Goal: Task Accomplishment & Management: Manage account settings

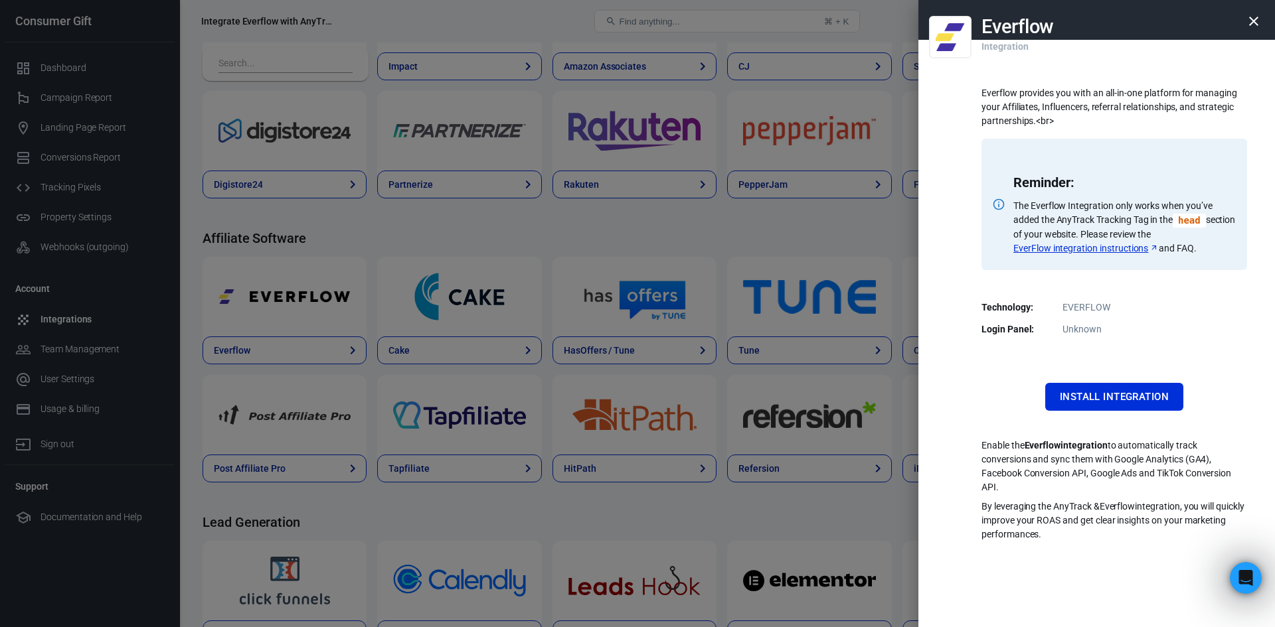
click at [1255, 22] on icon "button" at bounding box center [1253, 21] width 16 height 16
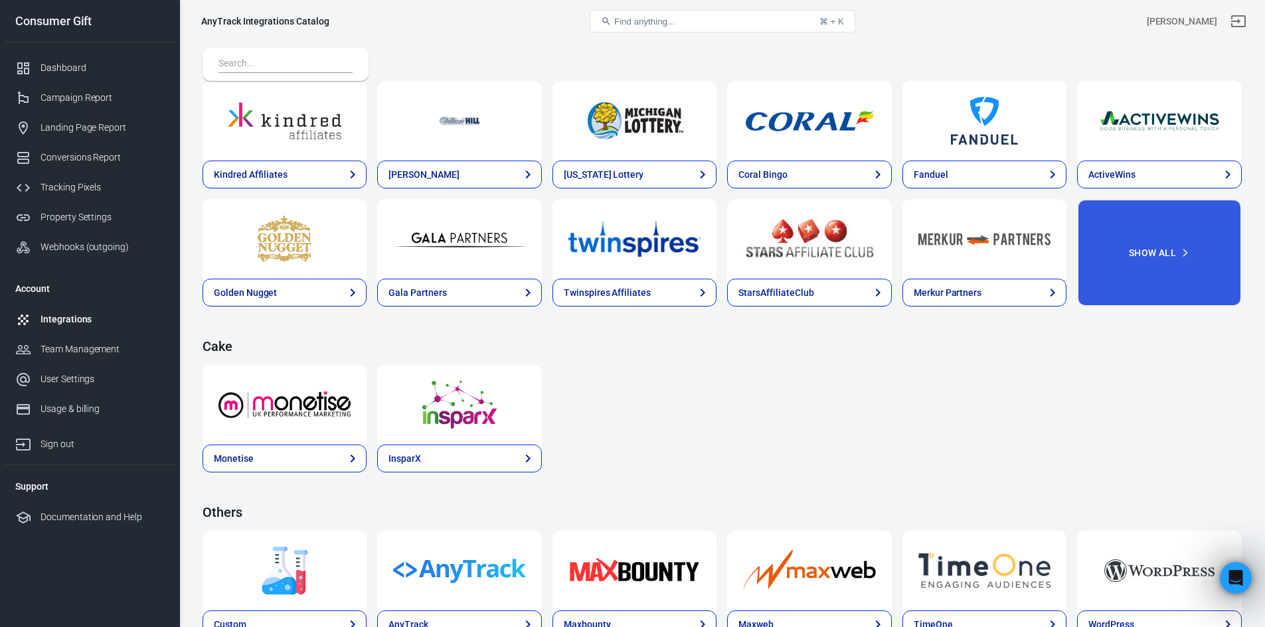
scroll to position [1726, 0]
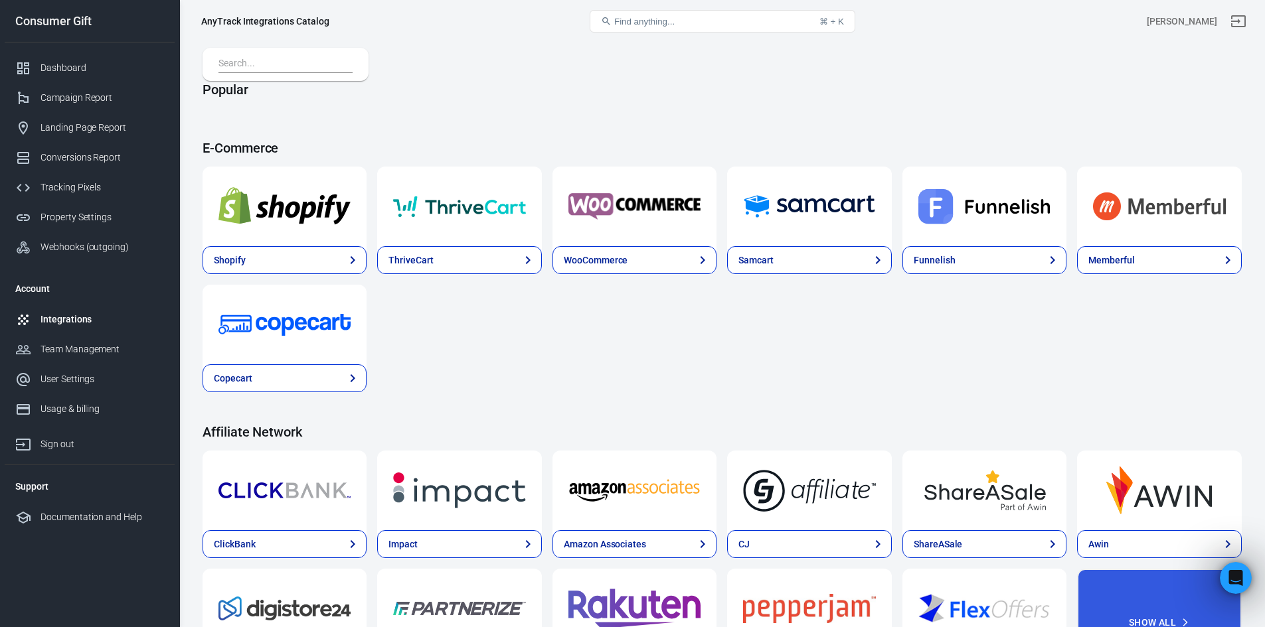
click at [872, 367] on div "Shopify ThriveCart WooCommerce Samcart Funnelish Memberful Copecart" at bounding box center [721, 280] width 1039 height 226
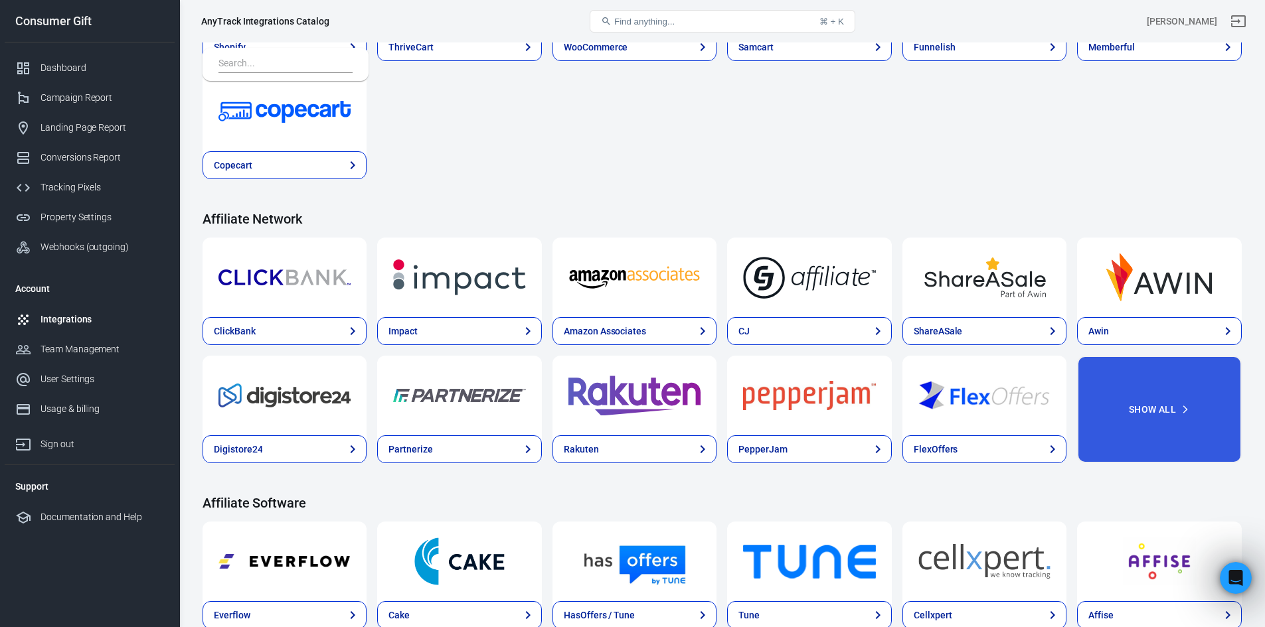
scroll to position [385, 0]
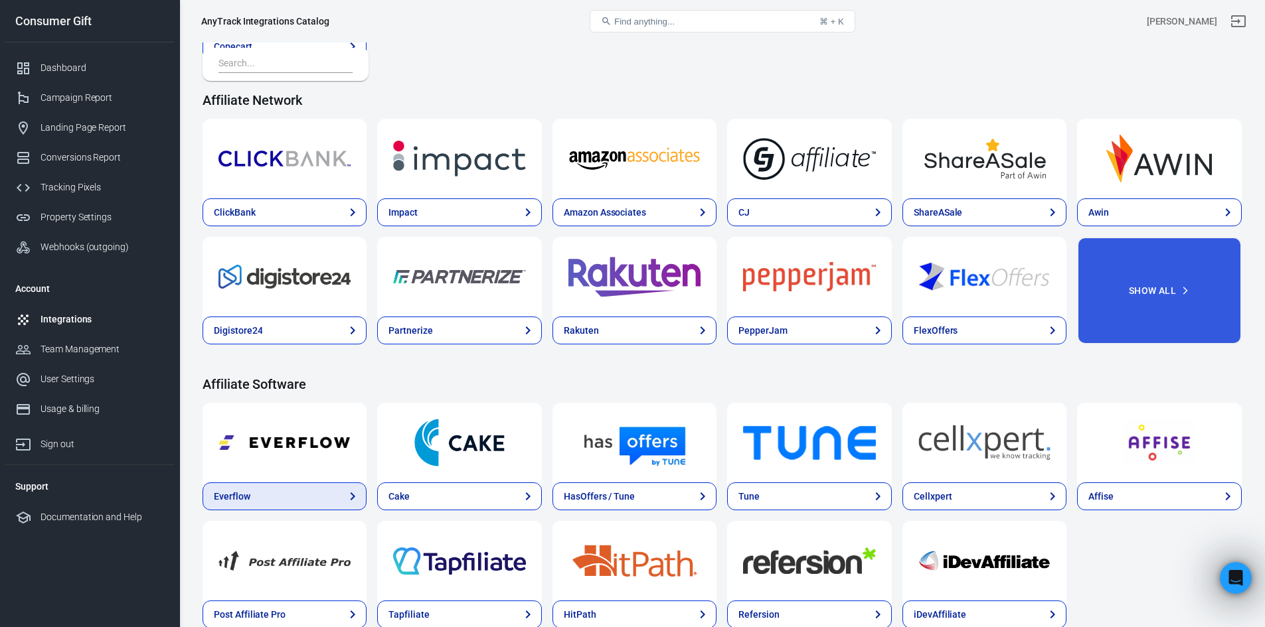
click at [274, 497] on link "Everflow" at bounding box center [284, 497] width 164 height 28
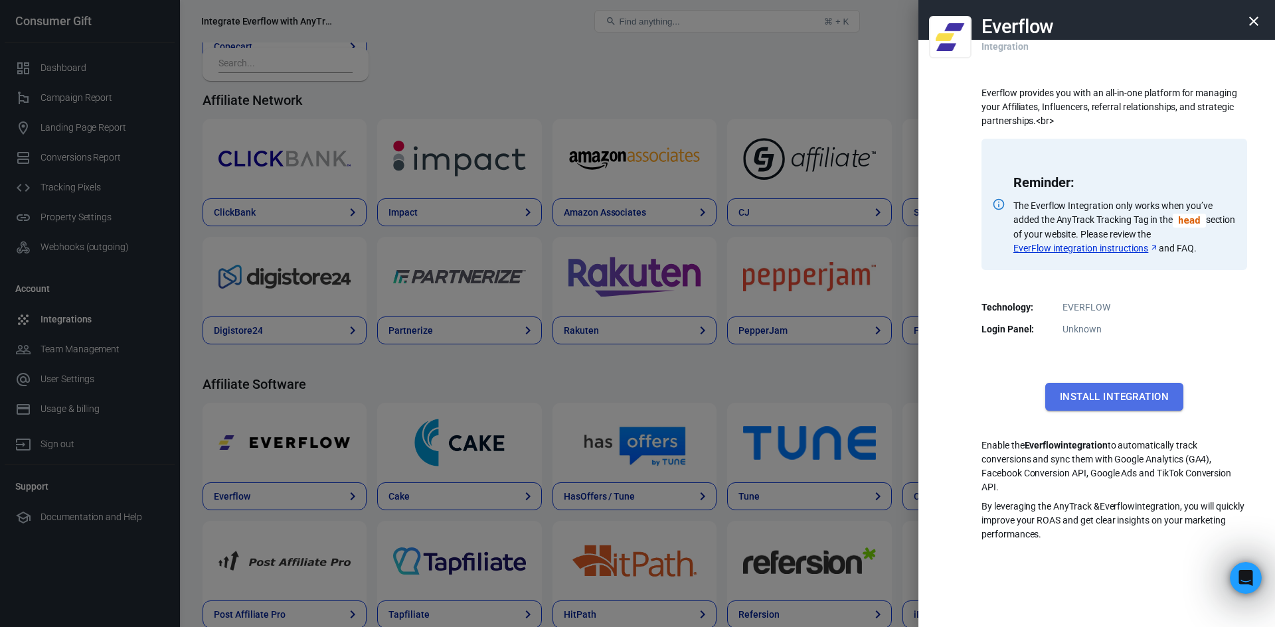
click at [1084, 400] on button "Install Integration" at bounding box center [1114, 397] width 138 height 28
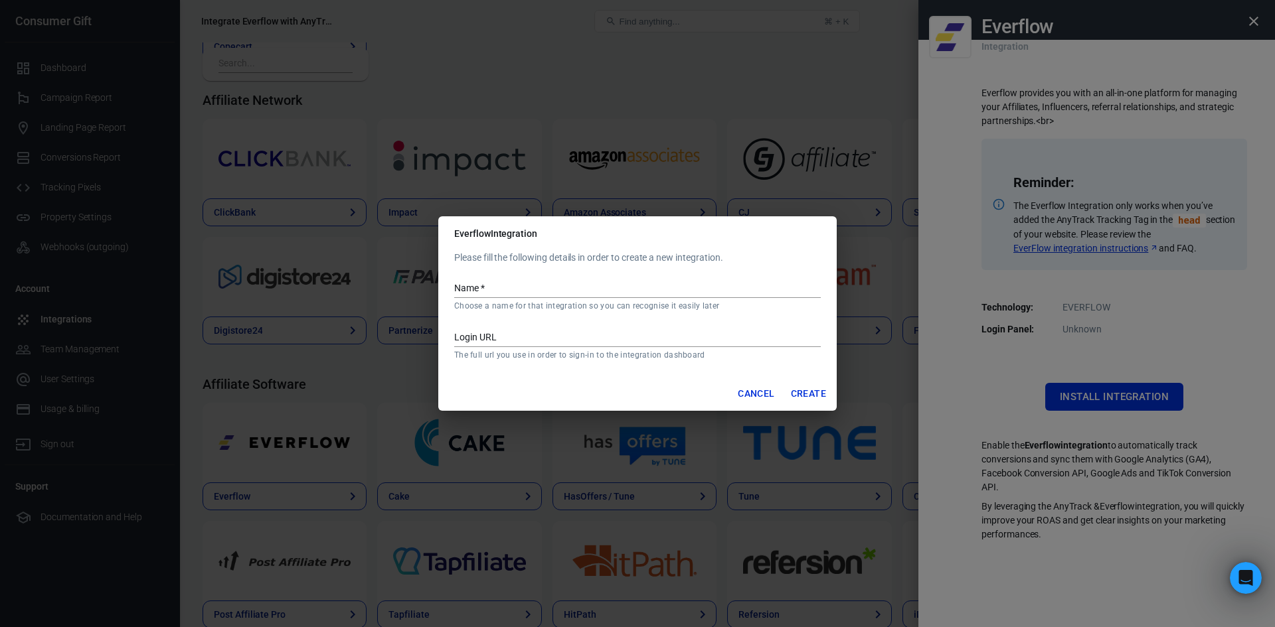
click at [602, 284] on input "Name   *" at bounding box center [637, 289] width 366 height 17
click at [738, 388] on button "Cancel" at bounding box center [755, 394] width 47 height 25
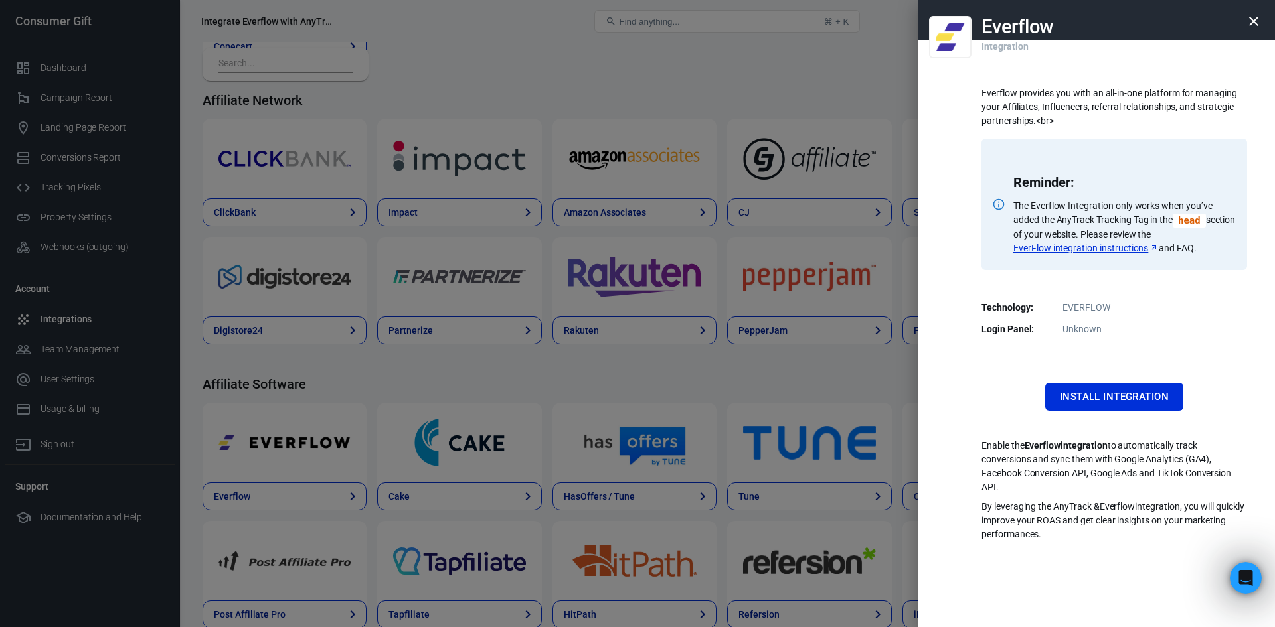
click at [1057, 449] on strong "Everflow integration" at bounding box center [1065, 445] width 83 height 11
click at [1251, 25] on icon "button" at bounding box center [1253, 21] width 16 height 16
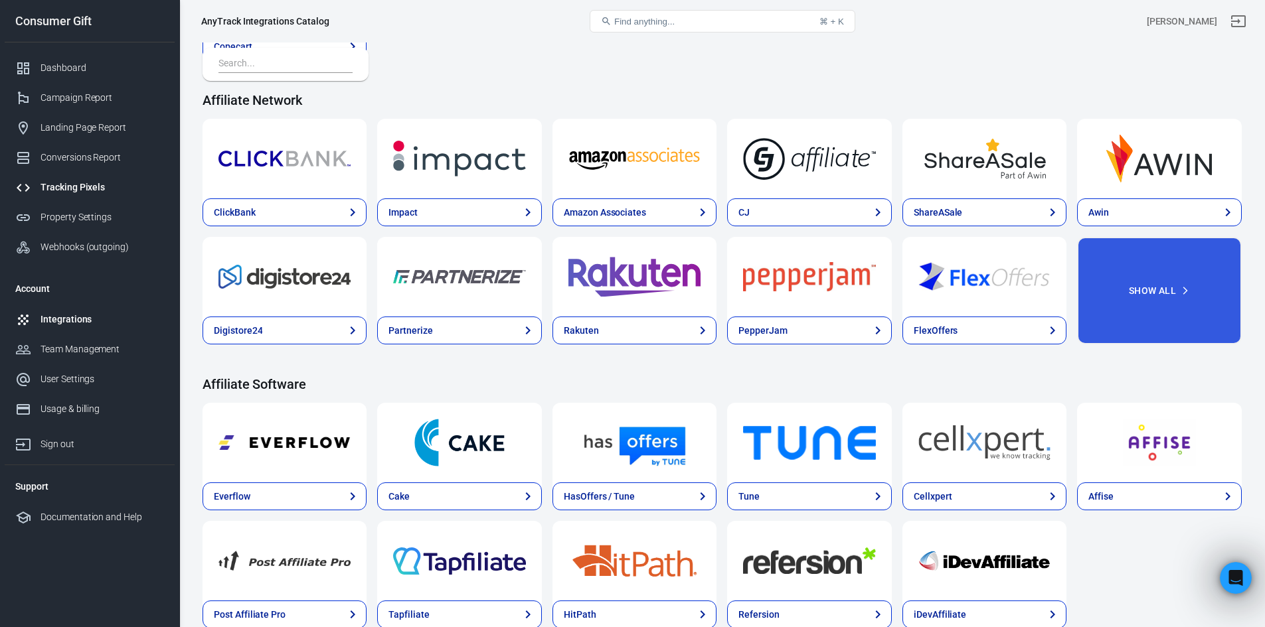
click at [75, 191] on div "Tracking Pixels" at bounding box center [101, 188] width 123 height 14
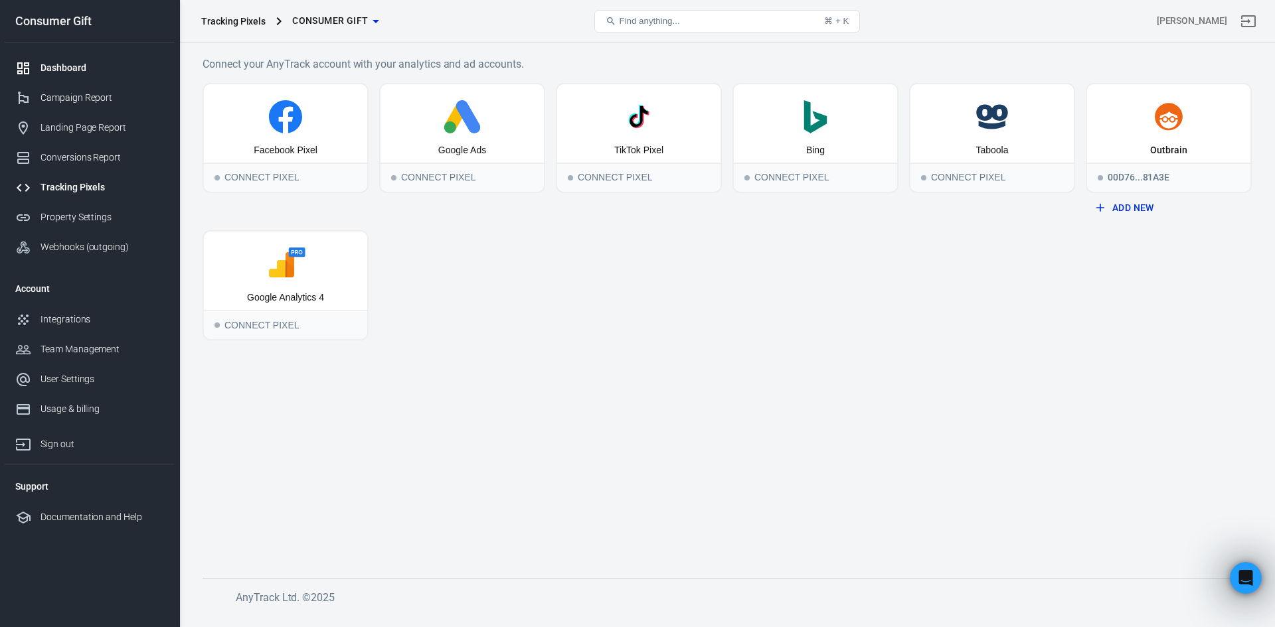
click at [54, 60] on link "Dashboard" at bounding box center [90, 68] width 170 height 30
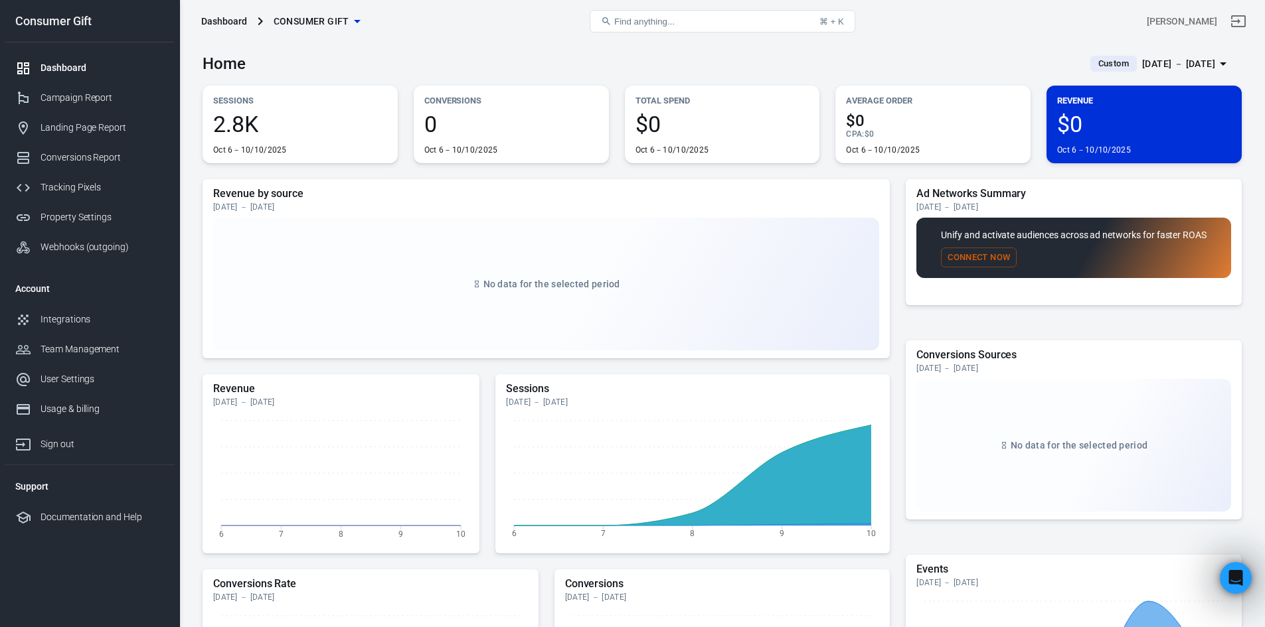
click at [360, 148] on div "Oct 6－10/10/2025" at bounding box center [300, 150] width 174 height 11
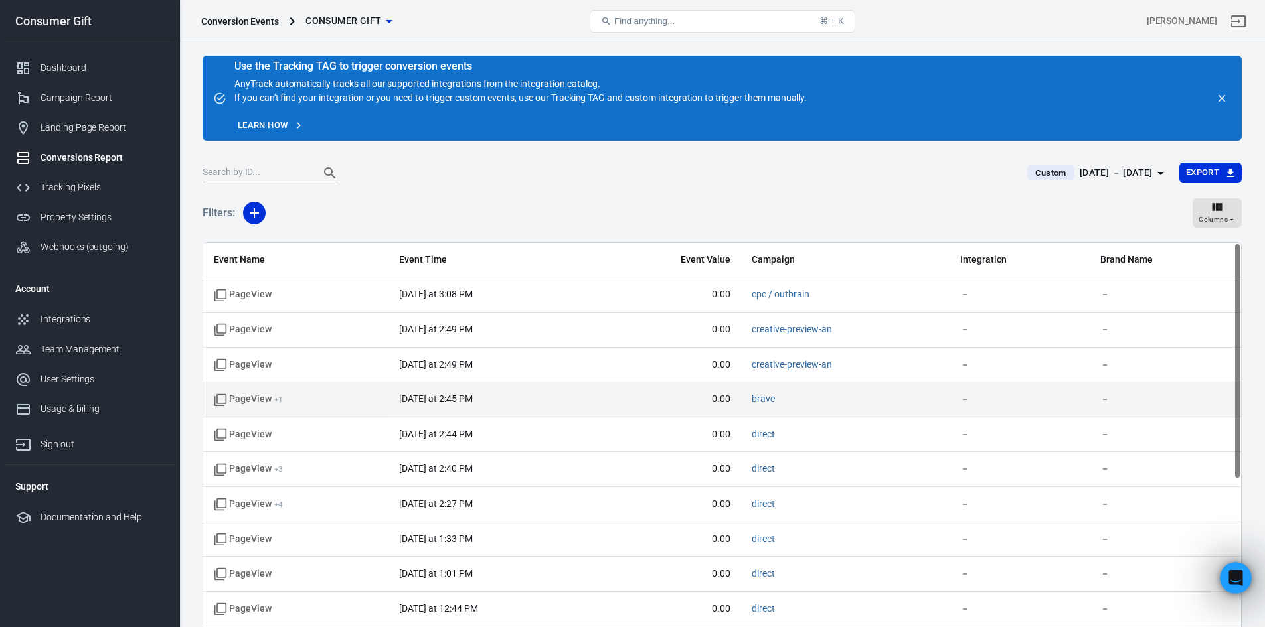
click at [261, 402] on span "PageView + 1" at bounding box center [248, 399] width 69 height 13
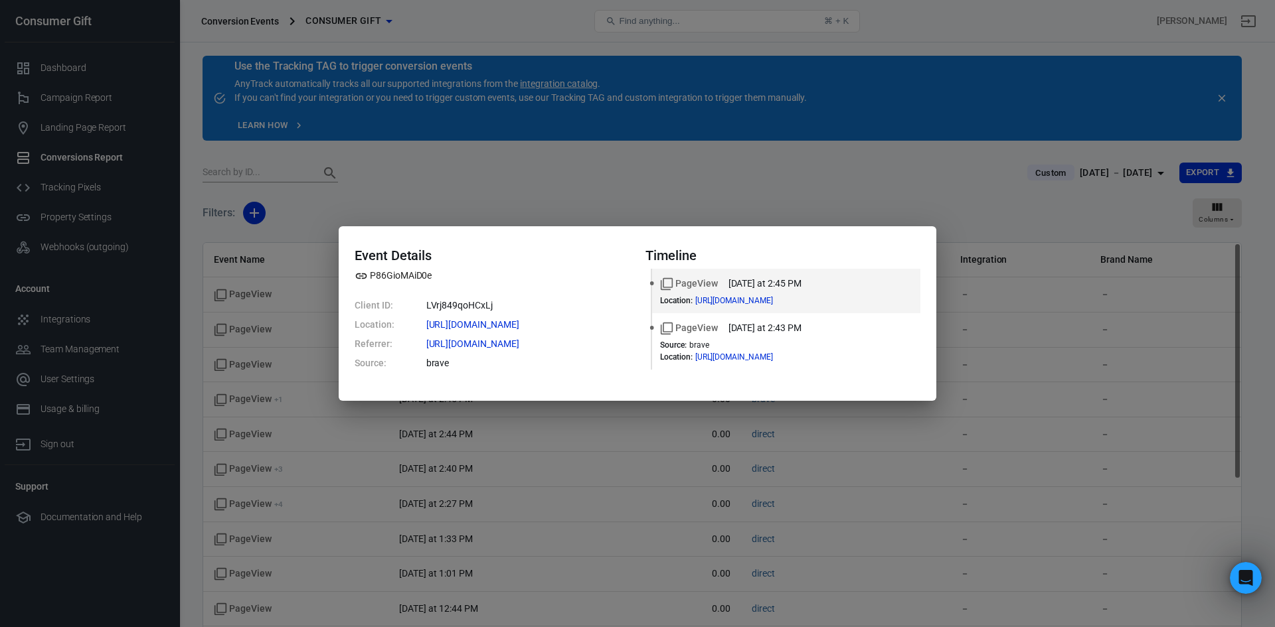
click at [661, 163] on div "Event Details P86GioMAiD0e Client ID: LVrj849qoHCxLj Location: [URL][DOMAIN_NAM…" at bounding box center [637, 313] width 1275 height 627
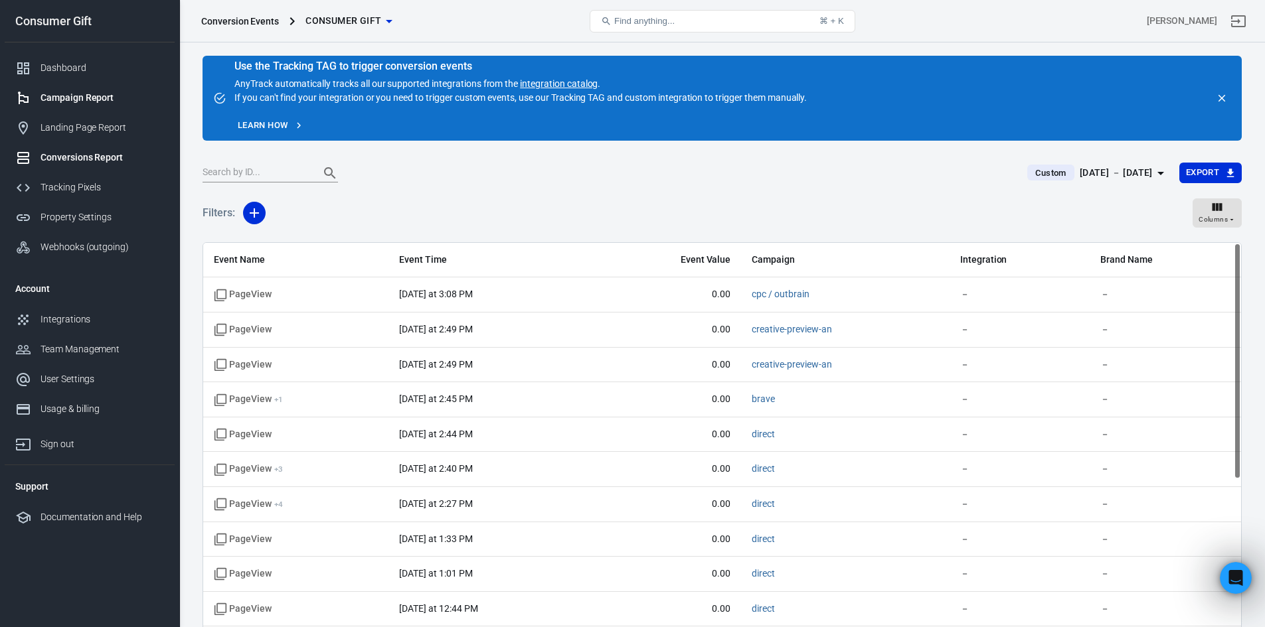
click at [88, 102] on div "Campaign Report" at bounding box center [101, 98] width 123 height 14
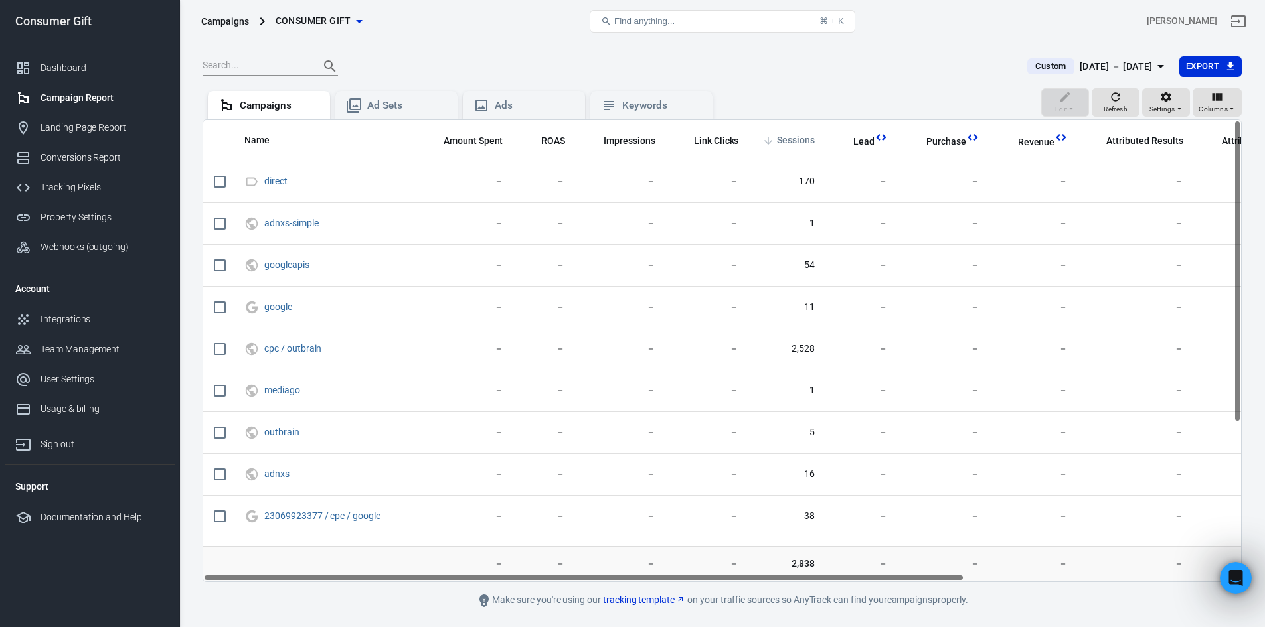
click at [775, 142] on span "Sessions" at bounding box center [786, 140] width 55 height 13
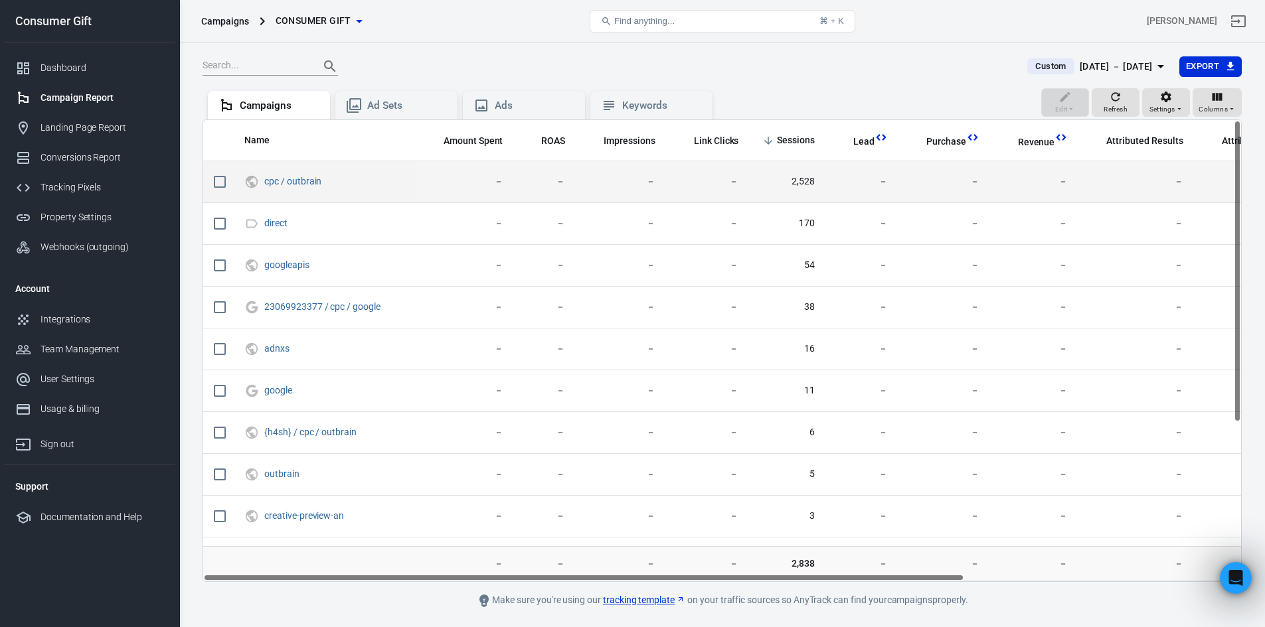
click at [263, 179] on span "cpc / outbrain" at bounding box center [324, 182] width 161 height 20
click at [272, 179] on link "cpc / outbrain" at bounding box center [292, 181] width 57 height 11
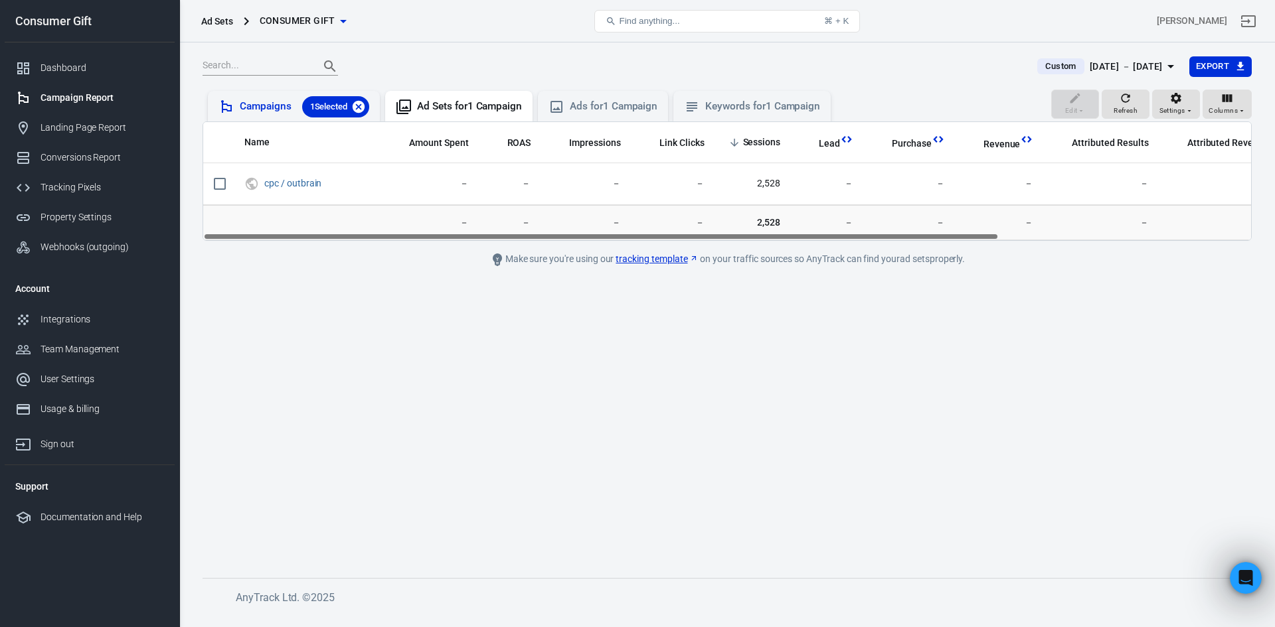
click at [362, 100] on icon at bounding box center [358, 107] width 15 height 15
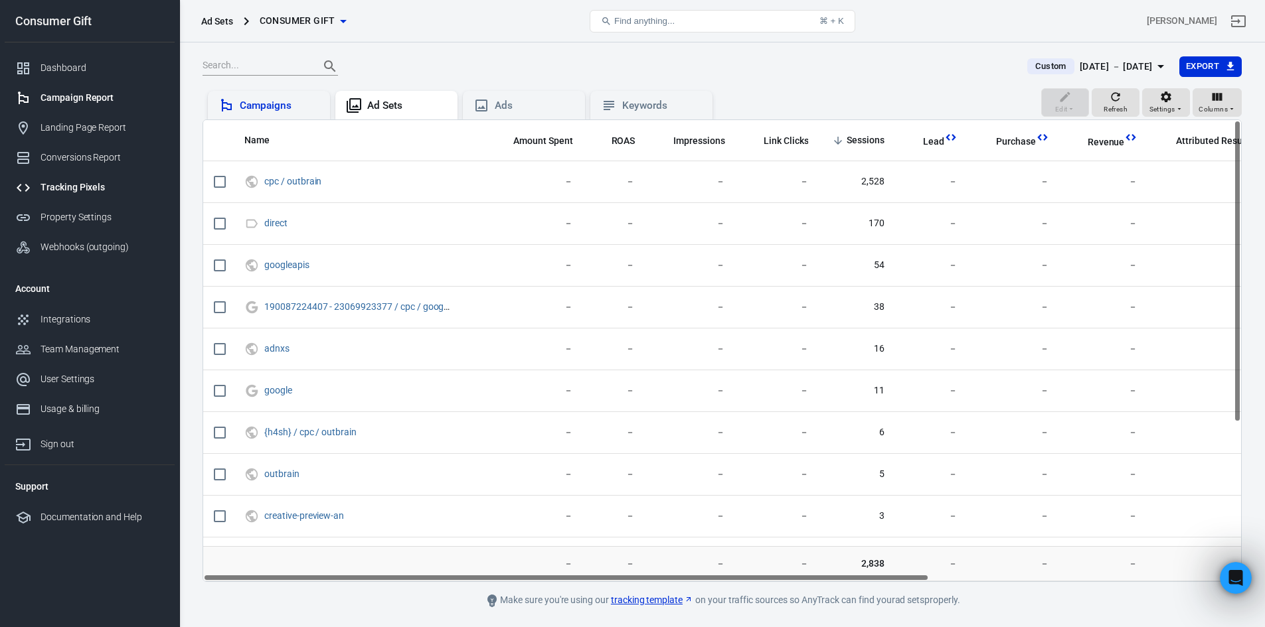
click at [89, 180] on link "Tracking Pixels" at bounding box center [90, 188] width 170 height 30
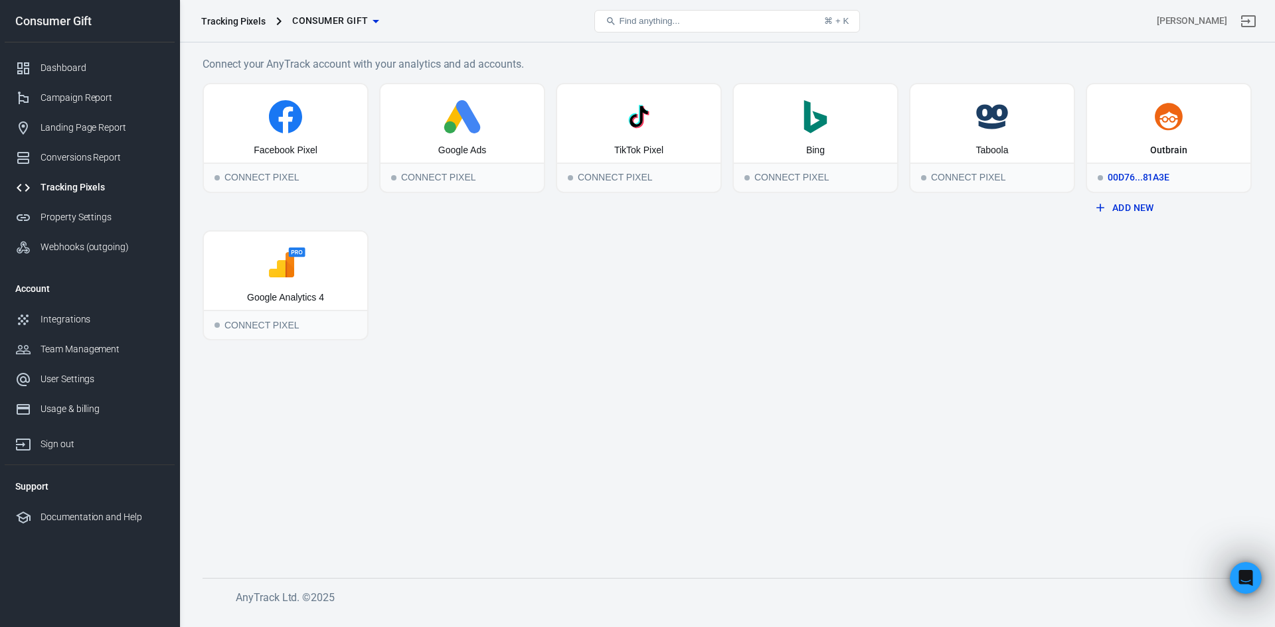
click at [1166, 163] on div "00d76...81a3e" at bounding box center [1168, 177] width 163 height 29
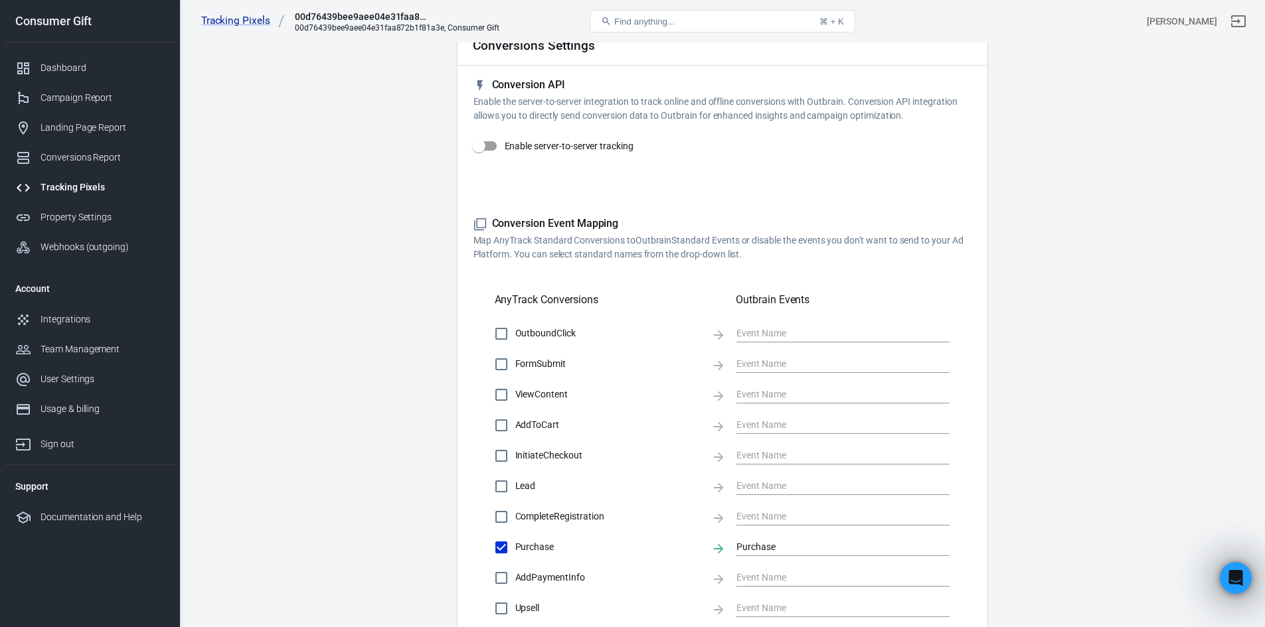
scroll to position [199, 0]
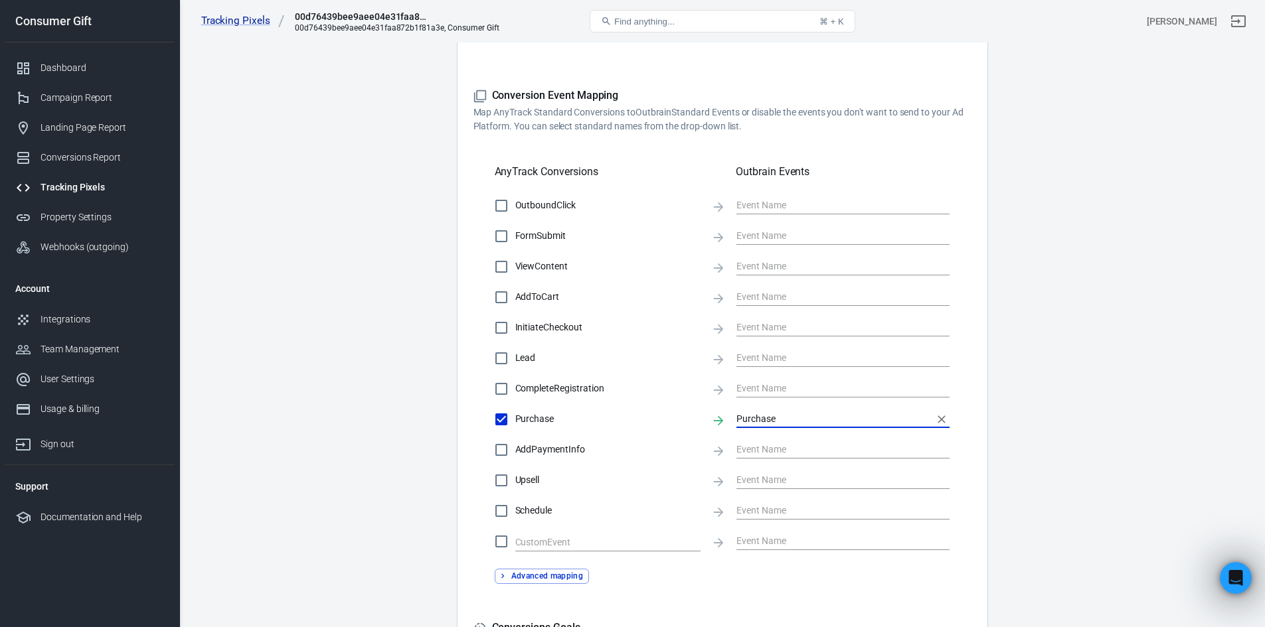
drag, startPoint x: 738, startPoint y: 417, endPoint x: 809, endPoint y: 418, distance: 71.0
click at [809, 418] on input "Purchase" at bounding box center [832, 419] width 193 height 17
type input "pur"
click at [1052, 316] on main "Conversions Ads Integration Settings Conversions Settings Conversion API Enable…" at bounding box center [721, 294] width 1039 height 920
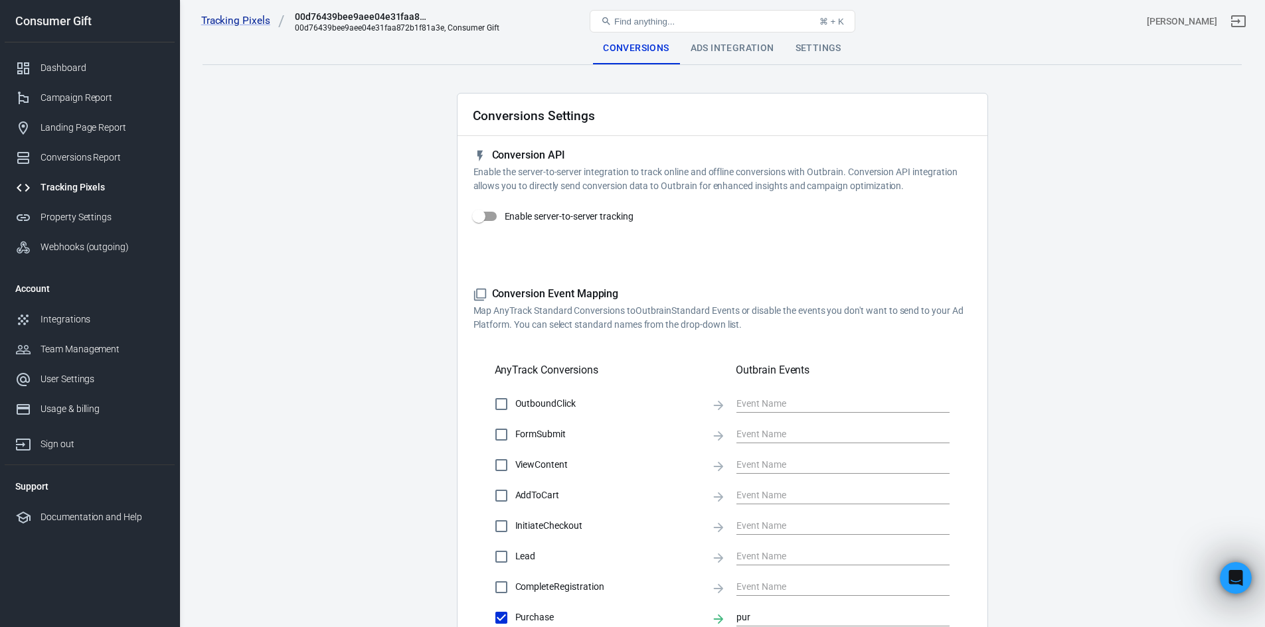
scroll to position [0, 0]
drag, startPoint x: 485, startPoint y: 216, endPoint x: 653, endPoint y: 242, distance: 169.9
click at [485, 216] on input "Enable server-to-server tracking" at bounding box center [479, 216] width 76 height 25
checkbox input "true"
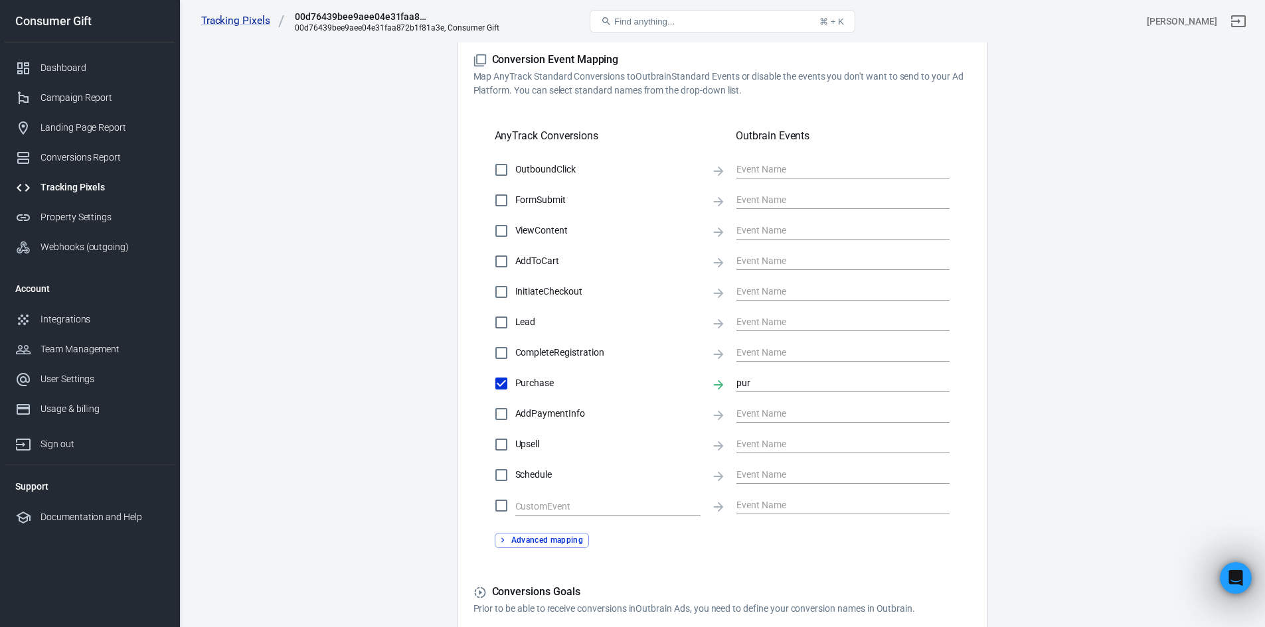
scroll to position [430, 0]
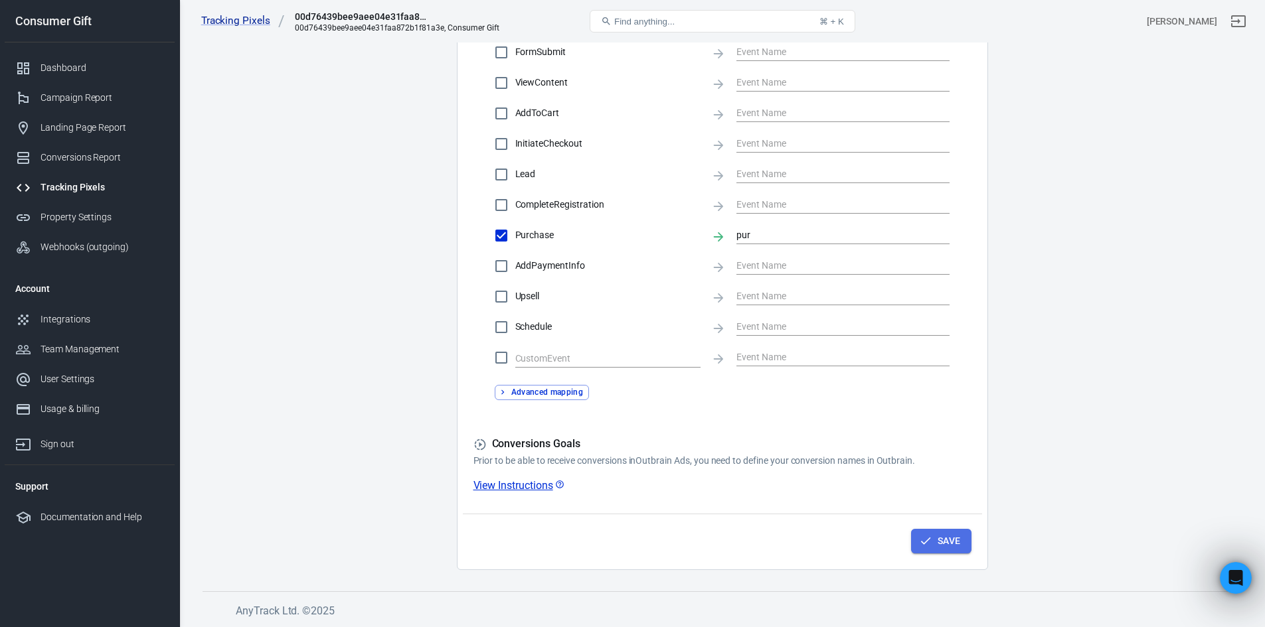
click at [931, 543] on icon "button" at bounding box center [925, 540] width 13 height 13
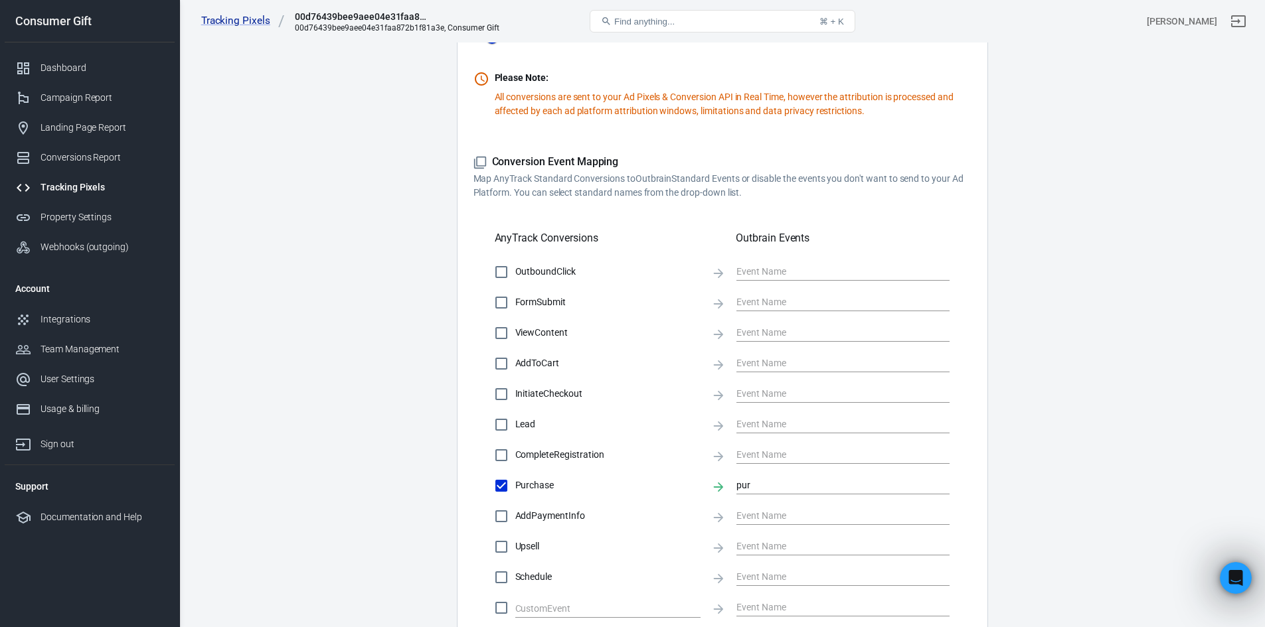
scroll to position [0, 0]
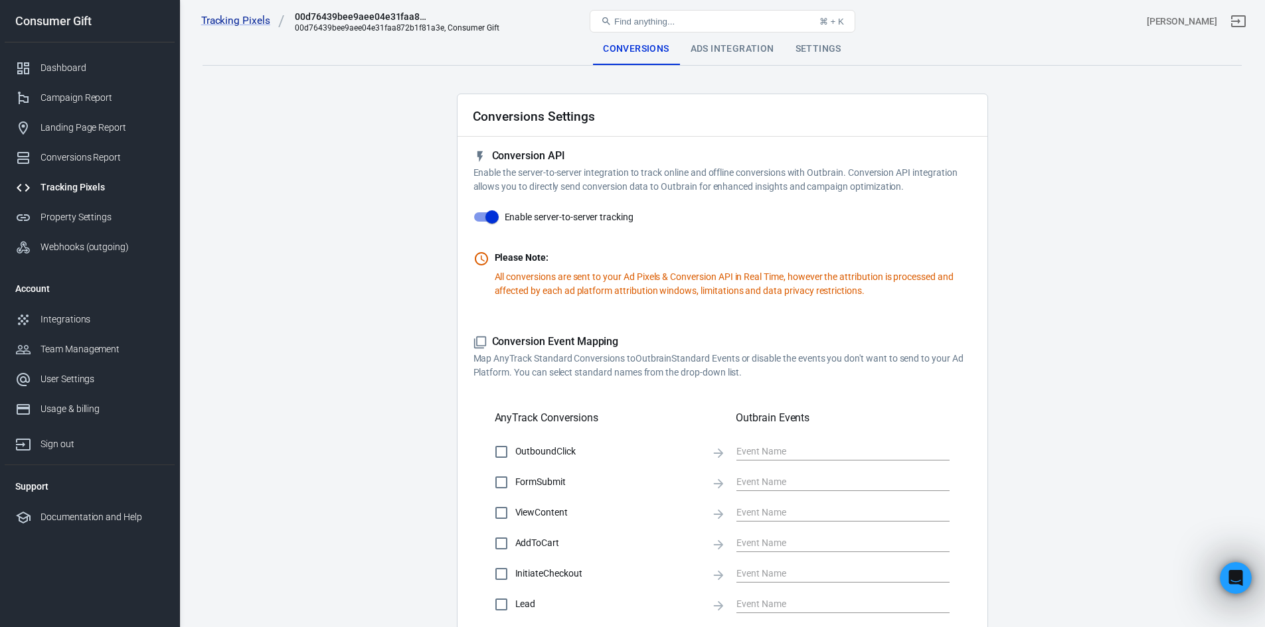
click at [739, 61] on div "Ads Integration" at bounding box center [732, 49] width 105 height 32
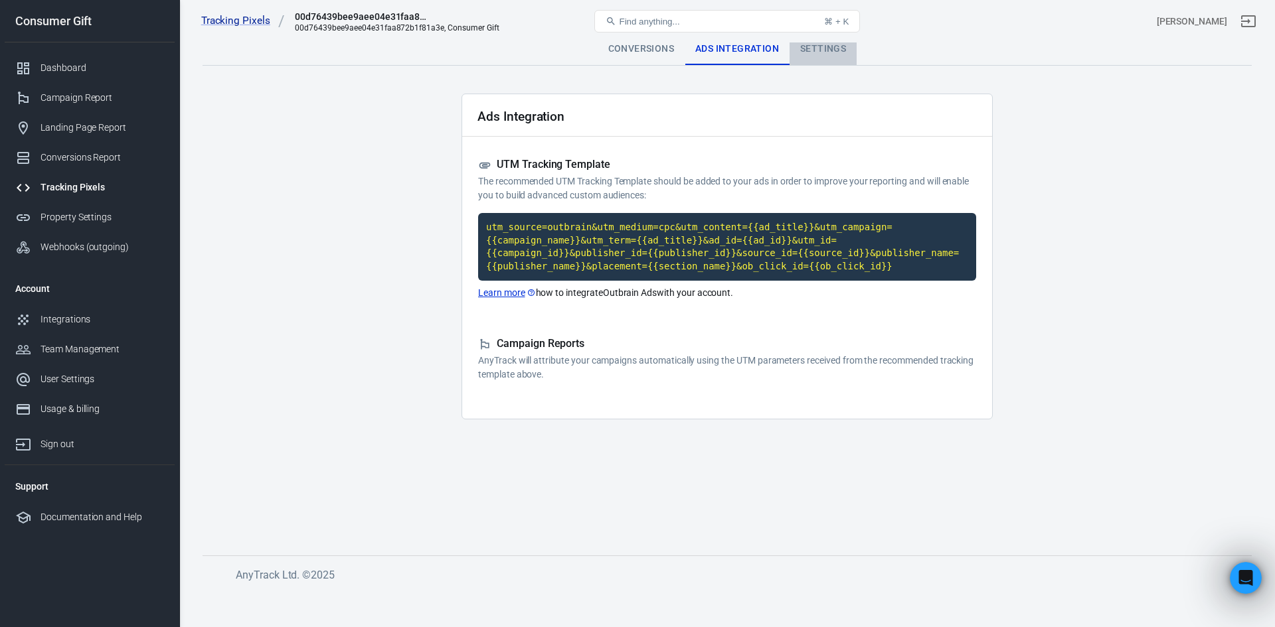
click at [811, 49] on div "Settings" at bounding box center [822, 49] width 67 height 32
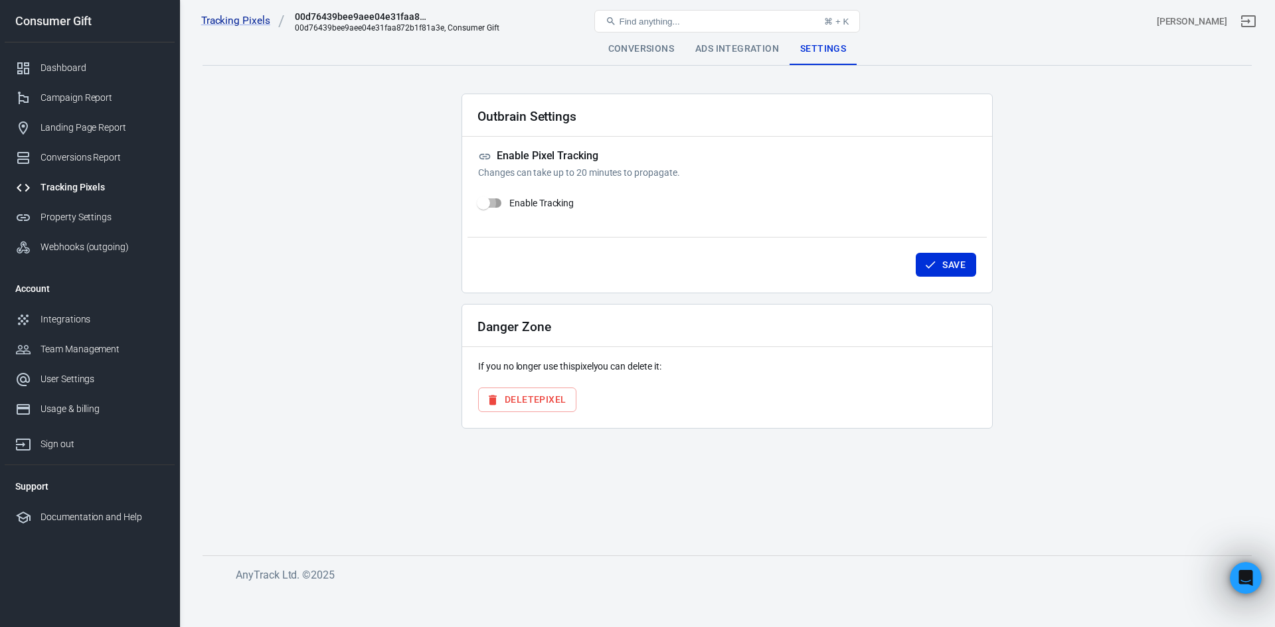
click at [506, 203] on input "Enable Tracking" at bounding box center [483, 203] width 76 height 25
checkbox input "true"
click at [933, 257] on button "Save" at bounding box center [945, 265] width 60 height 25
click at [722, 43] on div "Ads Integration" at bounding box center [736, 49] width 105 height 32
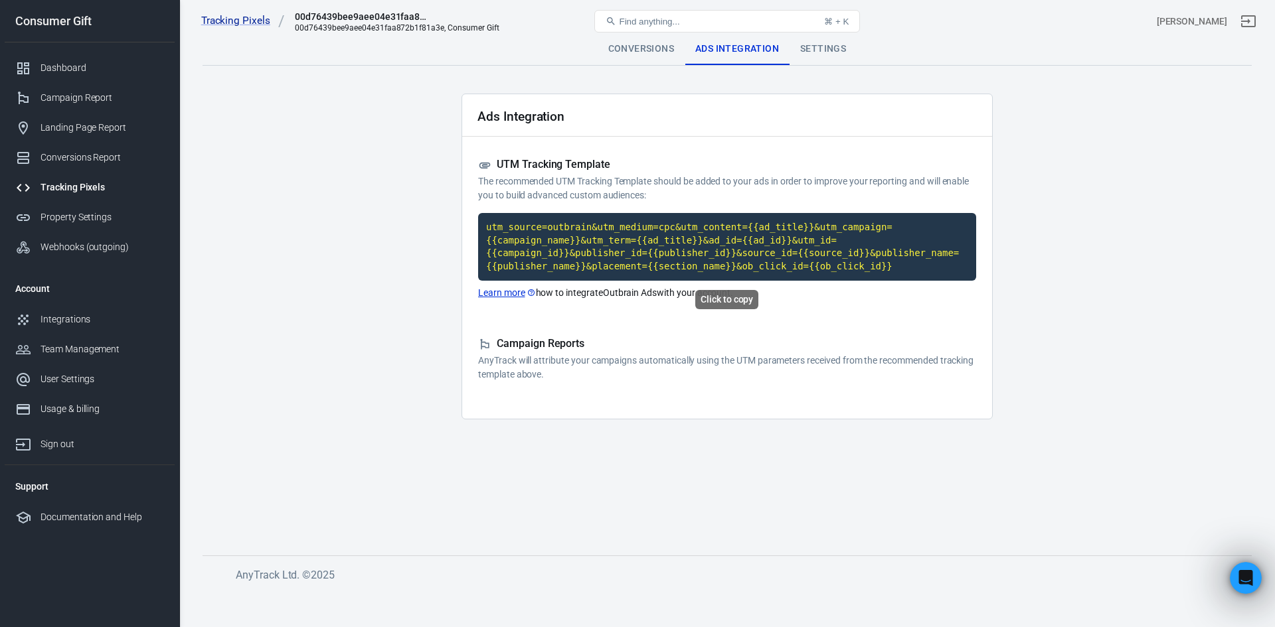
click at [735, 260] on code "utm_source=outbrain&utm_medium=cpc&utm_content={{ad_title}}&utm_campaign={{camp…" at bounding box center [727, 247] width 498 height 68
click at [637, 44] on div "Conversions" at bounding box center [640, 49] width 87 height 32
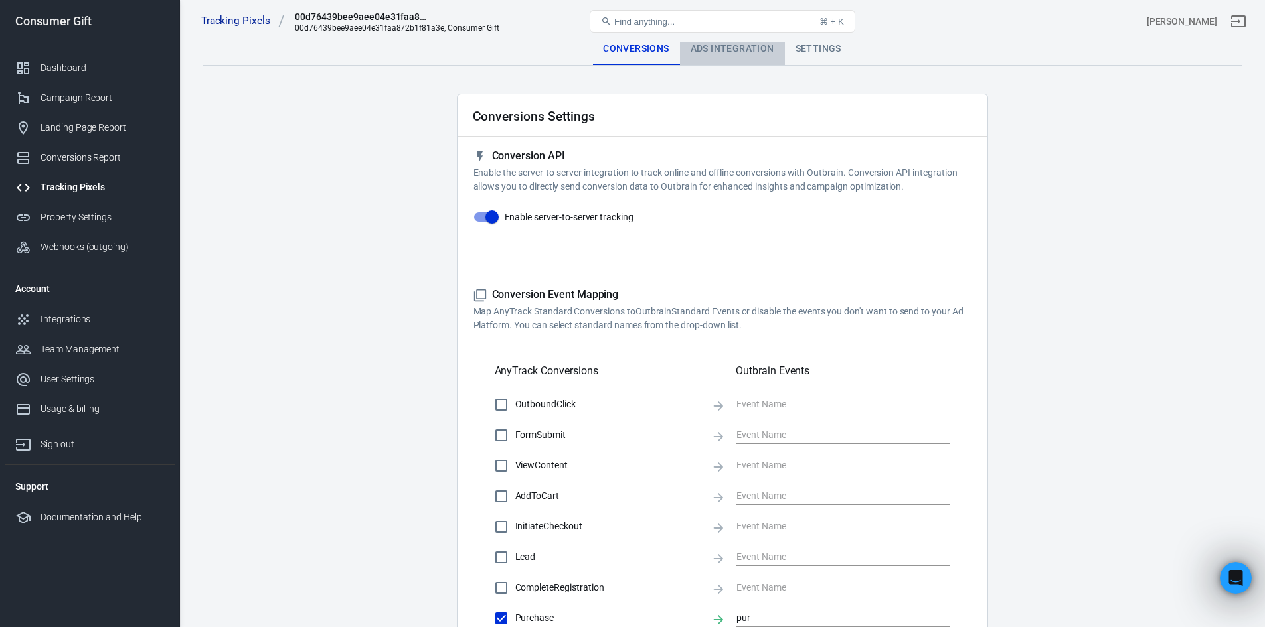
click at [771, 50] on div "Ads Integration" at bounding box center [732, 49] width 105 height 32
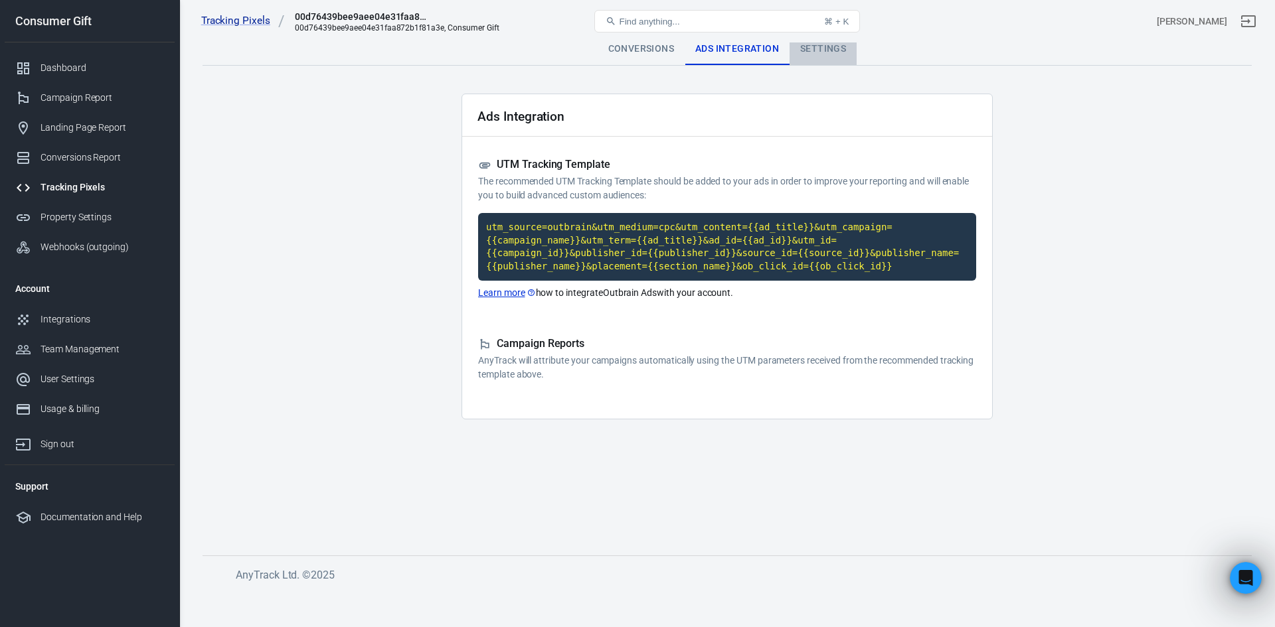
click at [823, 53] on div "Settings" at bounding box center [822, 49] width 67 height 32
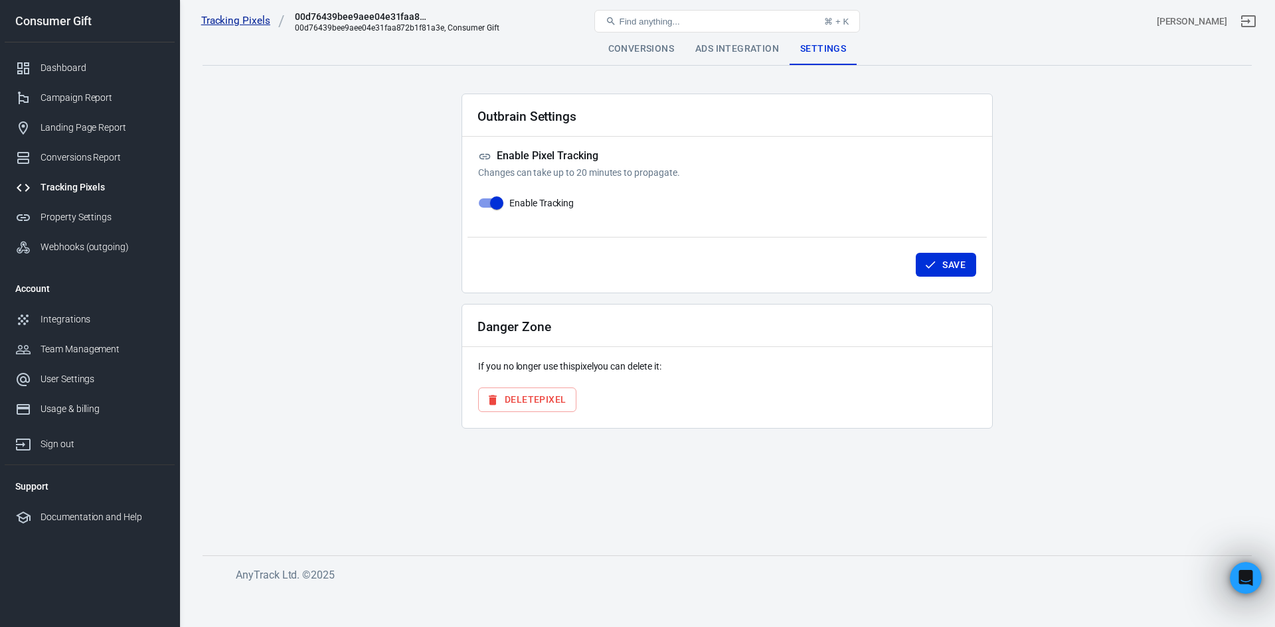
click at [219, 25] on link "Tracking Pixels" at bounding box center [243, 21] width 84 height 14
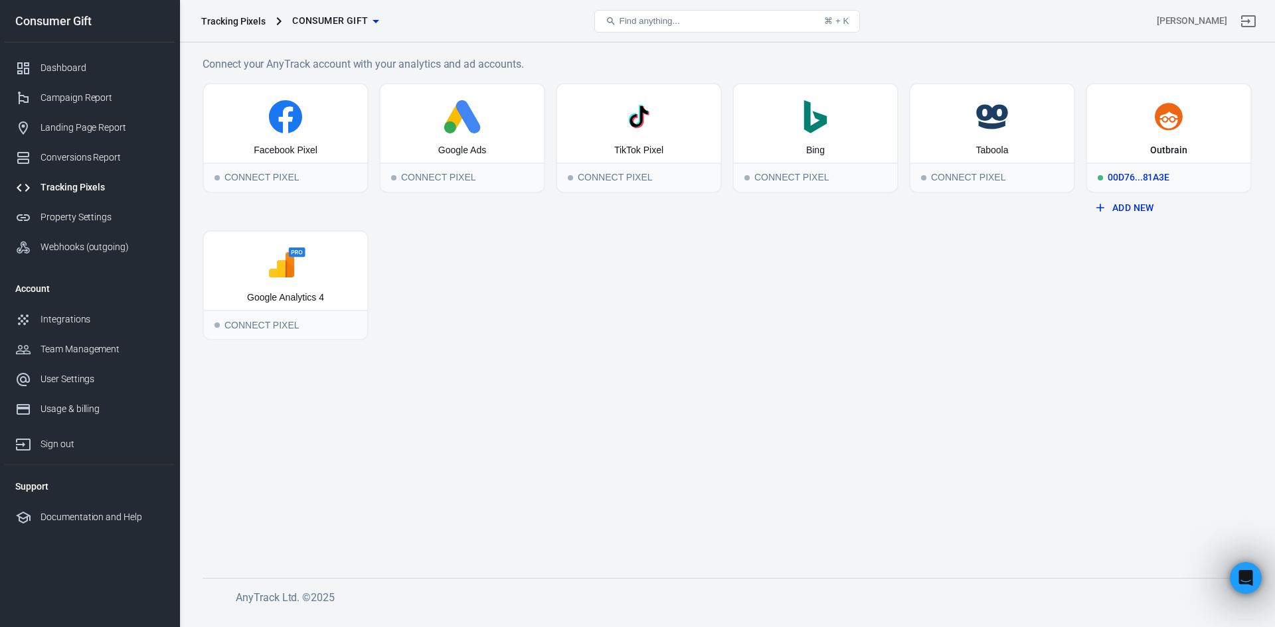
click at [1155, 179] on div "00d76...81a3e" at bounding box center [1168, 177] width 163 height 29
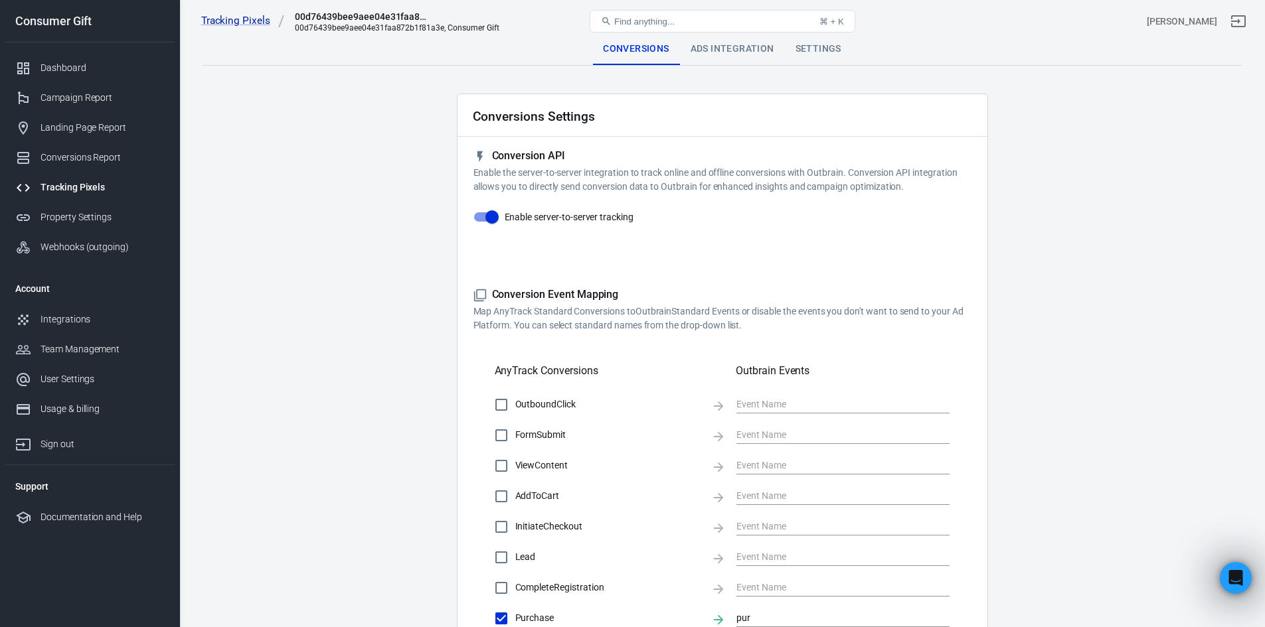
click at [711, 60] on div "Ads Integration" at bounding box center [732, 49] width 105 height 32
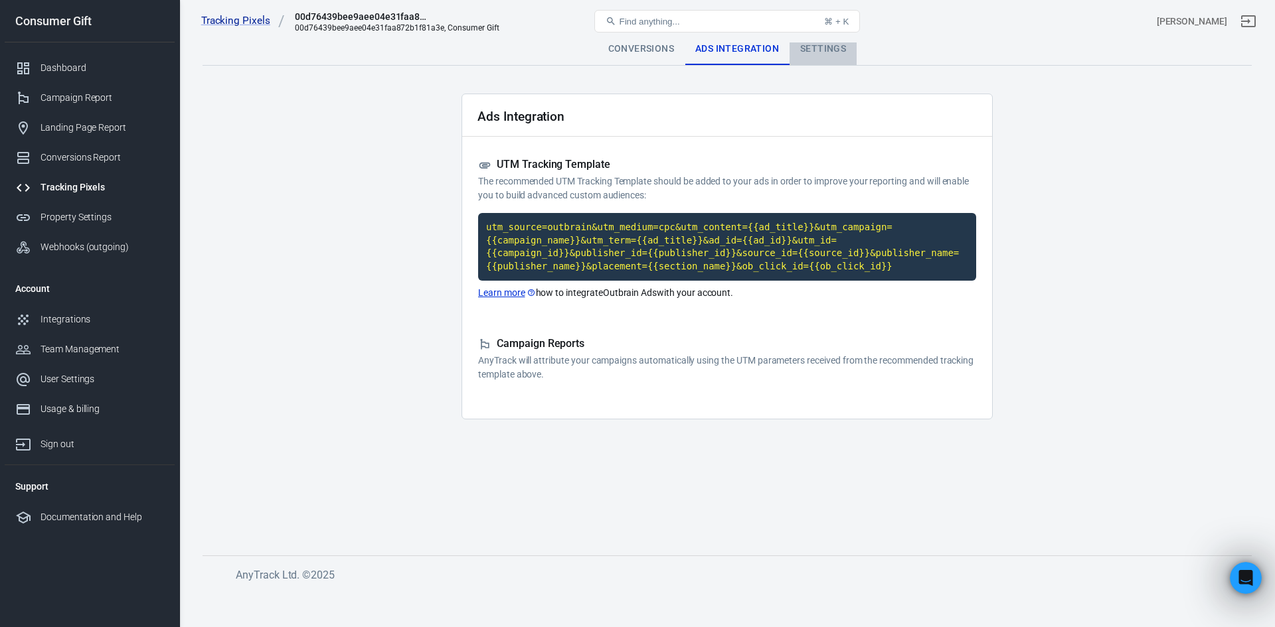
click at [797, 46] on div "Settings" at bounding box center [822, 49] width 67 height 32
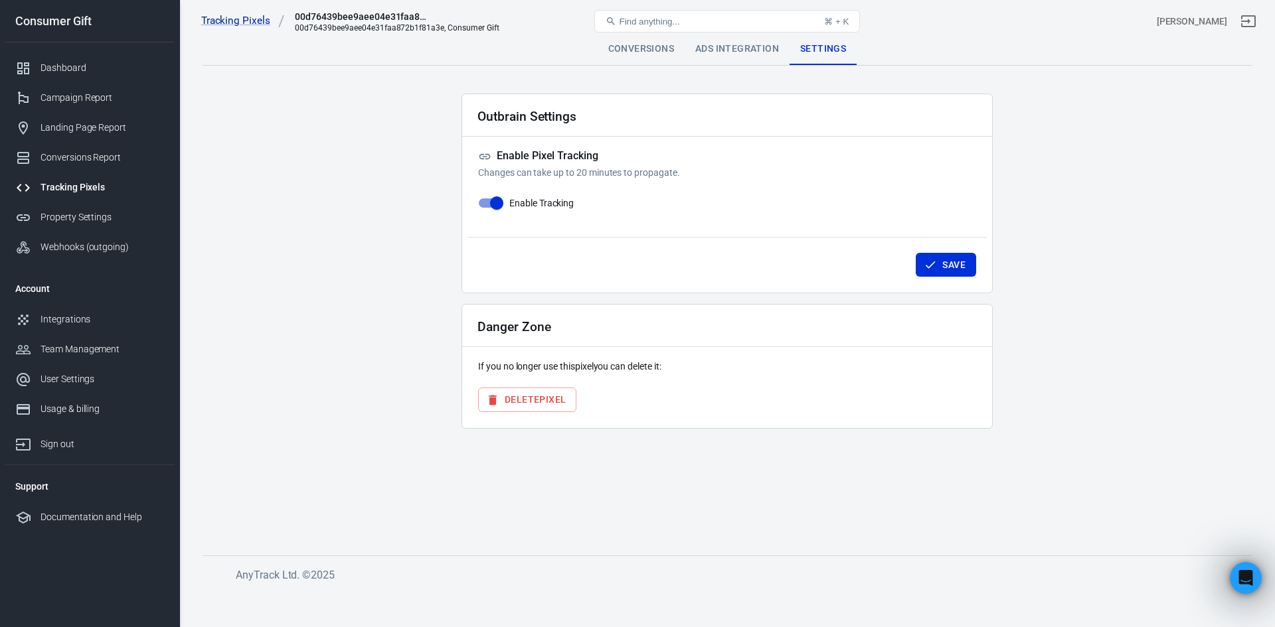
click at [644, 42] on div "Tracking Pixels 00d76439bee9aee04e31faa872b1f81a3e 00d76439bee9aee04e31faa872b1…" at bounding box center [727, 21] width 1095 height 42
click at [653, 58] on div "Conversions" at bounding box center [640, 49] width 87 height 32
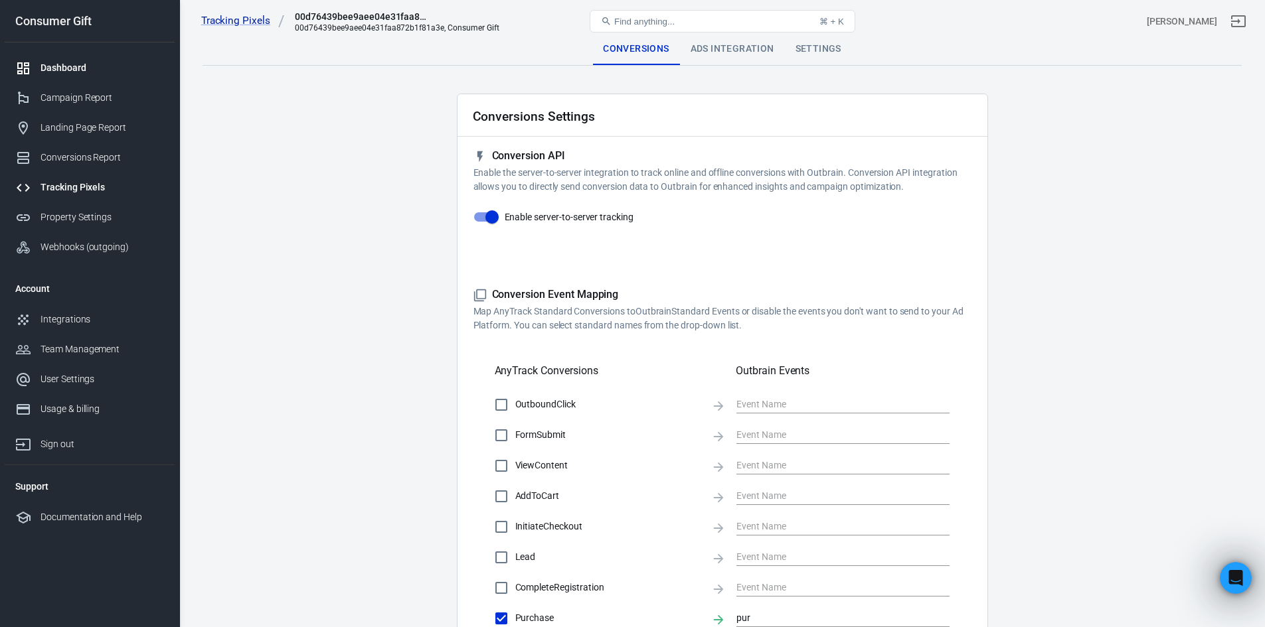
click at [82, 59] on link "Dashboard" at bounding box center [90, 68] width 170 height 30
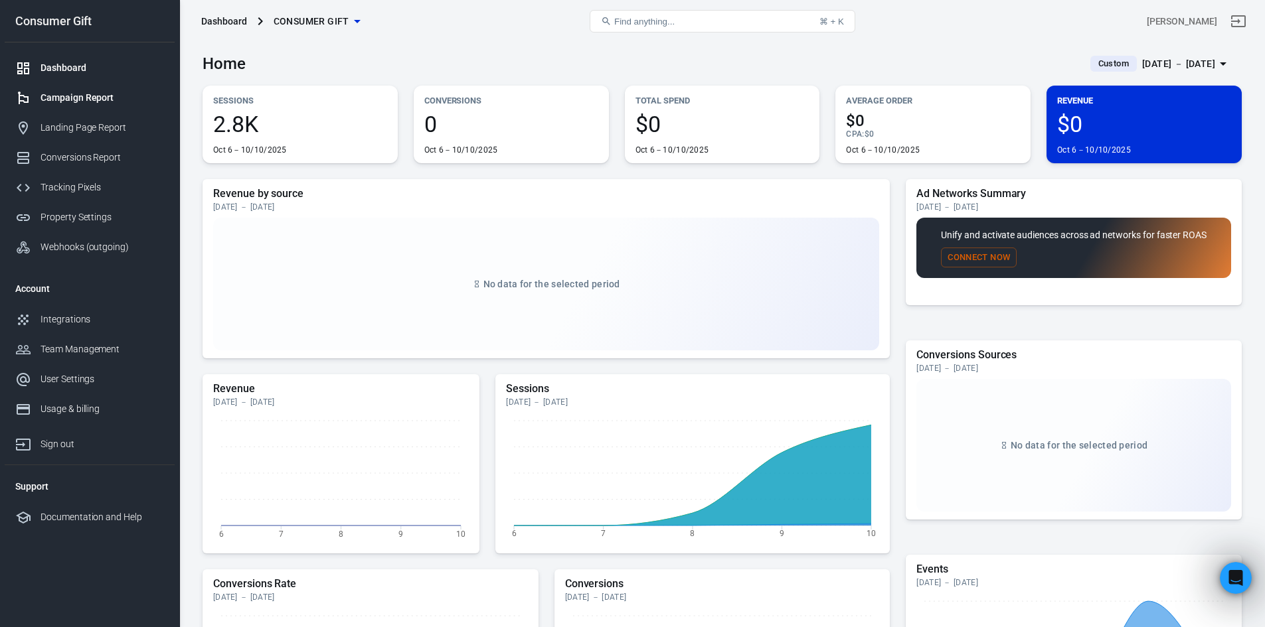
click at [29, 98] on icon at bounding box center [23, 98] width 11 height 13
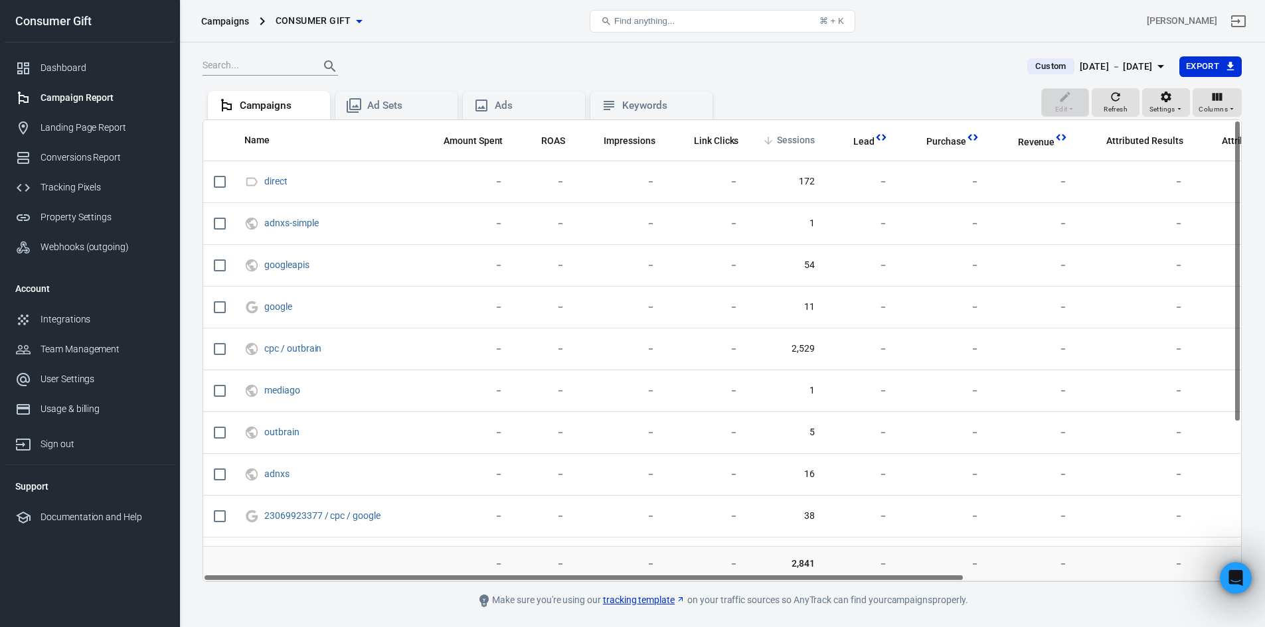
click at [806, 141] on span "Sessions" at bounding box center [796, 140] width 38 height 13
click at [346, 28] on span "Consumer Gift" at bounding box center [314, 21] width 76 height 17
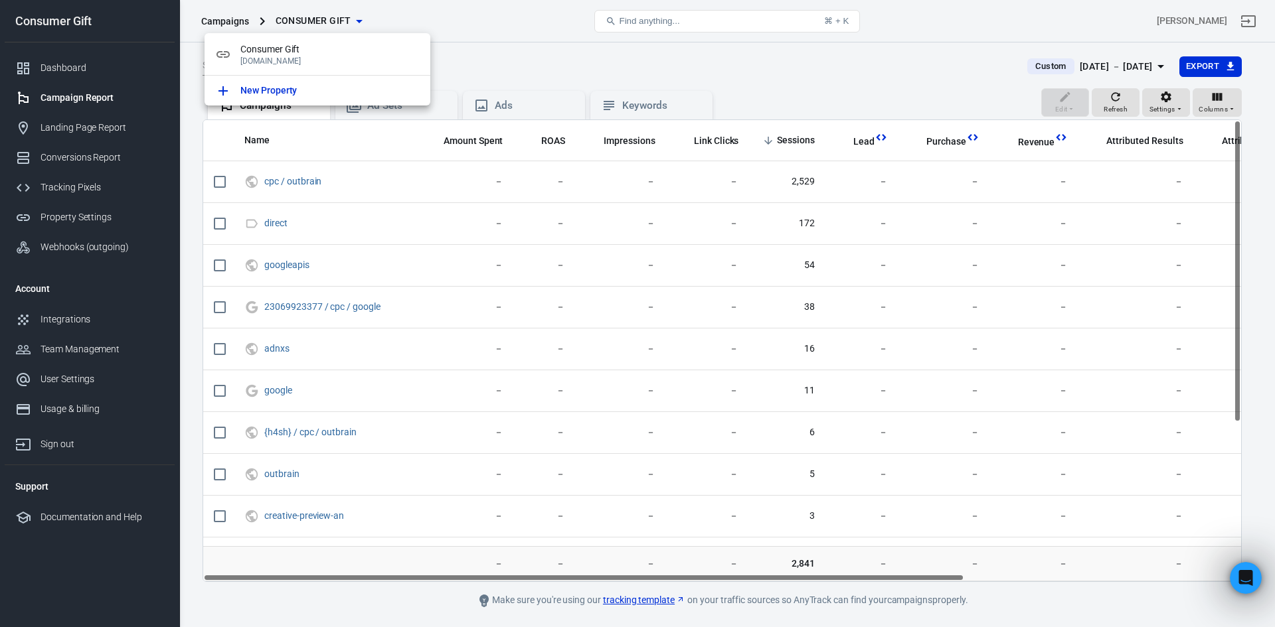
click at [233, 24] on div at bounding box center [637, 313] width 1275 height 627
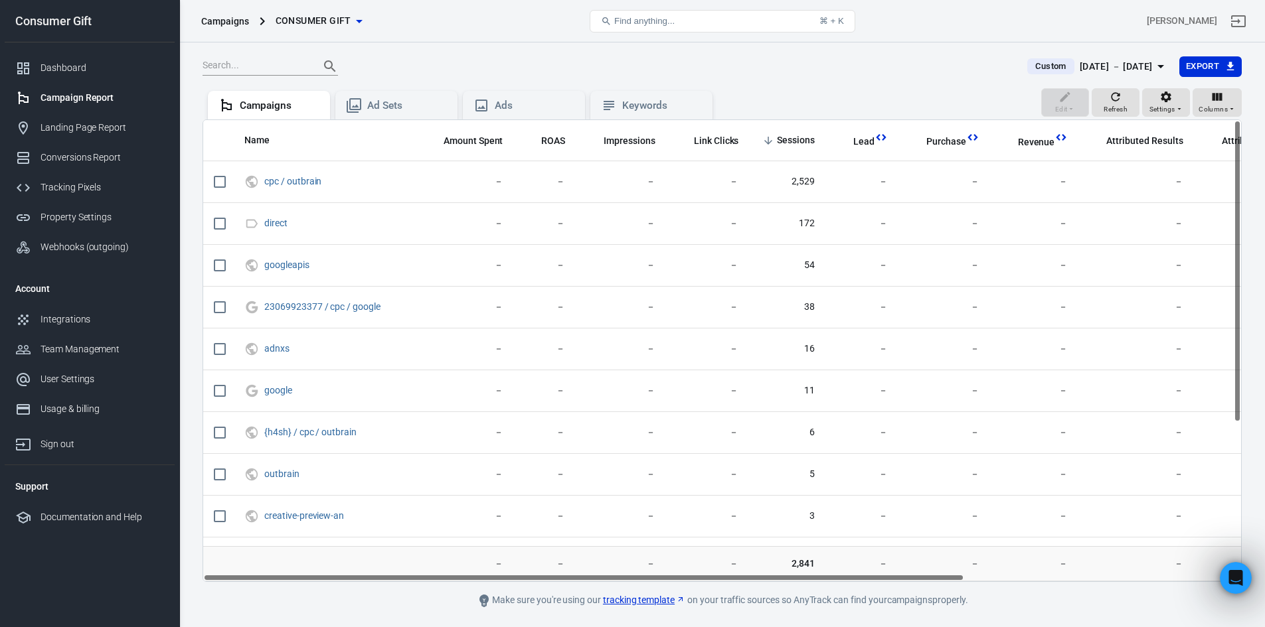
click at [260, 19] on icon at bounding box center [262, 21] width 16 height 16
click at [305, 22] on span "Consumer Gift" at bounding box center [314, 21] width 76 height 17
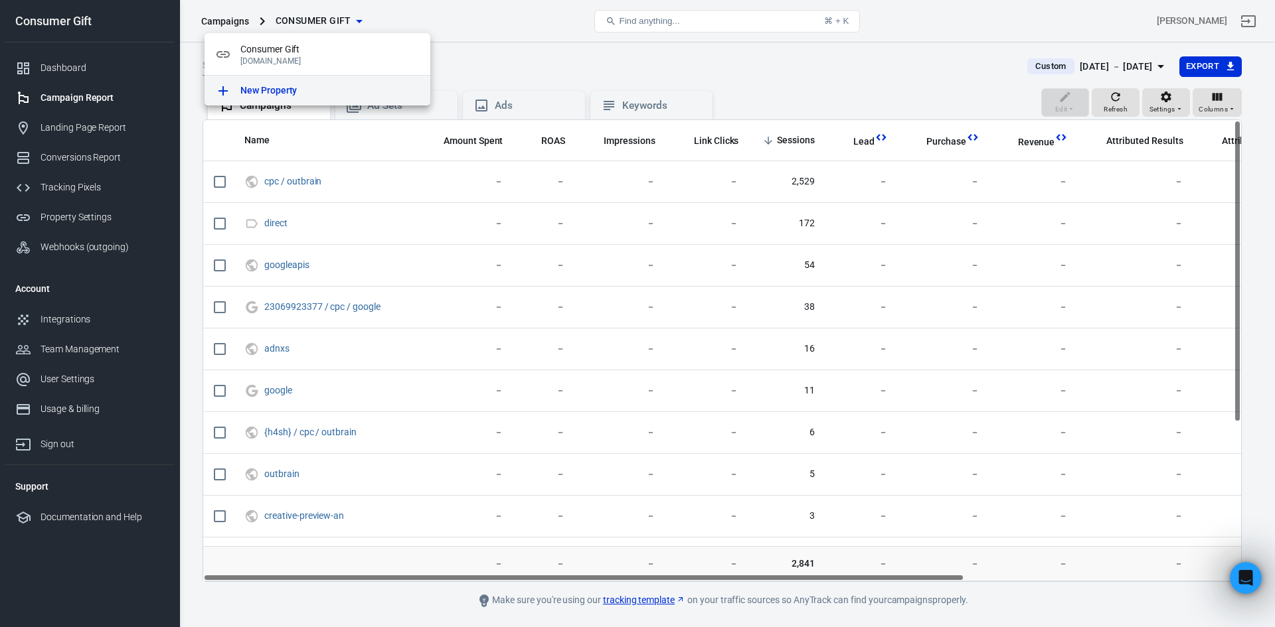
click at [289, 97] on p "New Property" at bounding box center [268, 91] width 56 height 14
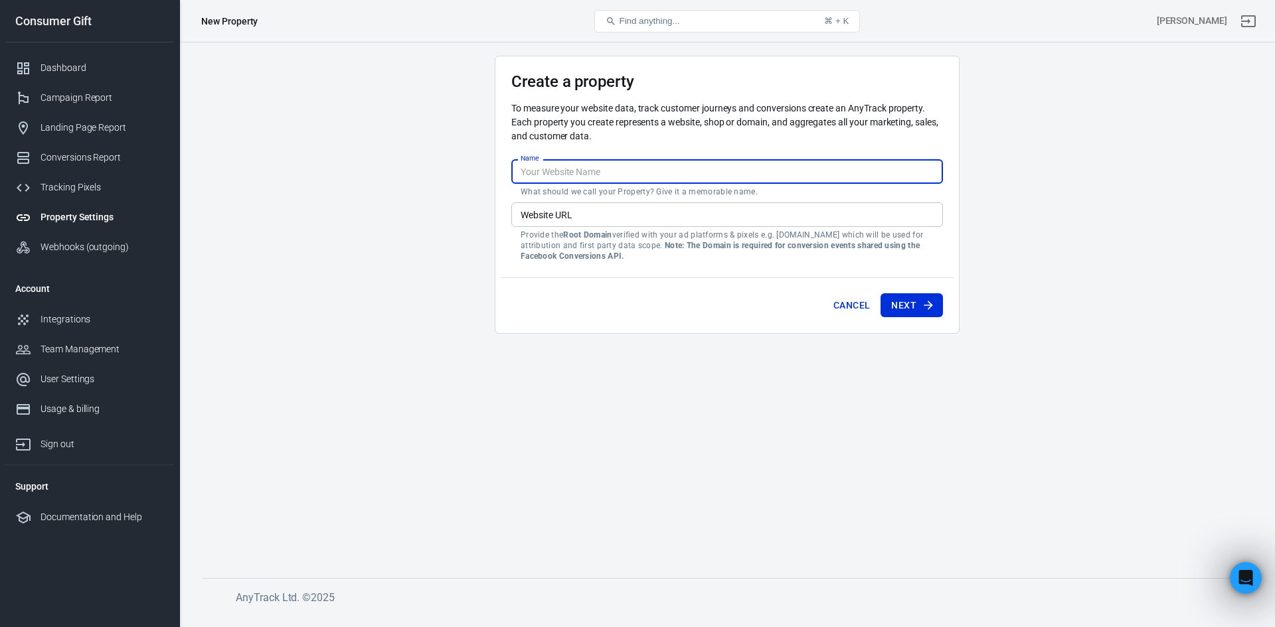
click at [648, 173] on input "Name" at bounding box center [727, 171] width 432 height 25
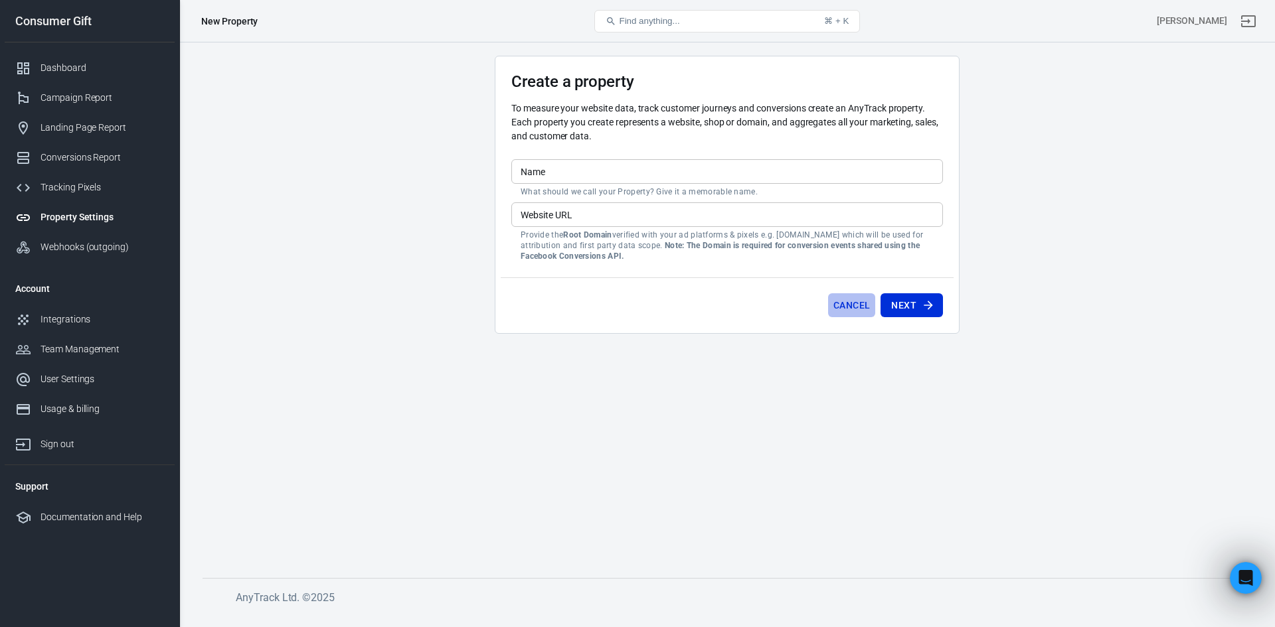
click at [860, 307] on button "Cancel" at bounding box center [851, 305] width 47 height 25
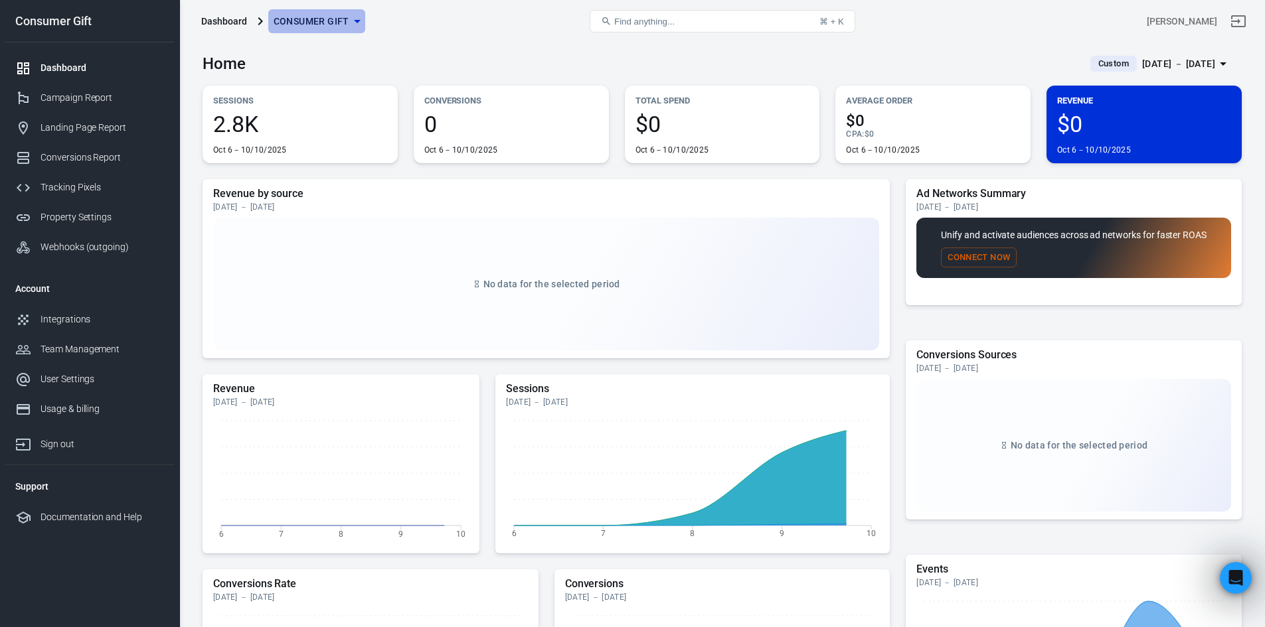
click at [327, 12] on button "Consumer Gift" at bounding box center [316, 21] width 97 height 25
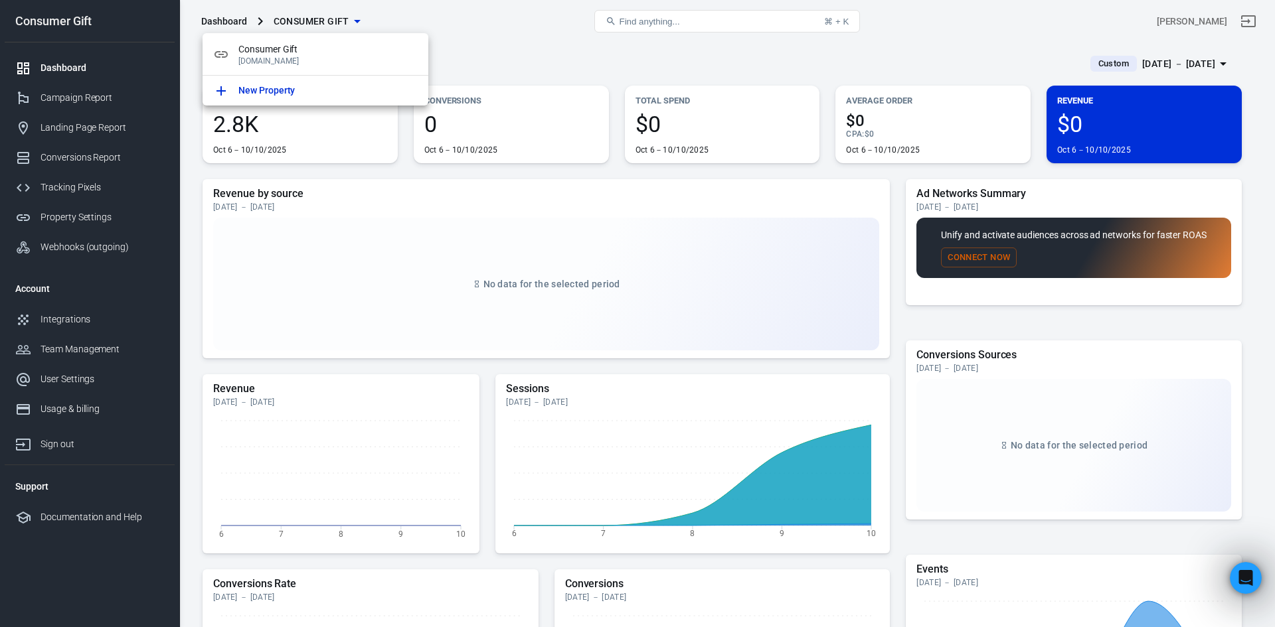
click at [217, 27] on div at bounding box center [637, 313] width 1275 height 627
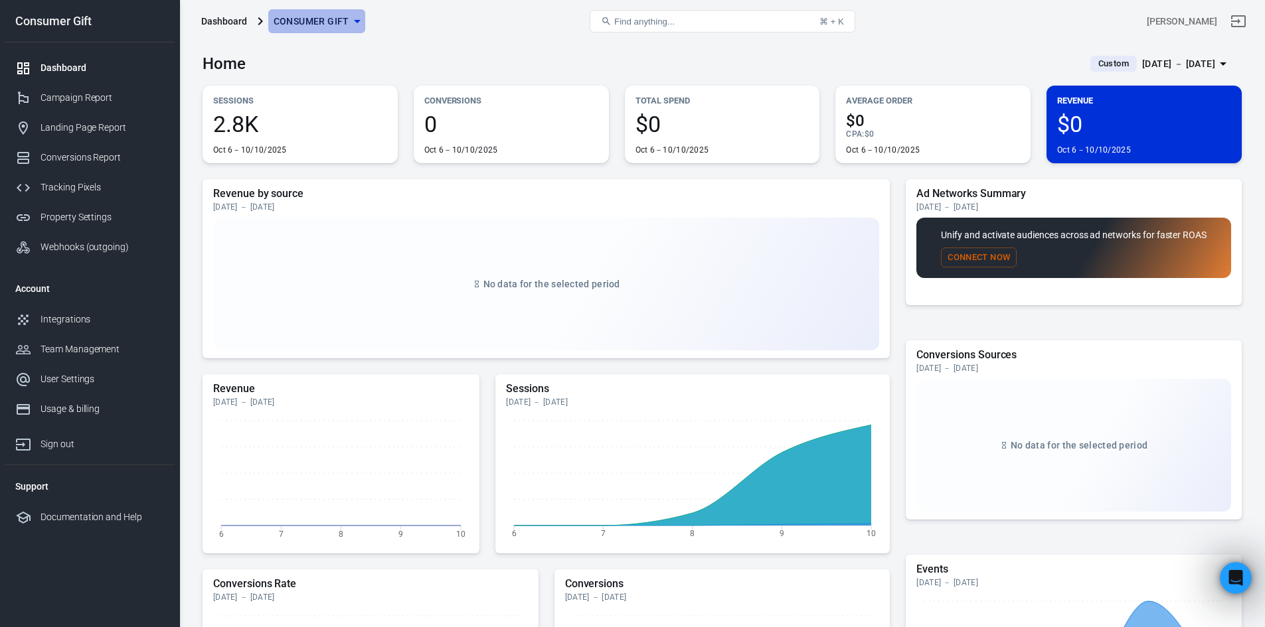
click at [313, 19] on span "Consumer Gift" at bounding box center [312, 21] width 76 height 17
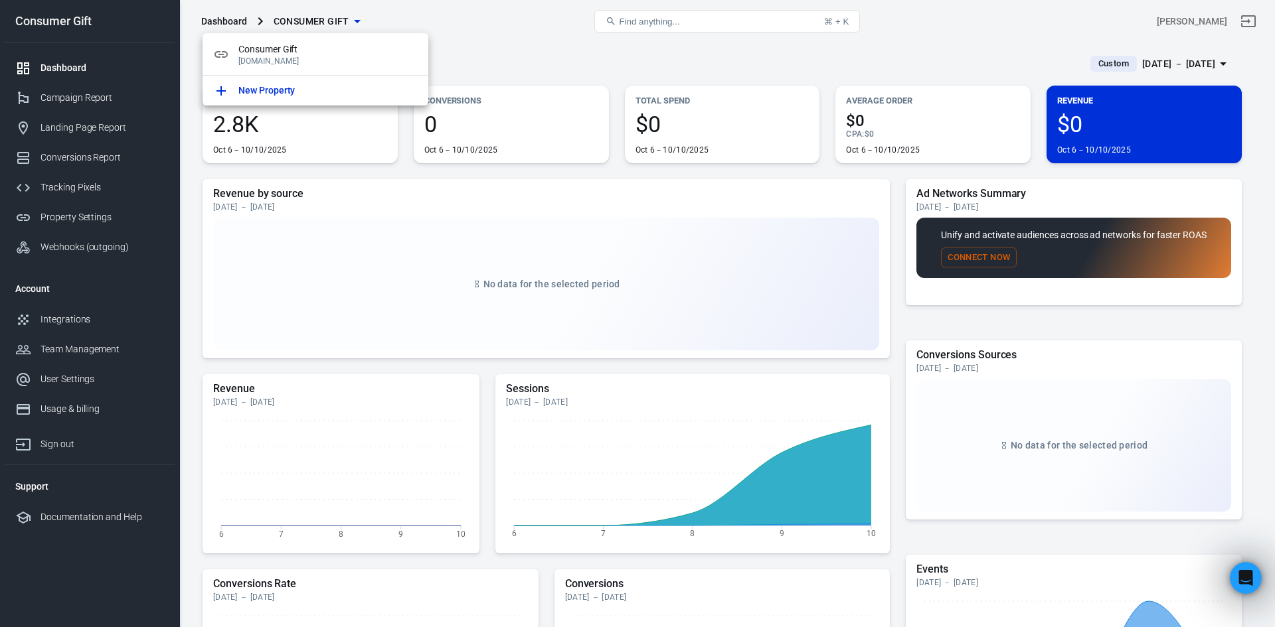
click at [313, 19] on div at bounding box center [637, 313] width 1275 height 627
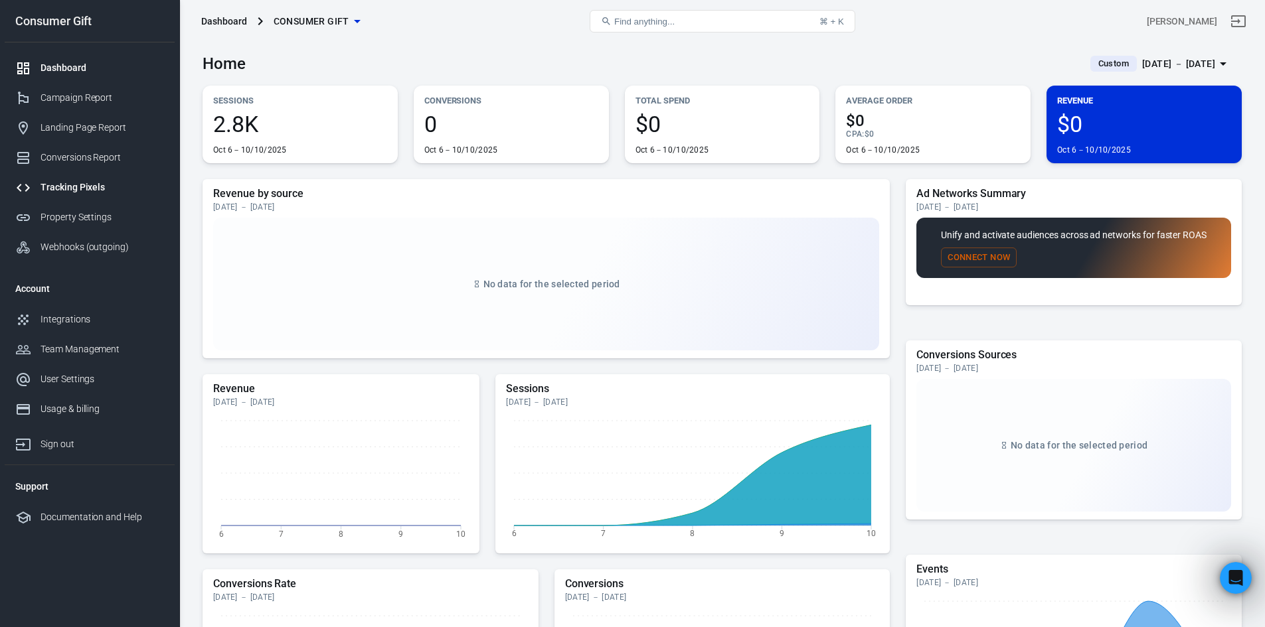
click at [127, 187] on div "Tracking Pixels" at bounding box center [101, 188] width 123 height 14
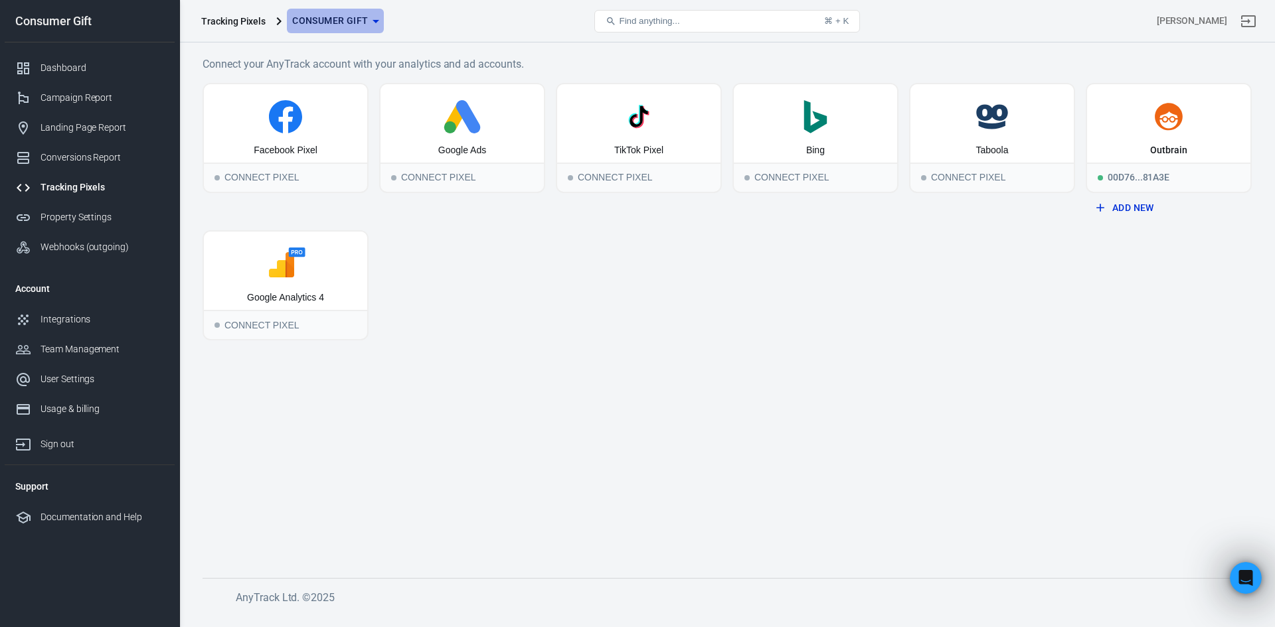
click at [317, 25] on span "Consumer Gift" at bounding box center [330, 21] width 76 height 17
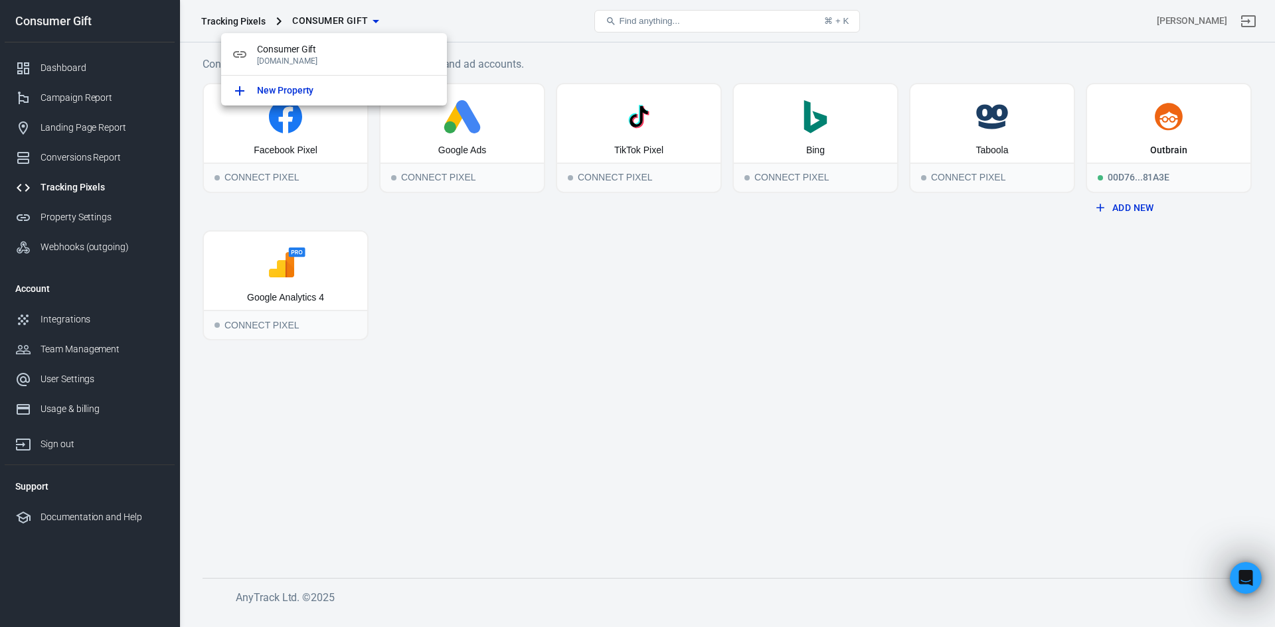
click at [317, 25] on div at bounding box center [637, 313] width 1275 height 627
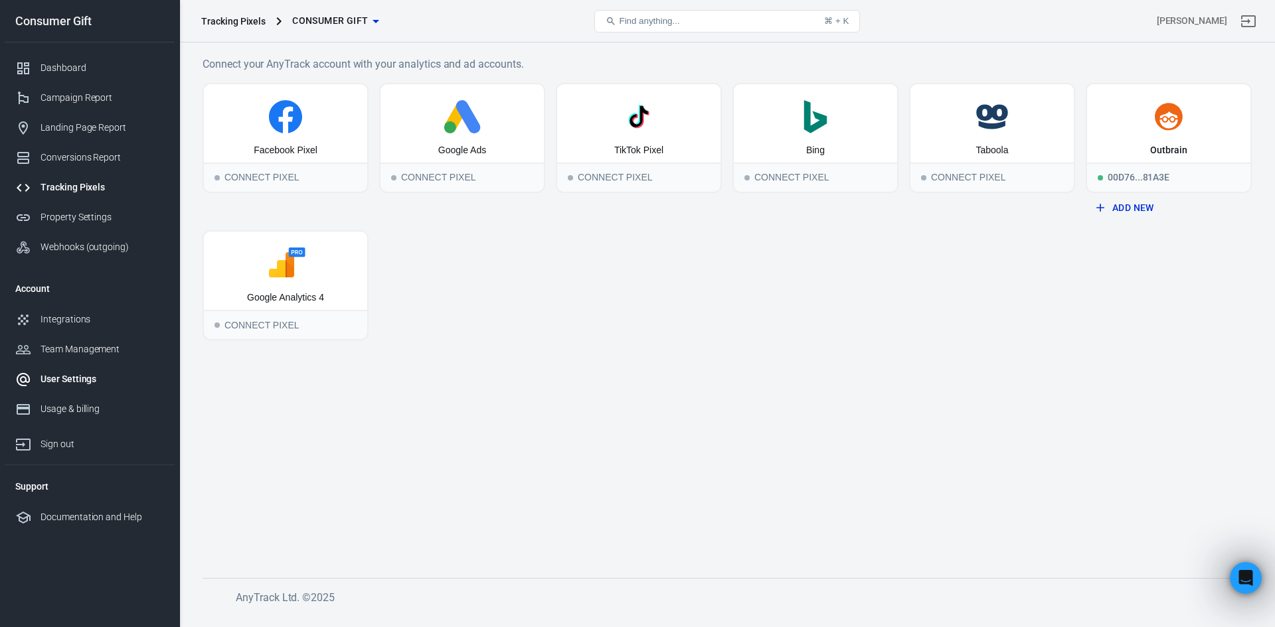
click at [104, 380] on div "User Settings" at bounding box center [101, 379] width 123 height 14
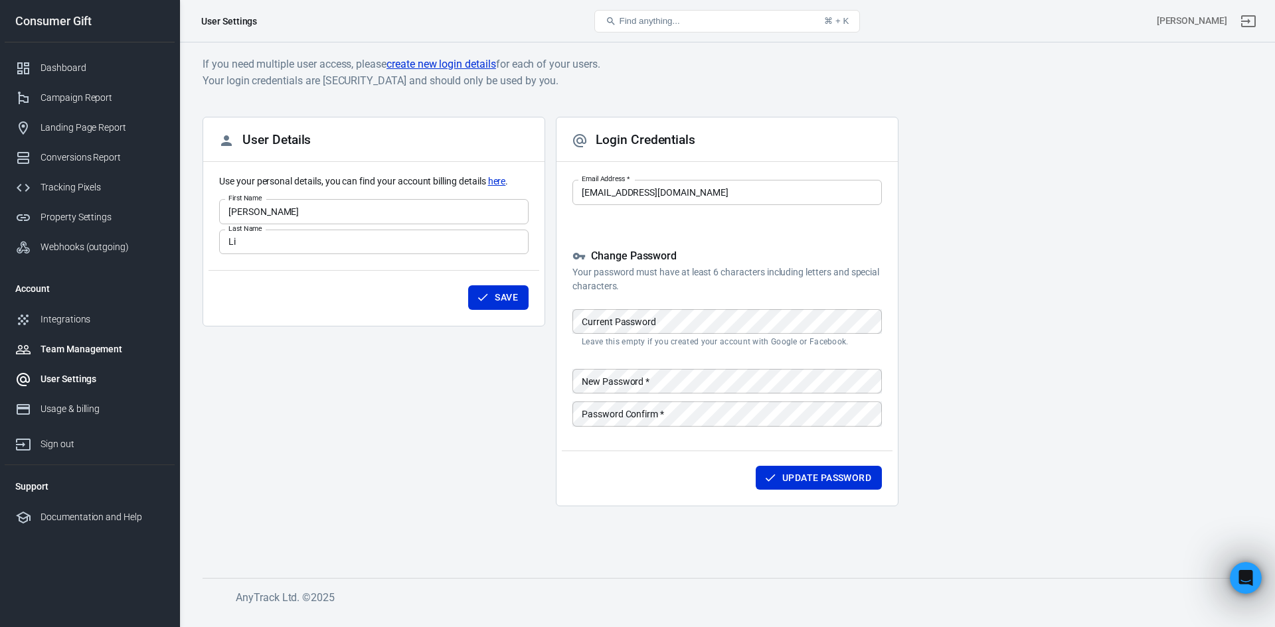
click at [104, 352] on div "Team Management" at bounding box center [101, 350] width 123 height 14
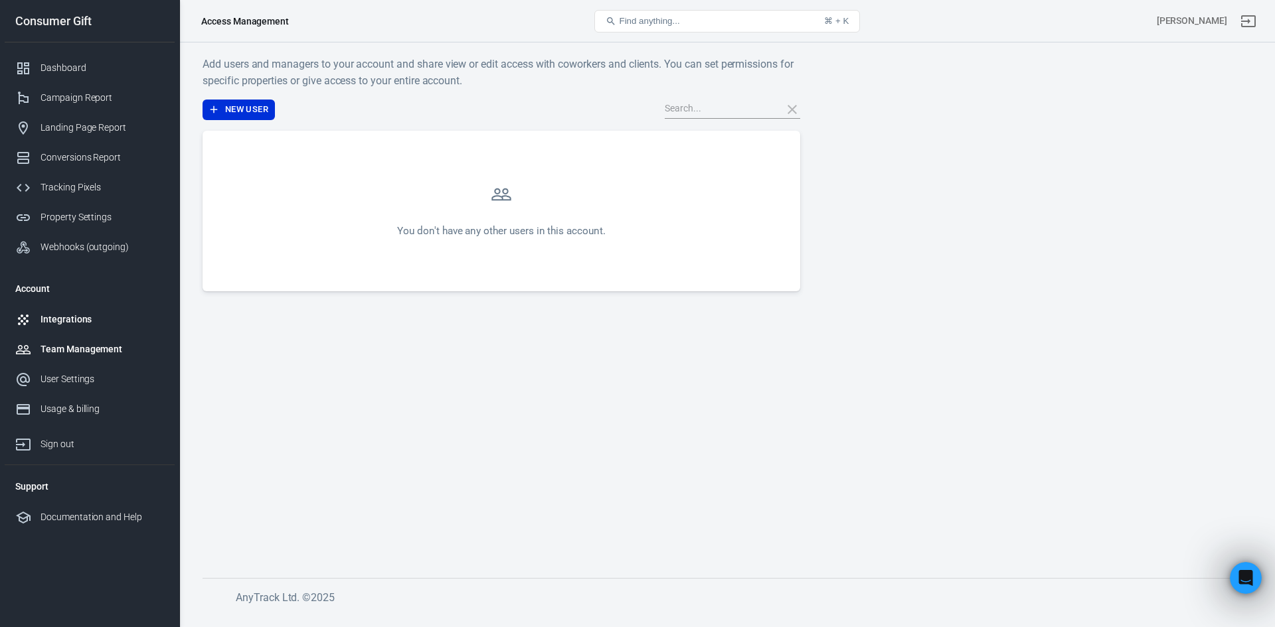
click at [93, 321] on div "Integrations" at bounding box center [101, 320] width 123 height 14
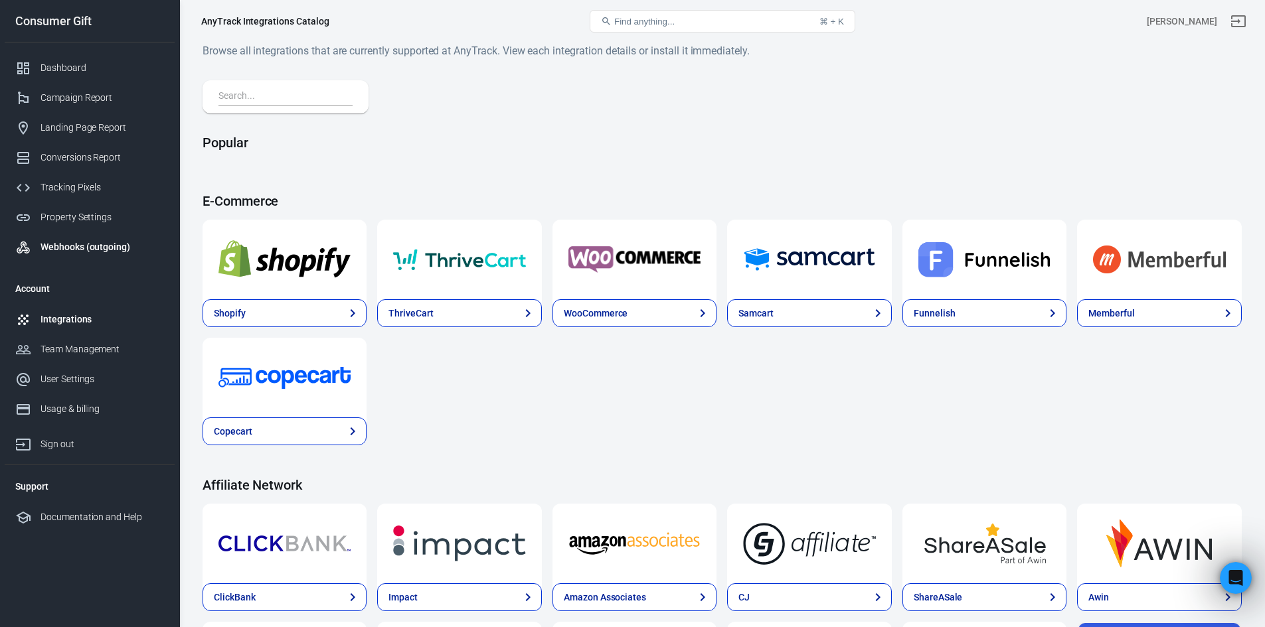
click at [48, 244] on div "Webhooks (outgoing)" at bounding box center [101, 247] width 123 height 14
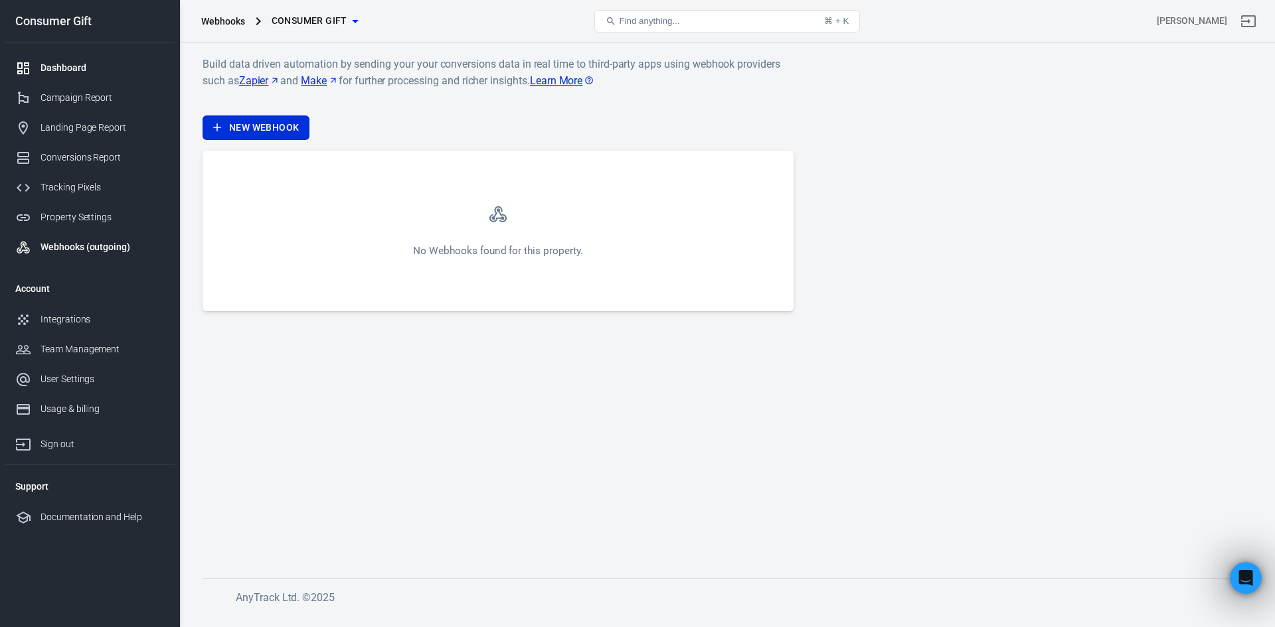
click at [65, 72] on div "Dashboard" at bounding box center [101, 68] width 123 height 14
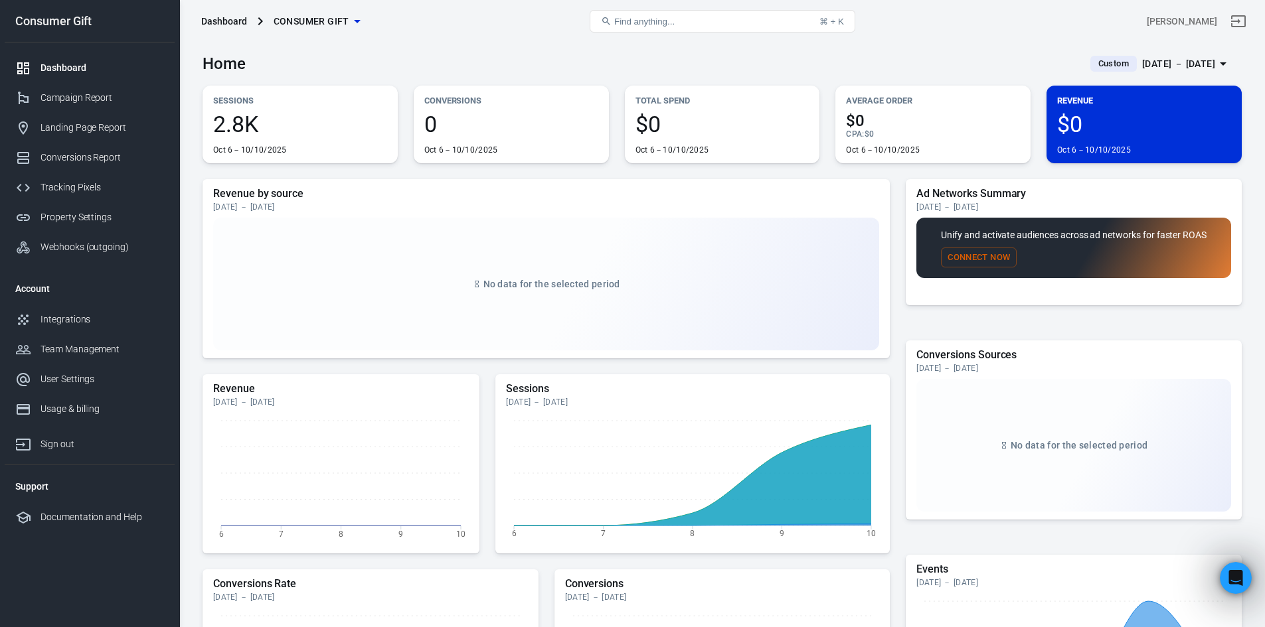
click at [312, 17] on span "Consumer Gift" at bounding box center [312, 21] width 76 height 17
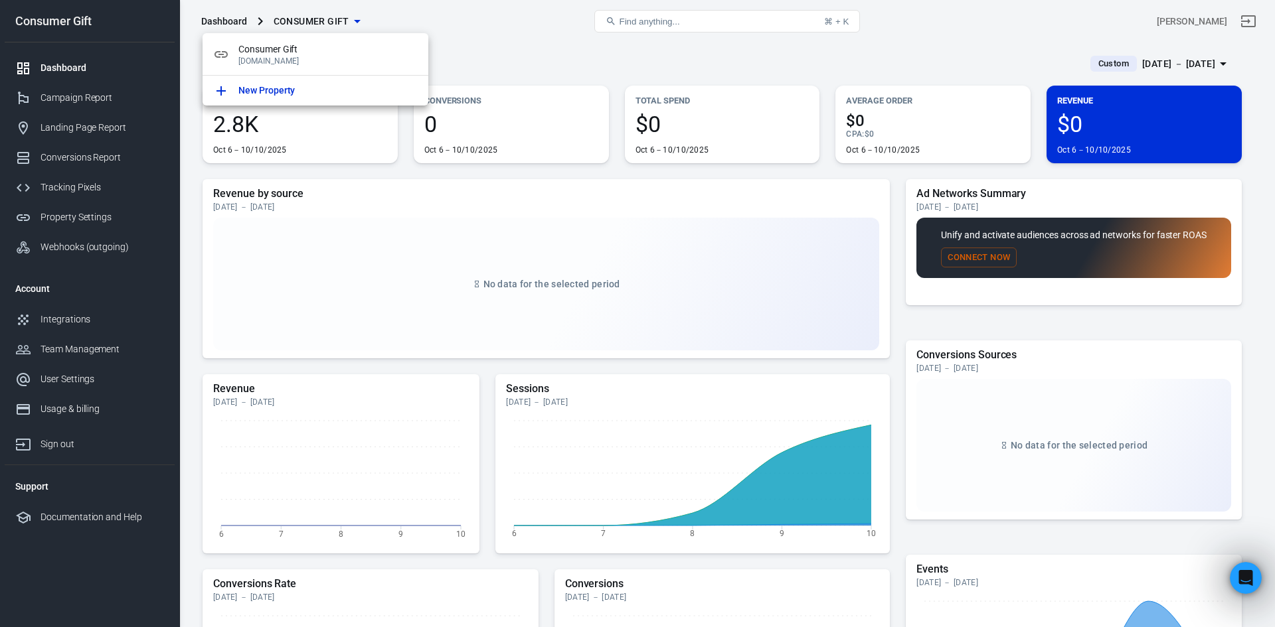
drag, startPoint x: 546, startPoint y: 29, endPoint x: 529, endPoint y: 31, distance: 17.3
click at [546, 29] on div at bounding box center [637, 313] width 1275 height 627
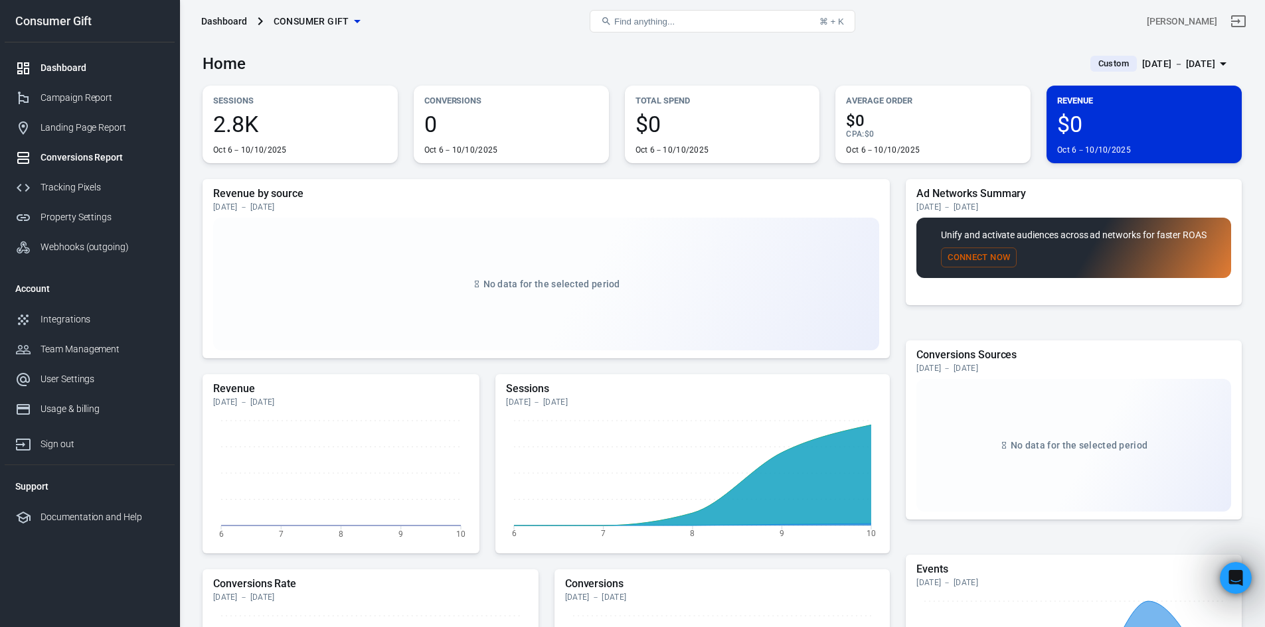
click at [77, 157] on div "Conversions Report" at bounding box center [101, 158] width 123 height 14
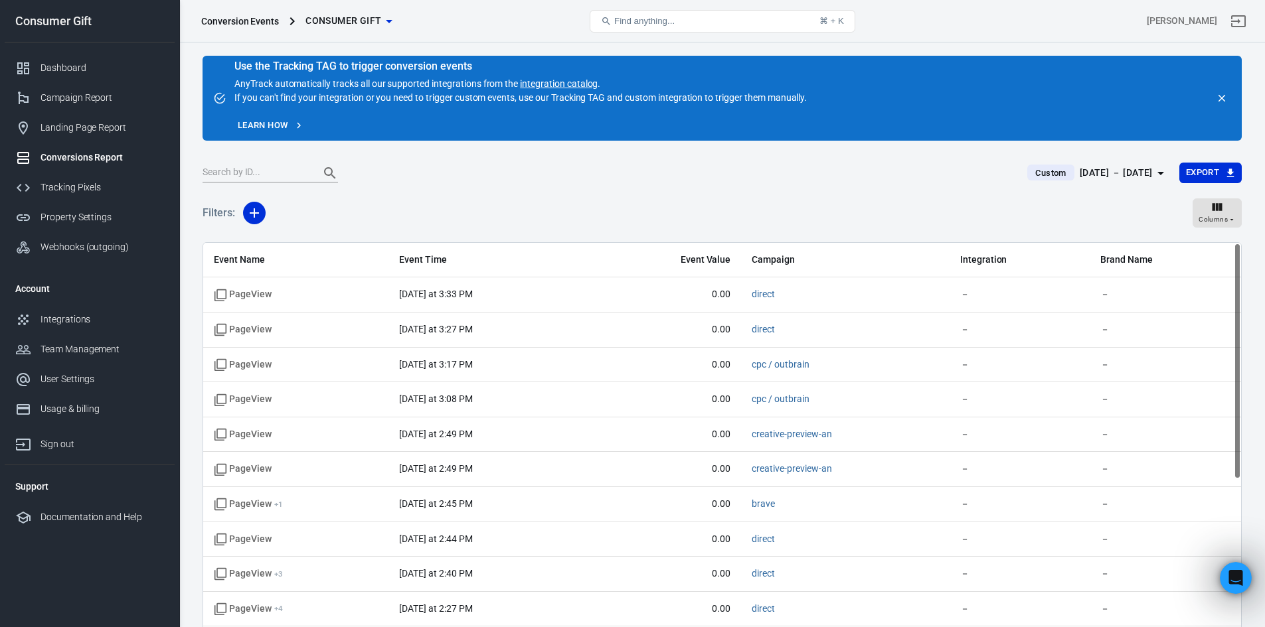
click at [652, 181] on div at bounding box center [606, 173] width 809 height 19
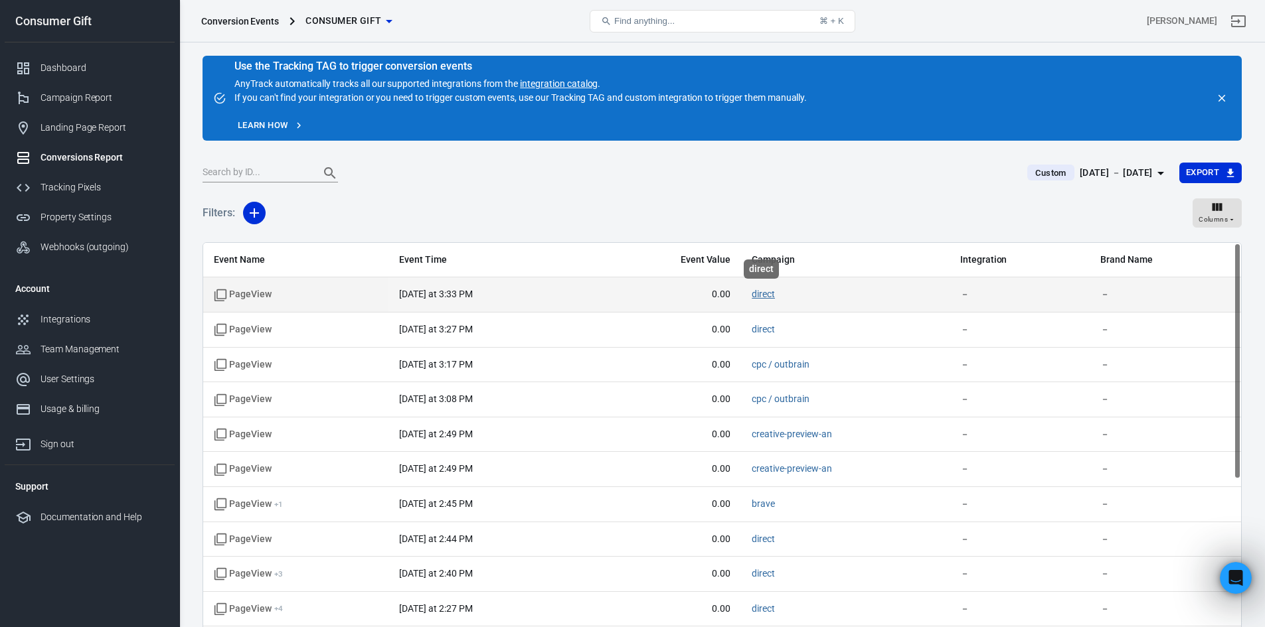
click at [763, 294] on link "direct" at bounding box center [763, 294] width 23 height 11
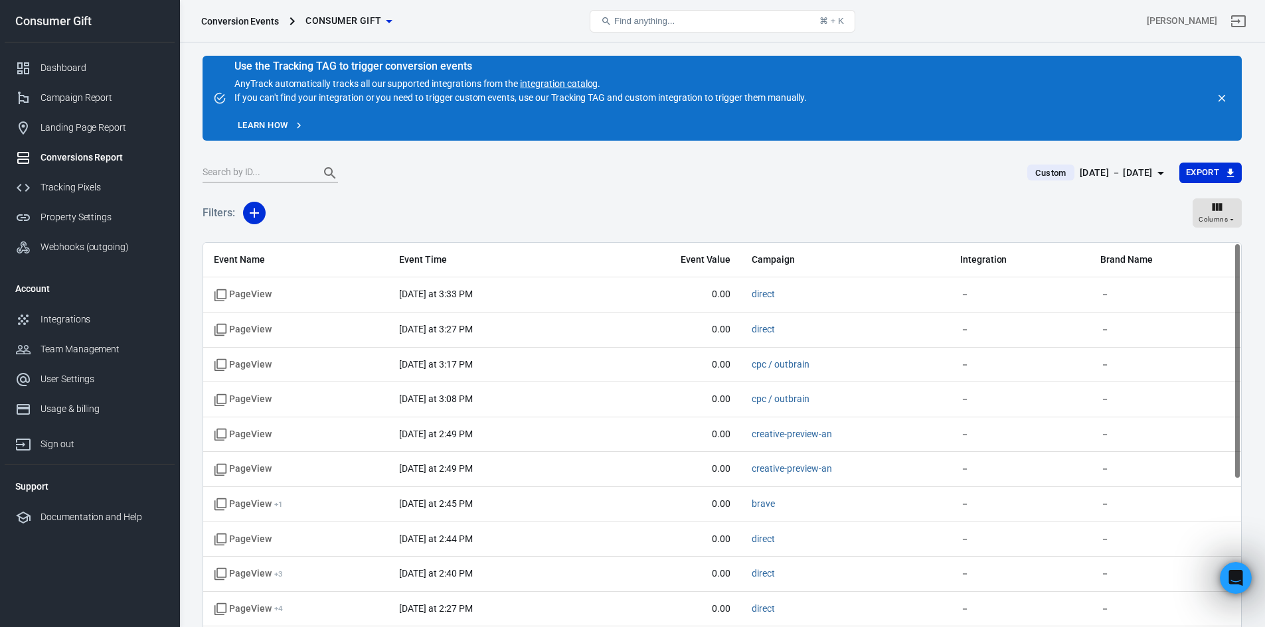
click at [797, 169] on div at bounding box center [606, 173] width 809 height 19
click at [66, 72] on div "Dashboard" at bounding box center [101, 68] width 123 height 14
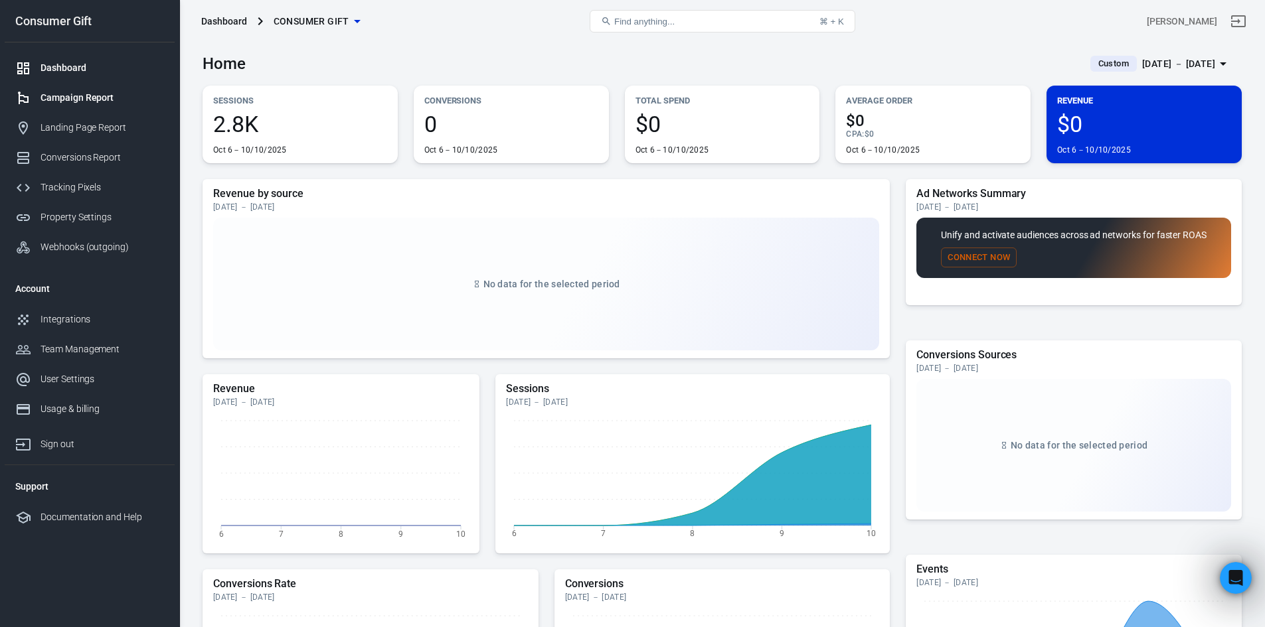
click at [97, 90] on link "Campaign Report" at bounding box center [90, 98] width 170 height 30
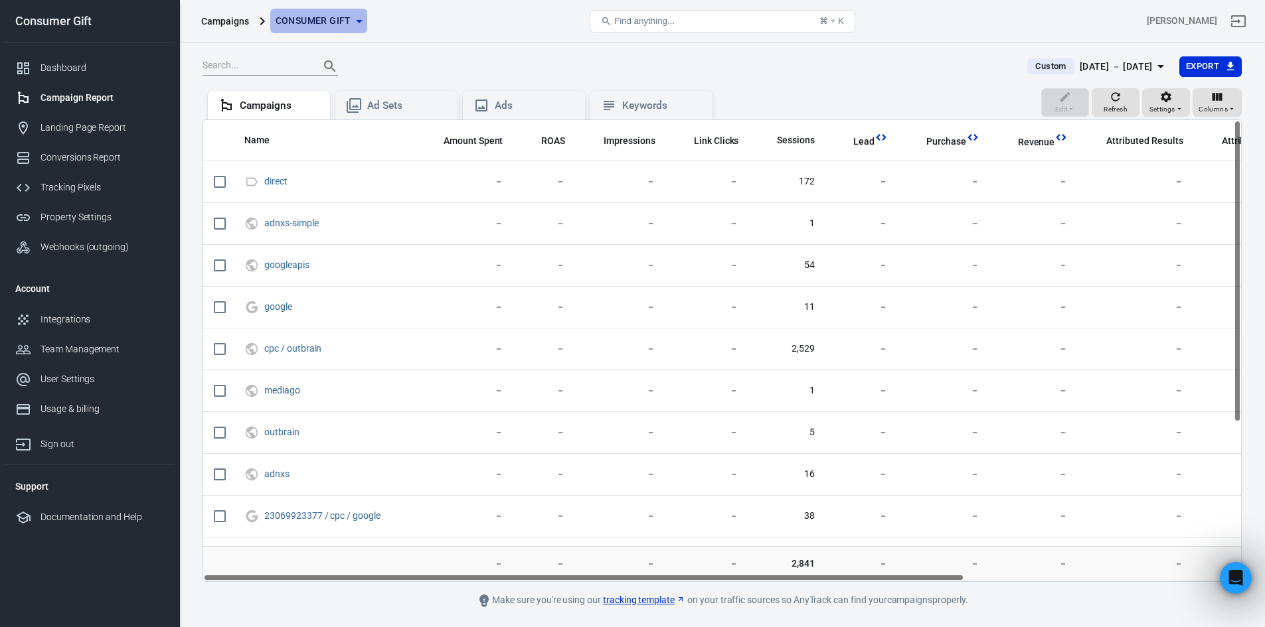
click at [335, 24] on span "Consumer Gift" at bounding box center [314, 21] width 76 height 17
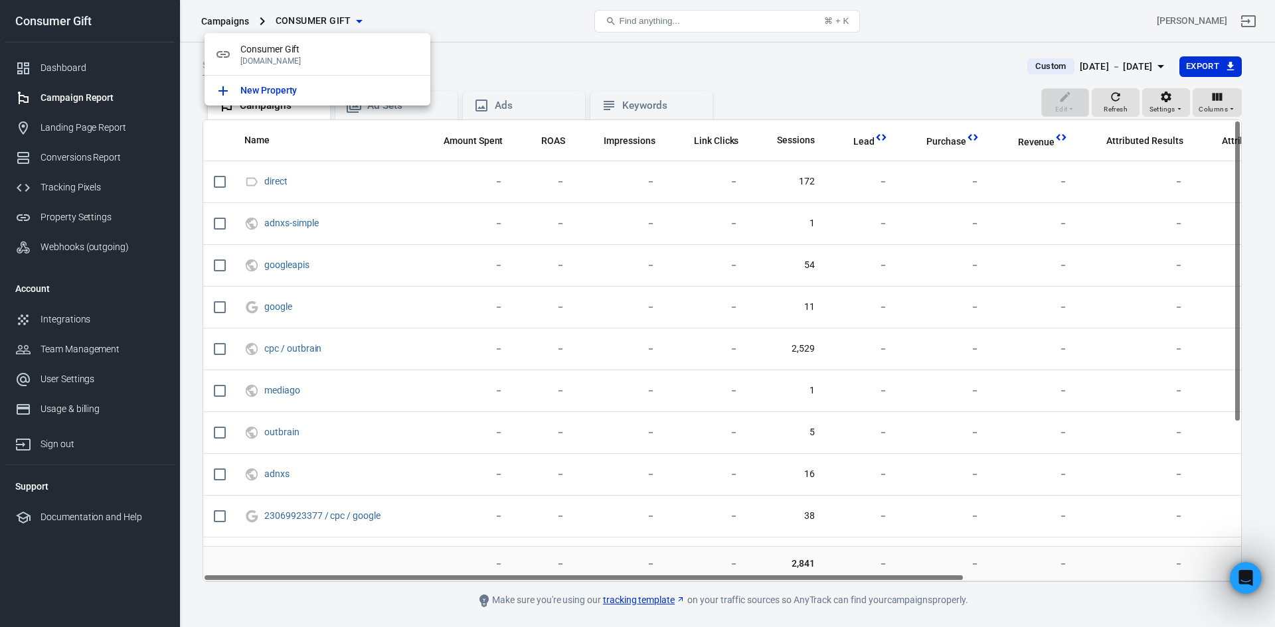
click at [496, 55] on div at bounding box center [637, 313] width 1275 height 627
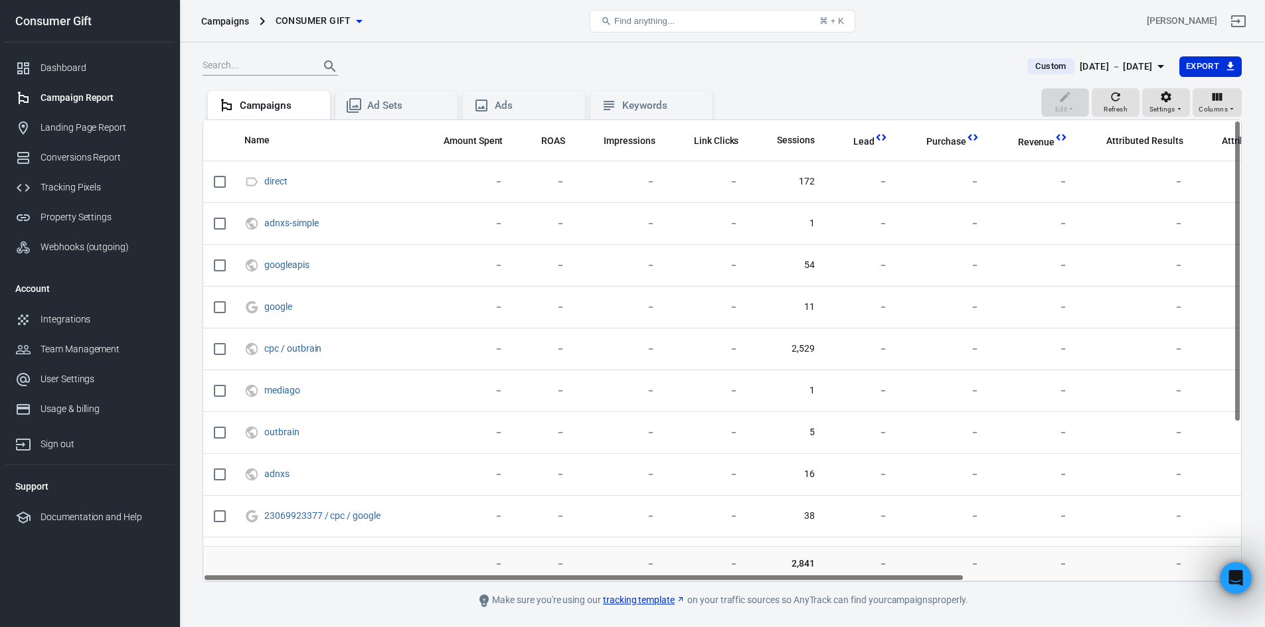
click at [319, 15] on span "Consumer Gift" at bounding box center [314, 21] width 76 height 17
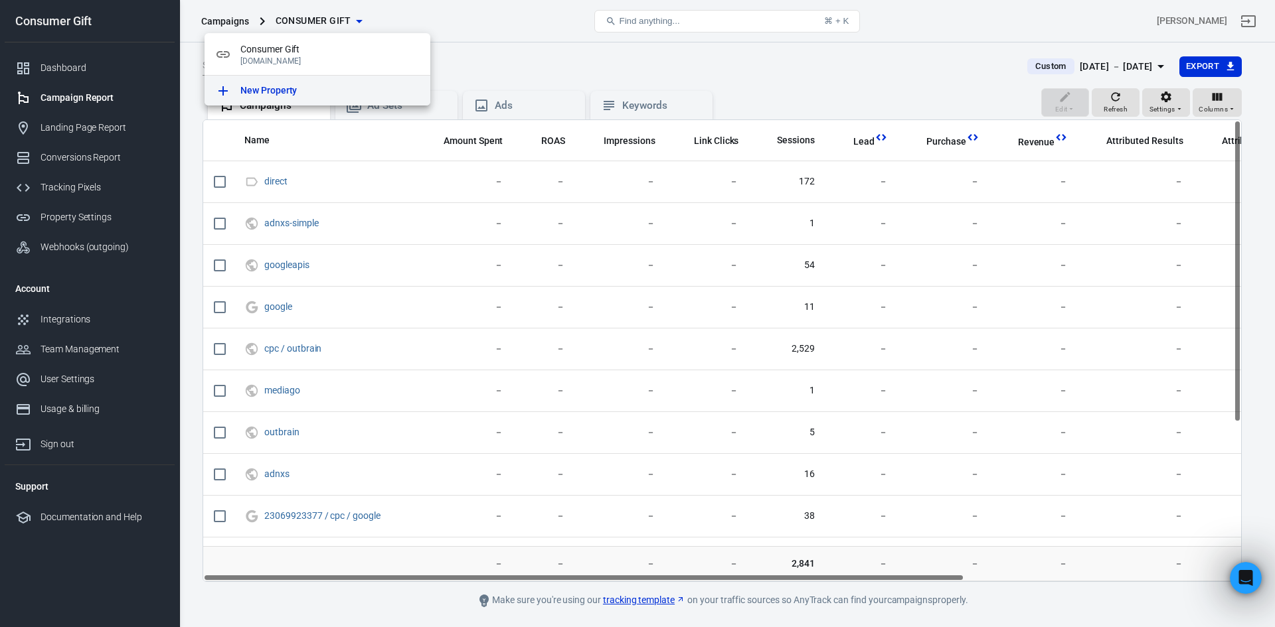
click at [286, 92] on p "New Property" at bounding box center [268, 91] width 56 height 14
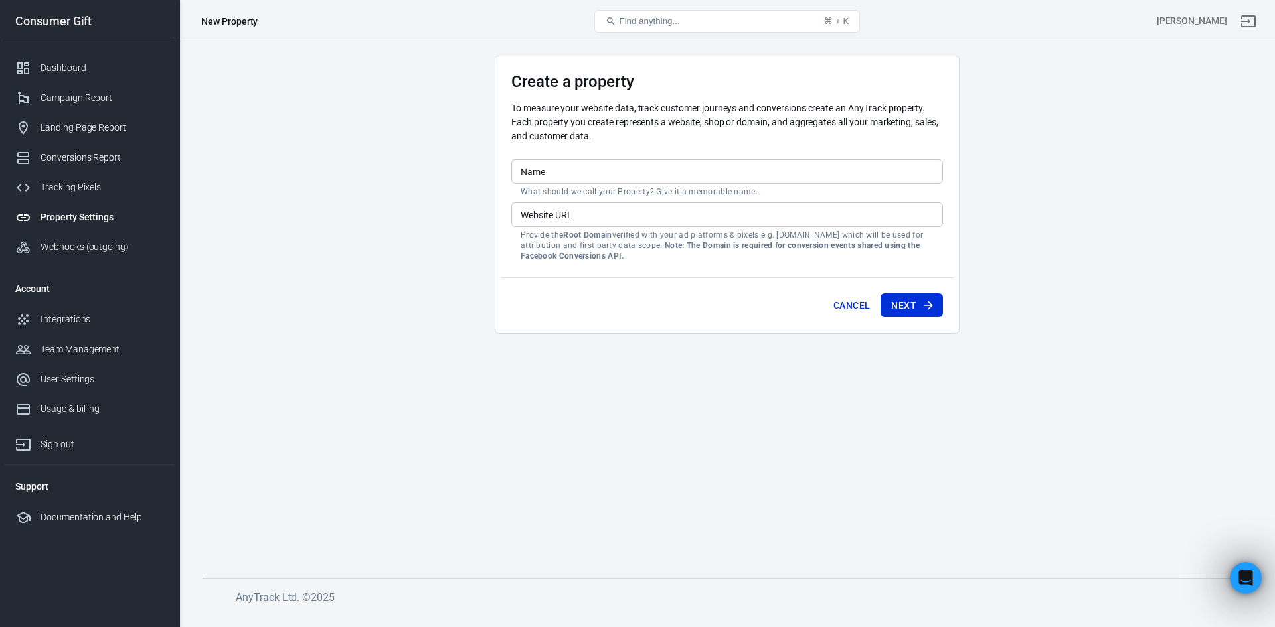
click at [570, 170] on input "Name" at bounding box center [727, 171] width 432 height 25
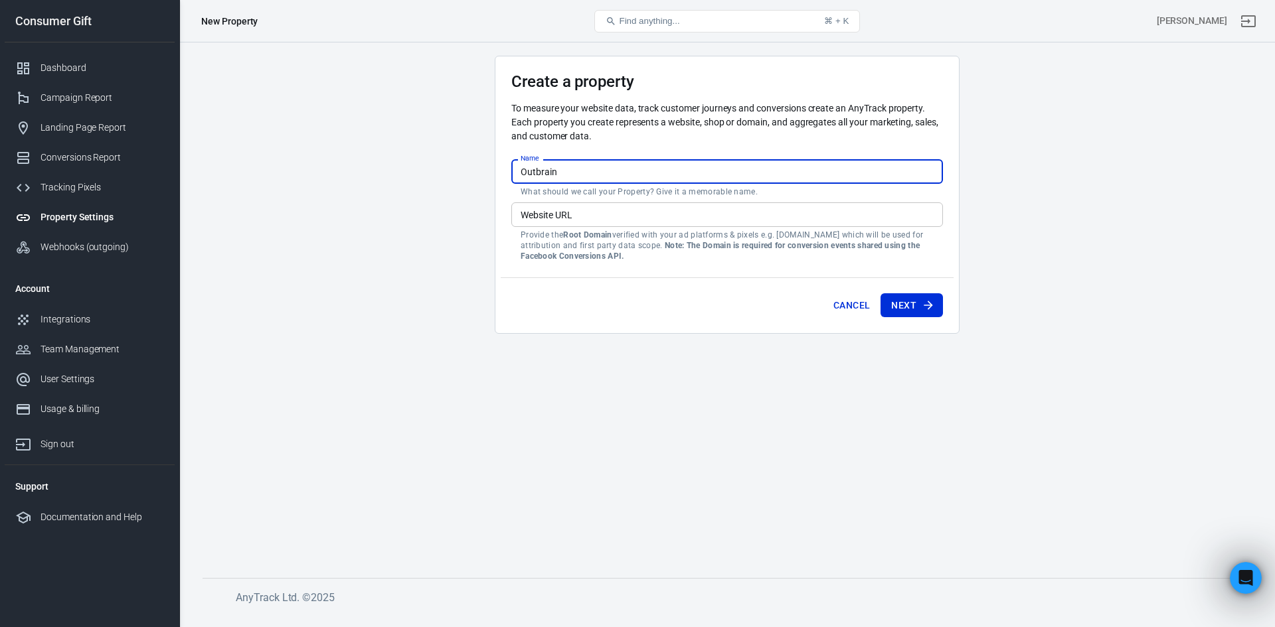
type input "Outbrain"
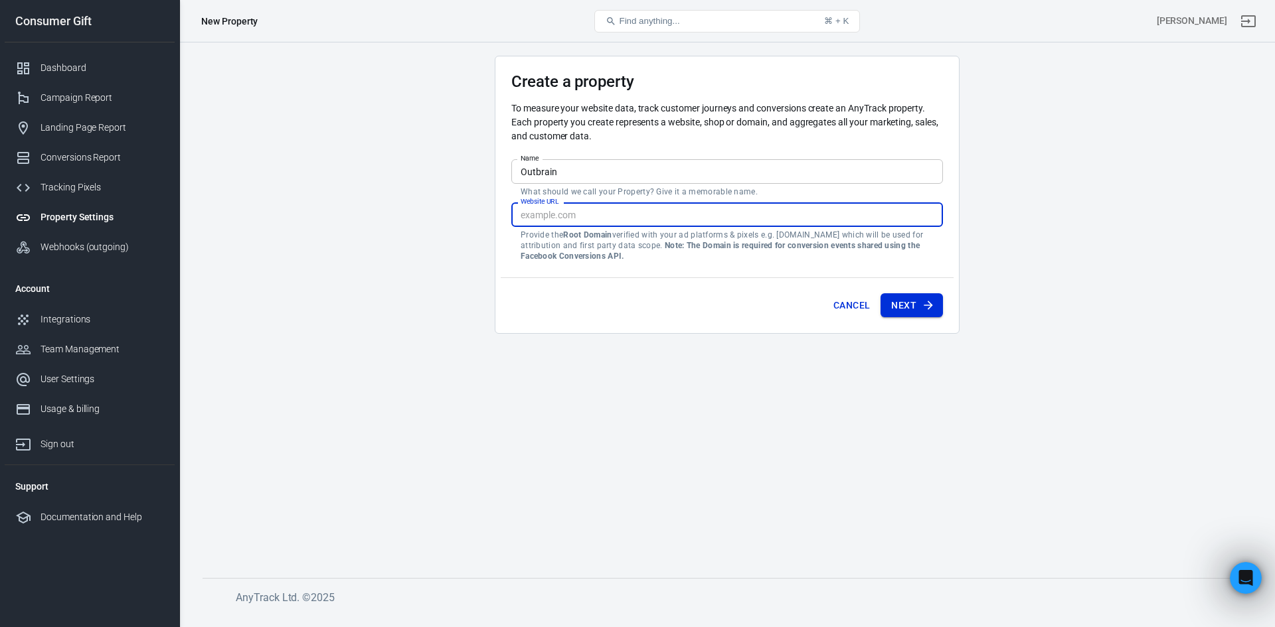
click at [902, 300] on button "Next" at bounding box center [911, 305] width 62 height 25
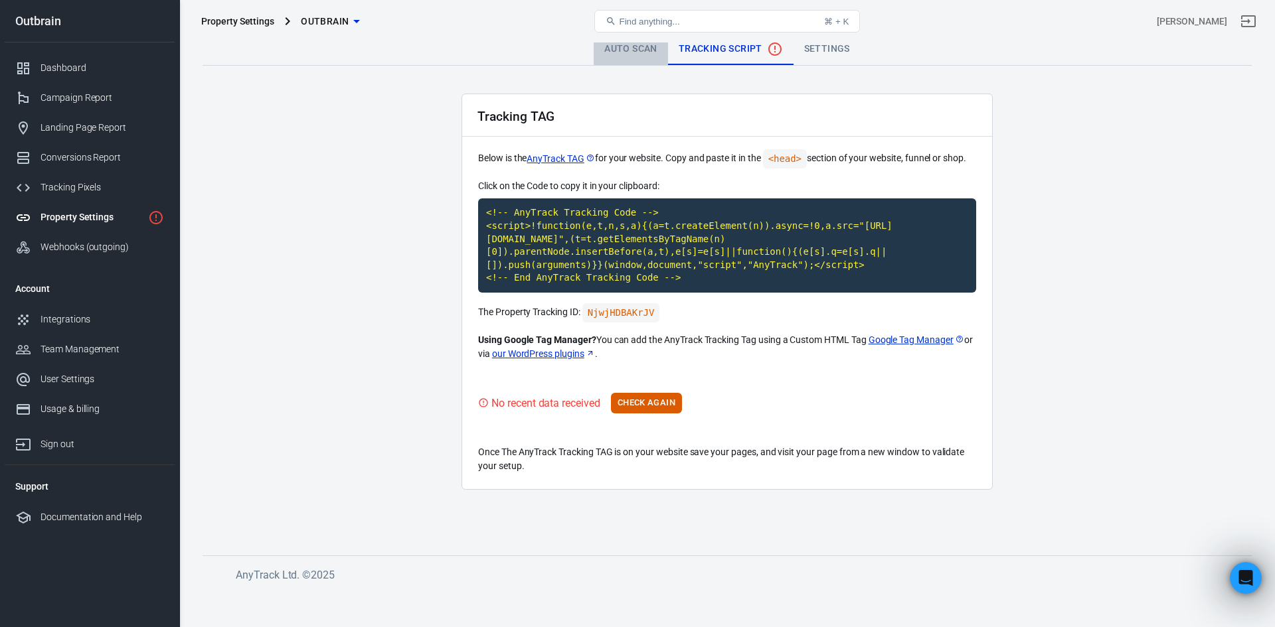
click at [624, 48] on link "Auto Scan" at bounding box center [631, 49] width 74 height 32
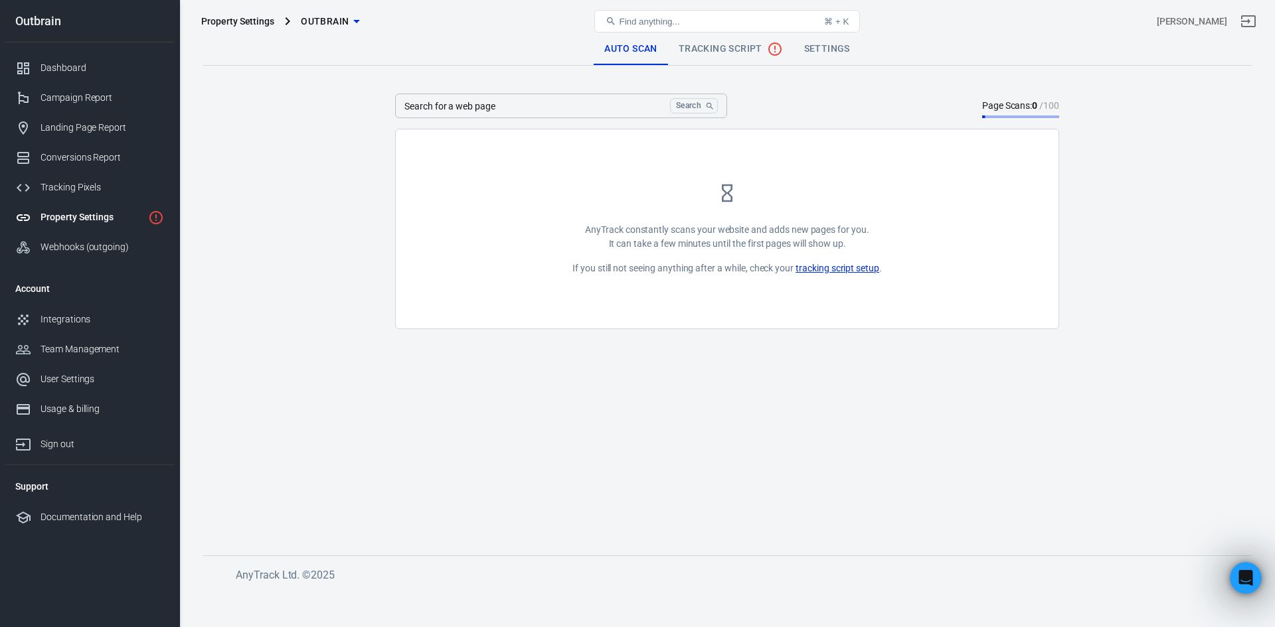
click at [728, 44] on span "Tracking Script" at bounding box center [730, 49] width 104 height 16
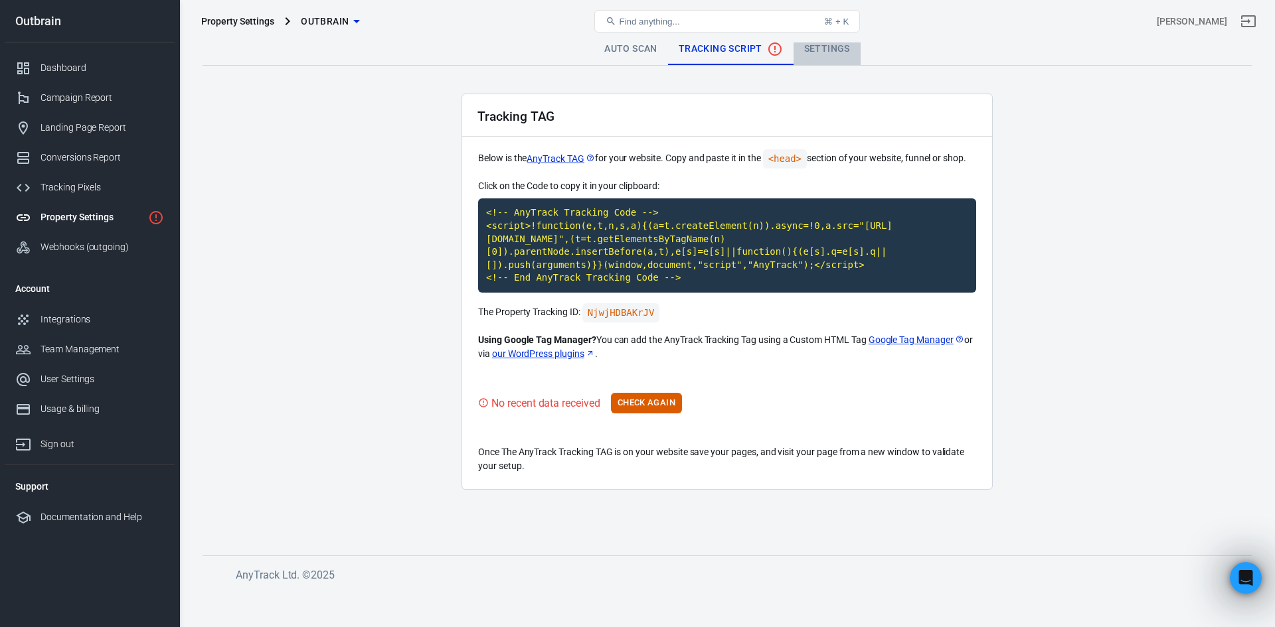
click at [817, 47] on link "Settings" at bounding box center [826, 49] width 67 height 32
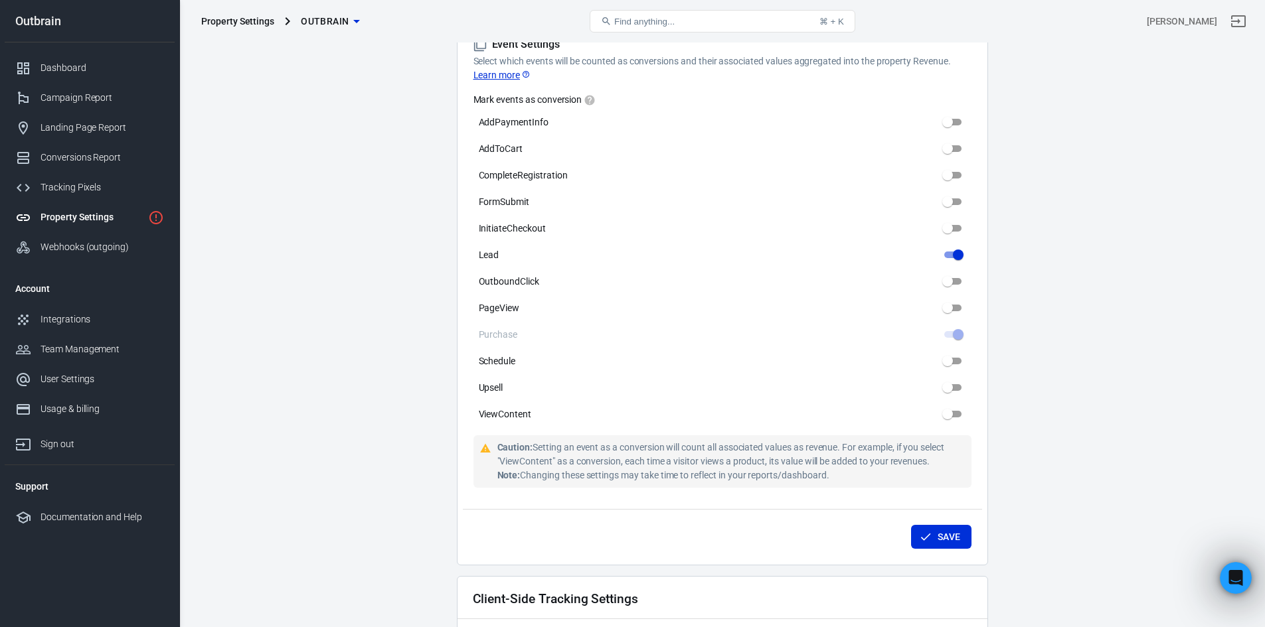
scroll to position [1154, 0]
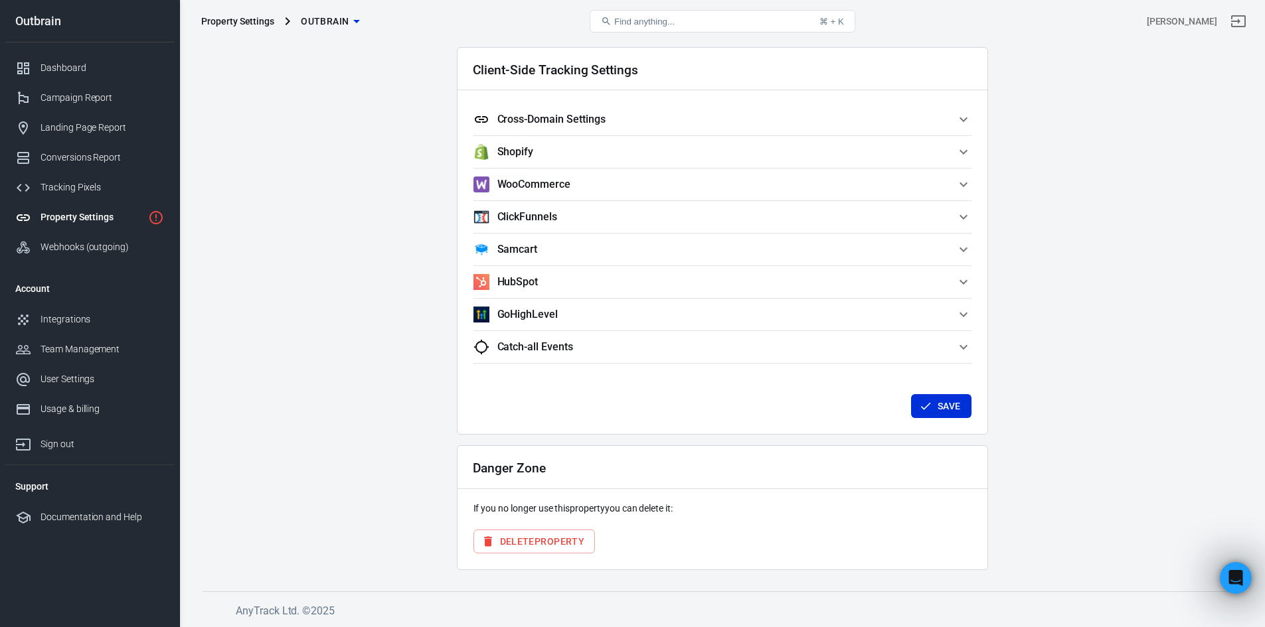
click at [531, 549] on button "Delete Property" at bounding box center [534, 542] width 122 height 25
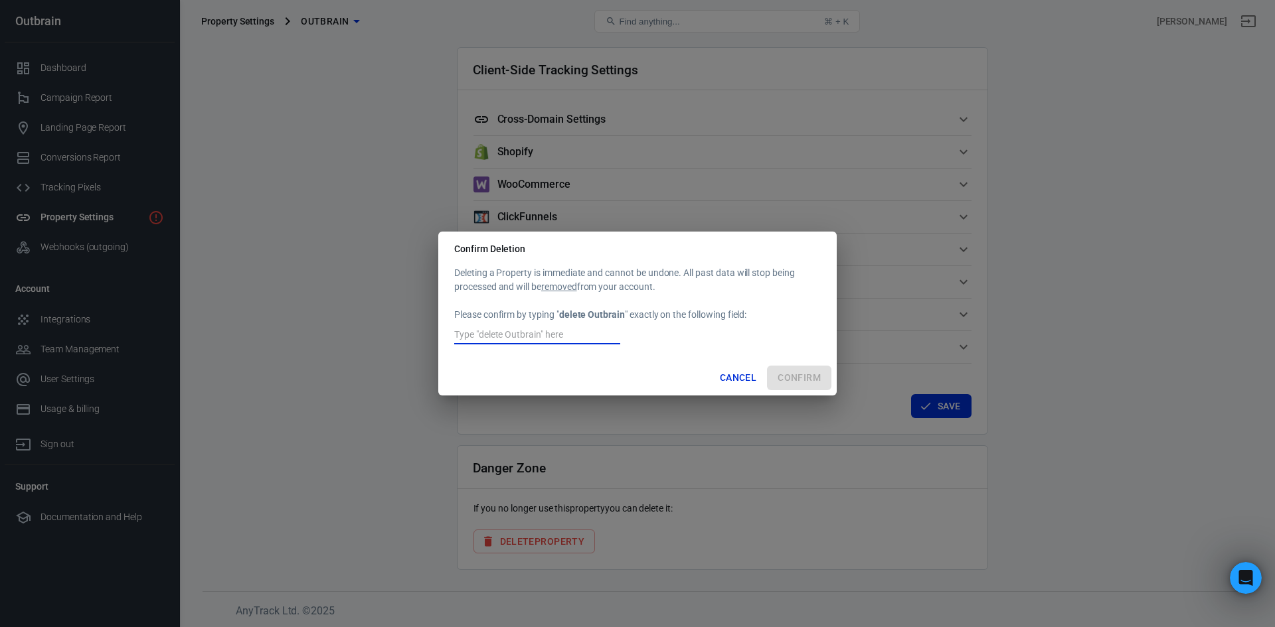
click at [595, 340] on input "text" at bounding box center [537, 335] width 166 height 17
type input "delete Outbrain"
click at [809, 378] on button "Confirm" at bounding box center [799, 378] width 64 height 25
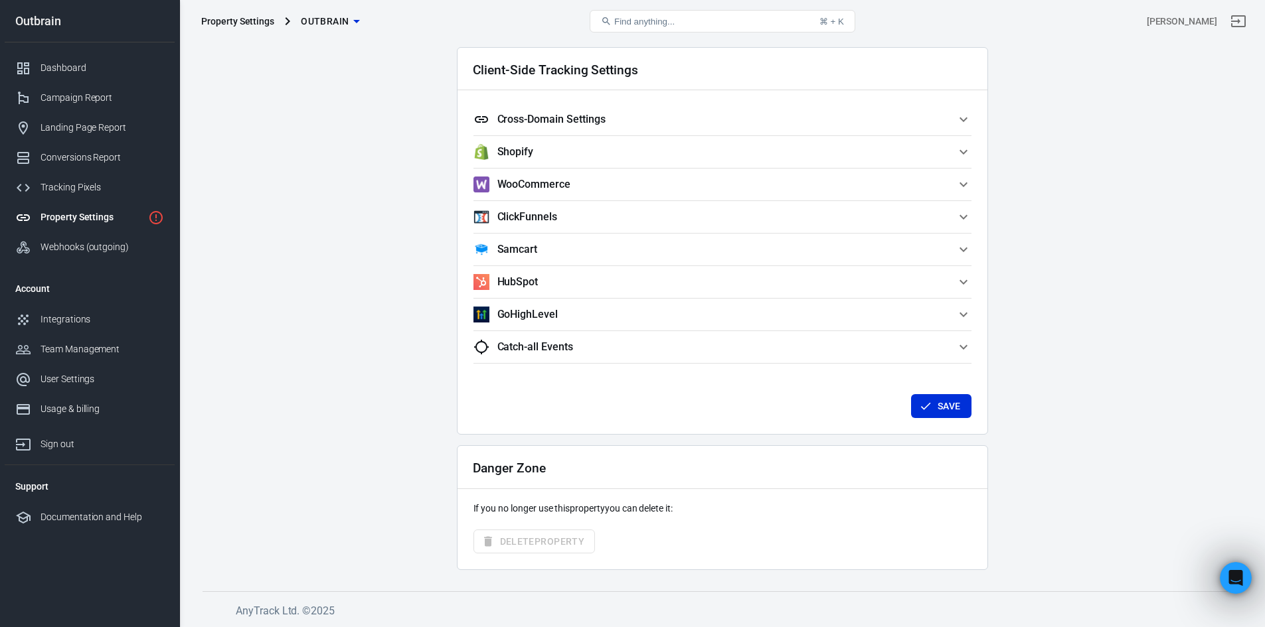
scroll to position [279, 0]
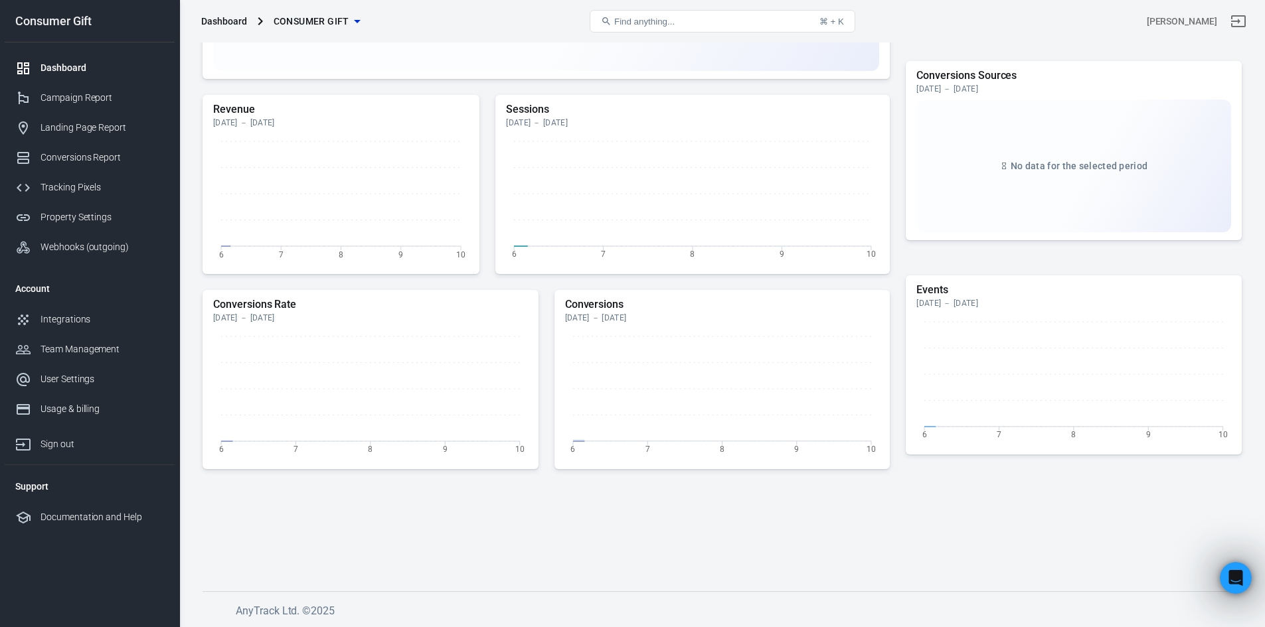
click at [335, 25] on span "Consumer Gift" at bounding box center [312, 21] width 76 height 17
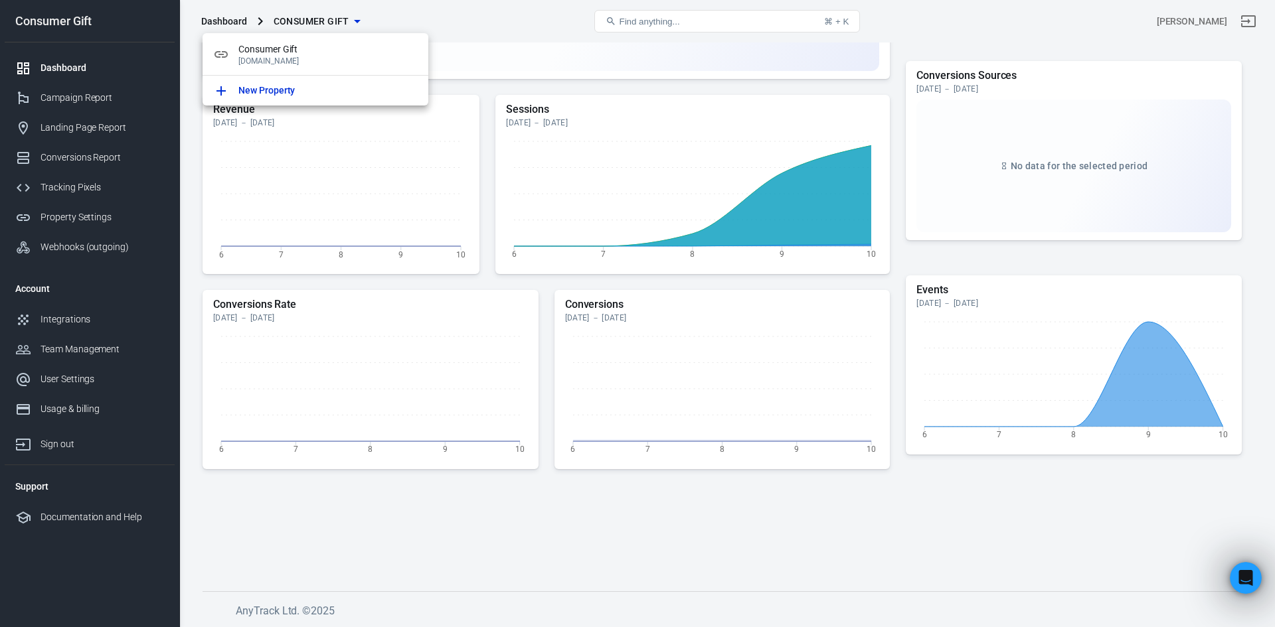
click at [76, 217] on div at bounding box center [637, 313] width 1275 height 627
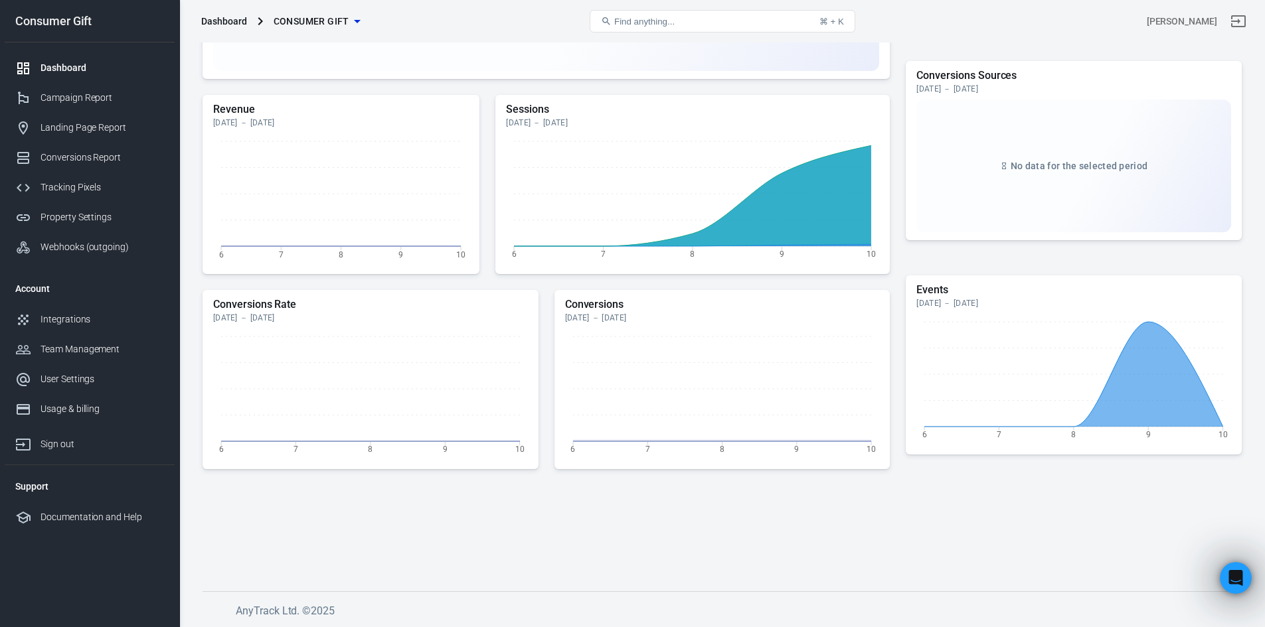
click at [76, 217] on div "Property Settings" at bounding box center [101, 217] width 123 height 14
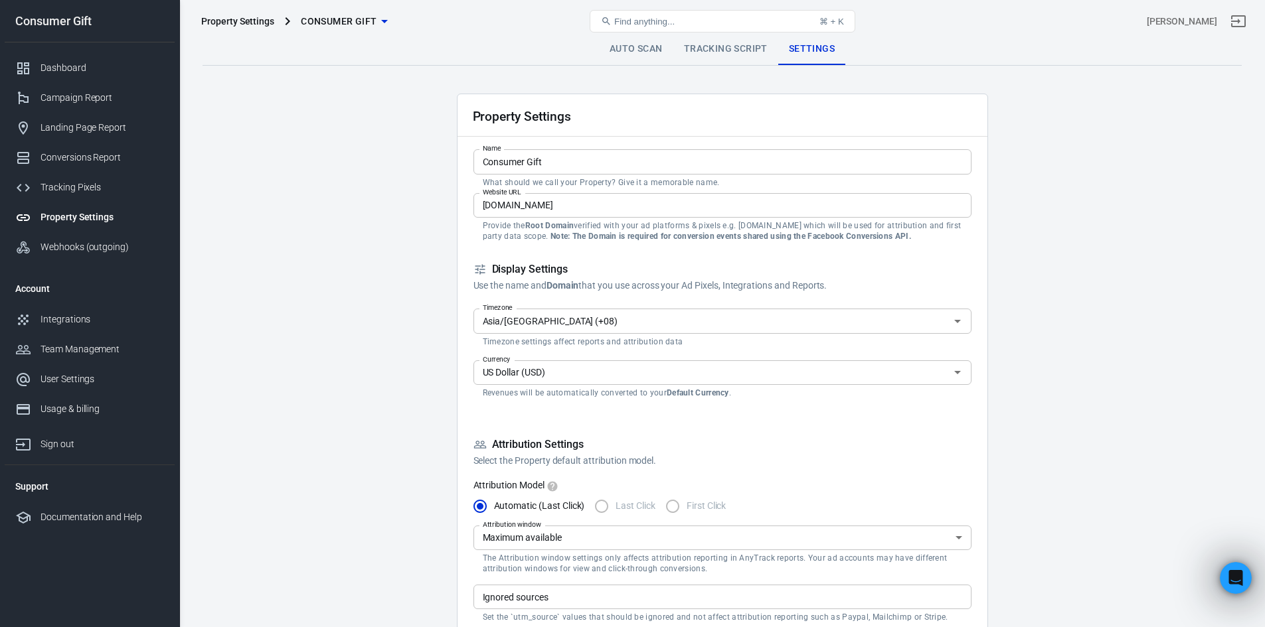
click at [743, 46] on link "Tracking Script" at bounding box center [725, 49] width 105 height 32
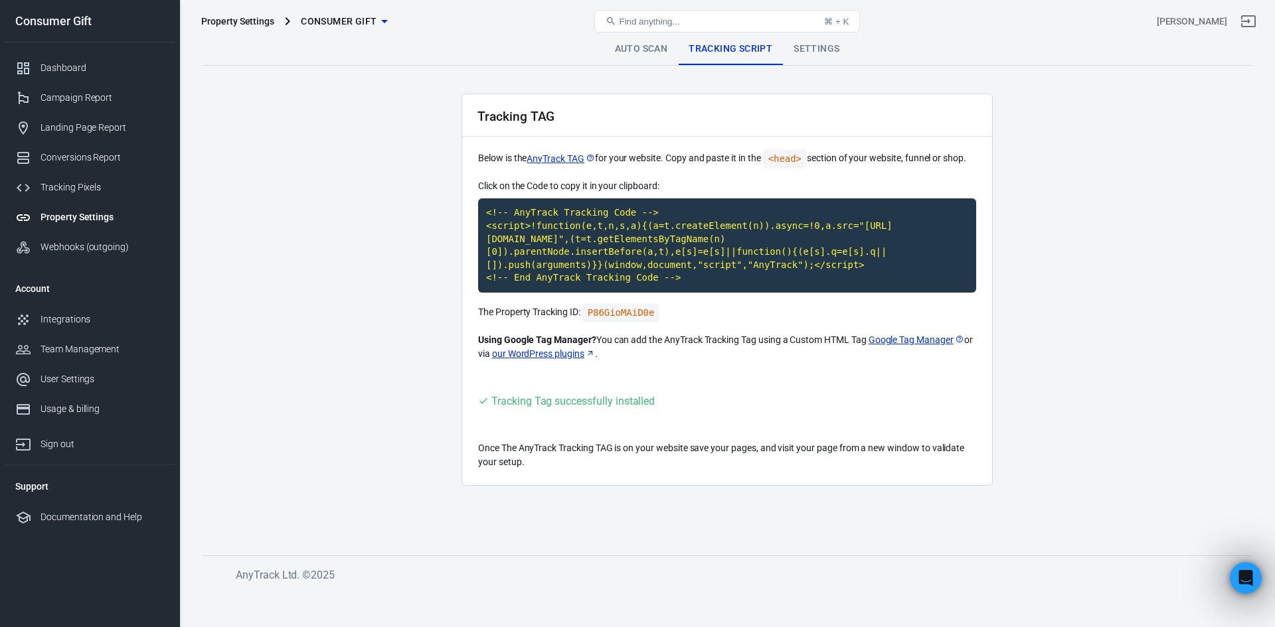
click at [641, 57] on link "Auto Scan" at bounding box center [641, 49] width 74 height 32
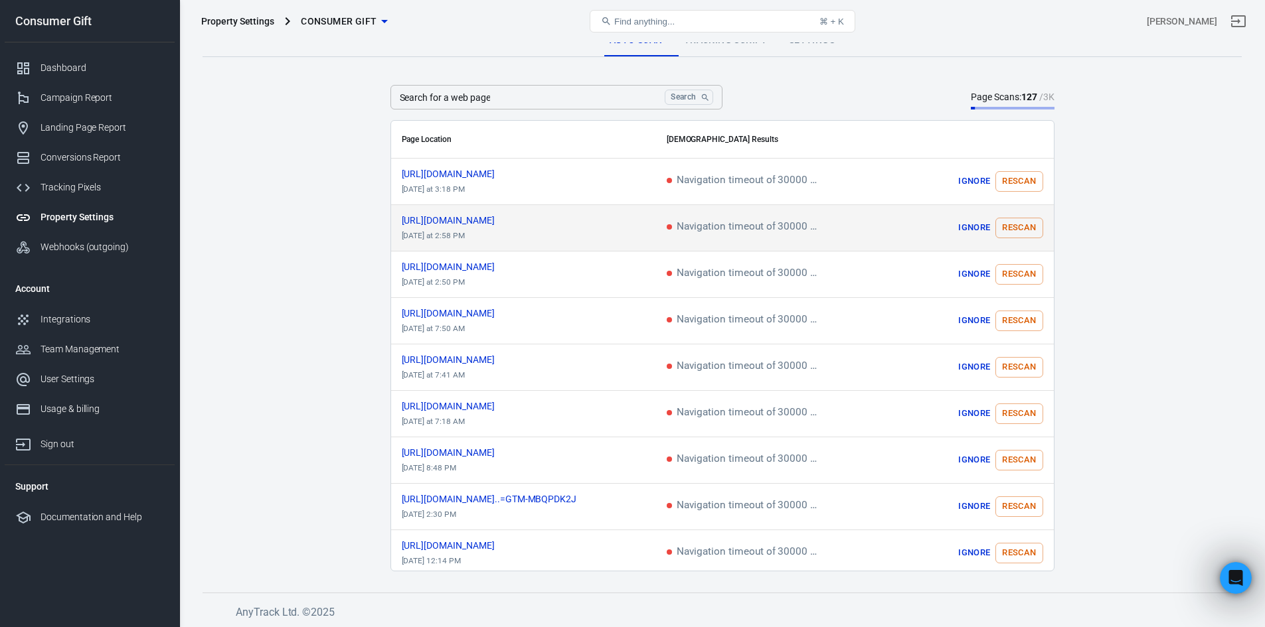
scroll to position [10, 0]
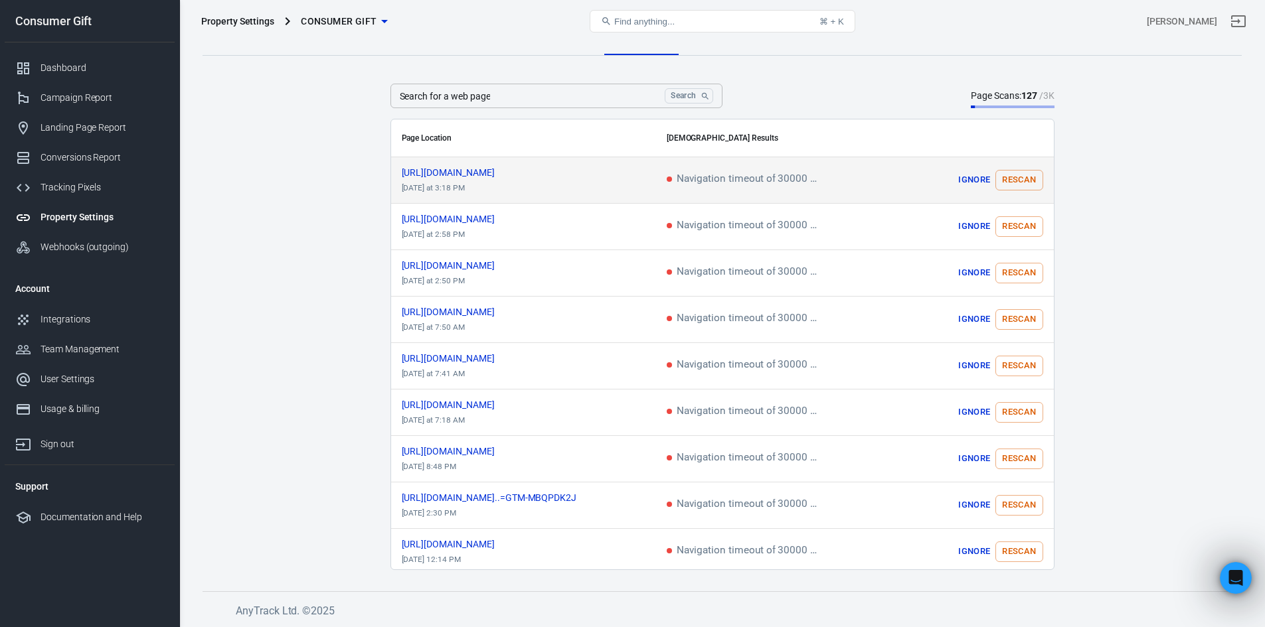
click at [1038, 178] on button "Rescan" at bounding box center [1018, 180] width 47 height 21
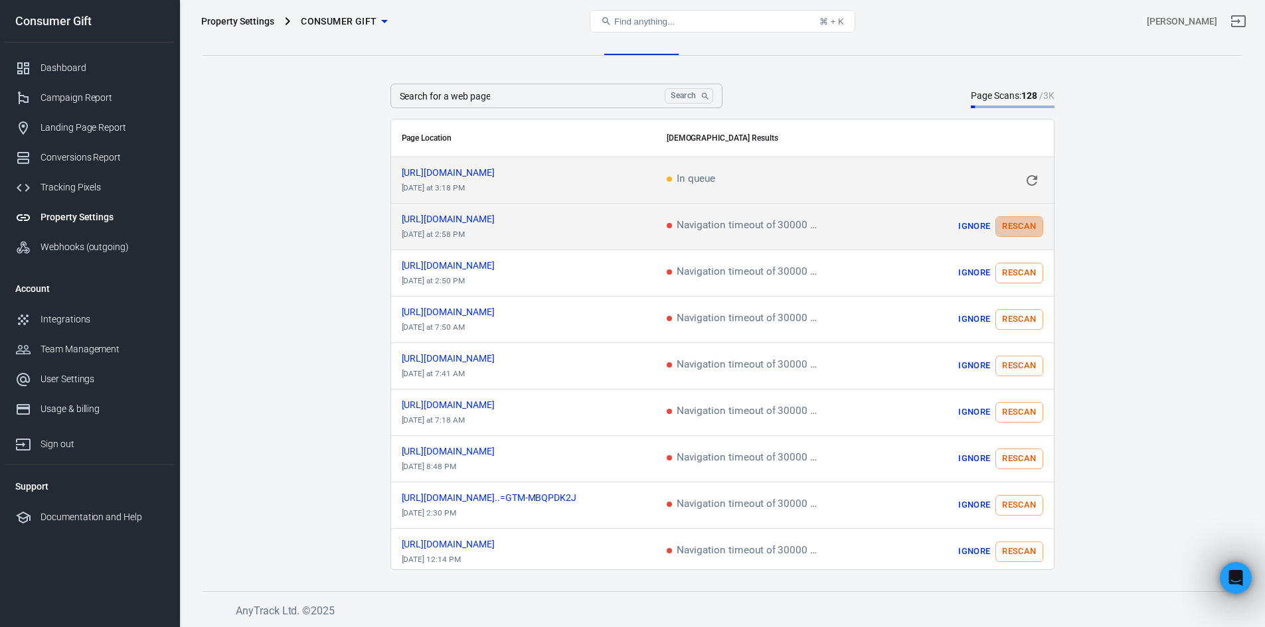
click at [1025, 220] on button "Rescan" at bounding box center [1018, 226] width 47 height 21
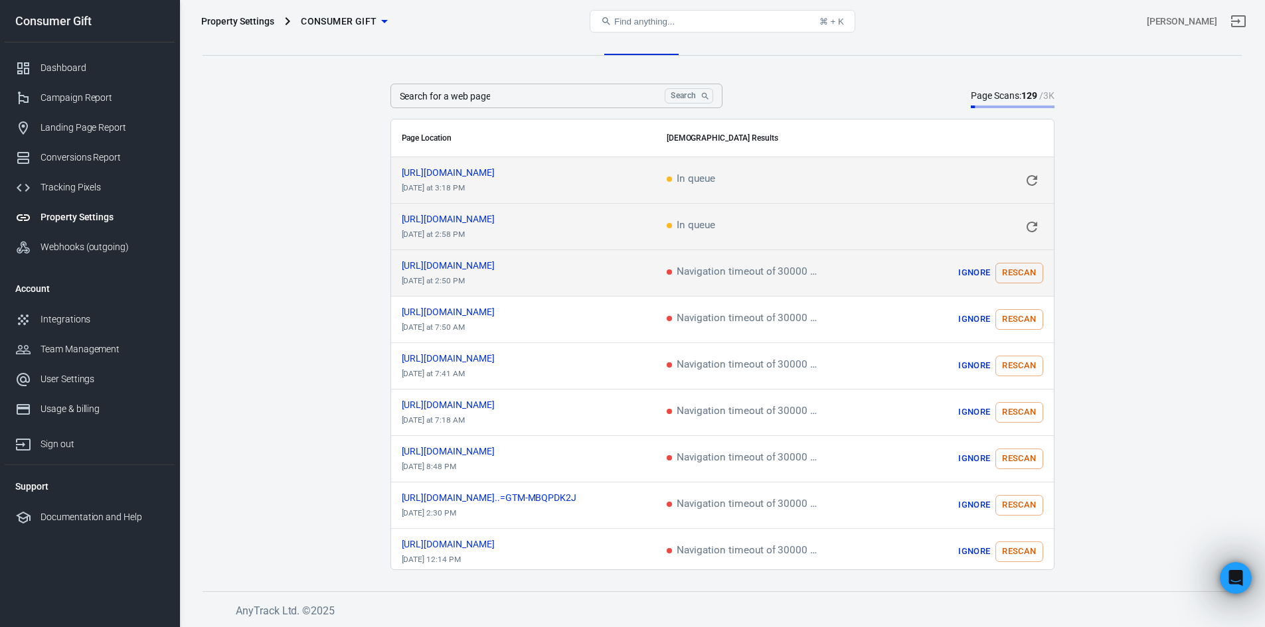
click at [1014, 273] on button "Rescan" at bounding box center [1018, 273] width 47 height 21
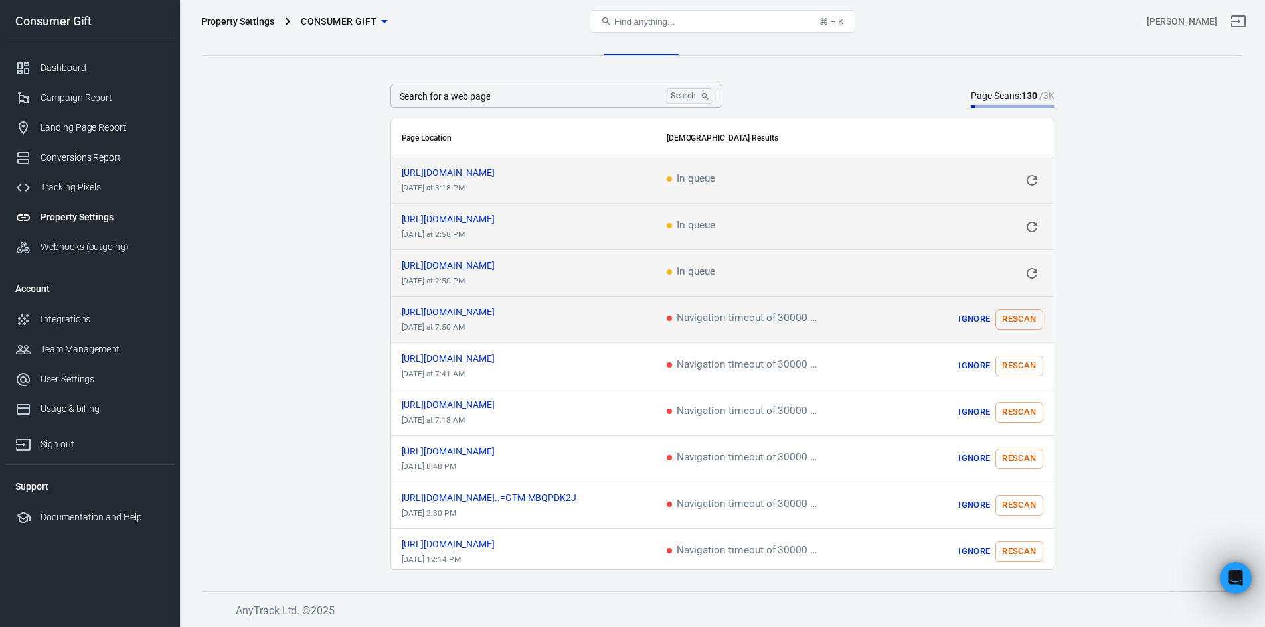
click at [1018, 320] on button "Rescan" at bounding box center [1018, 319] width 47 height 21
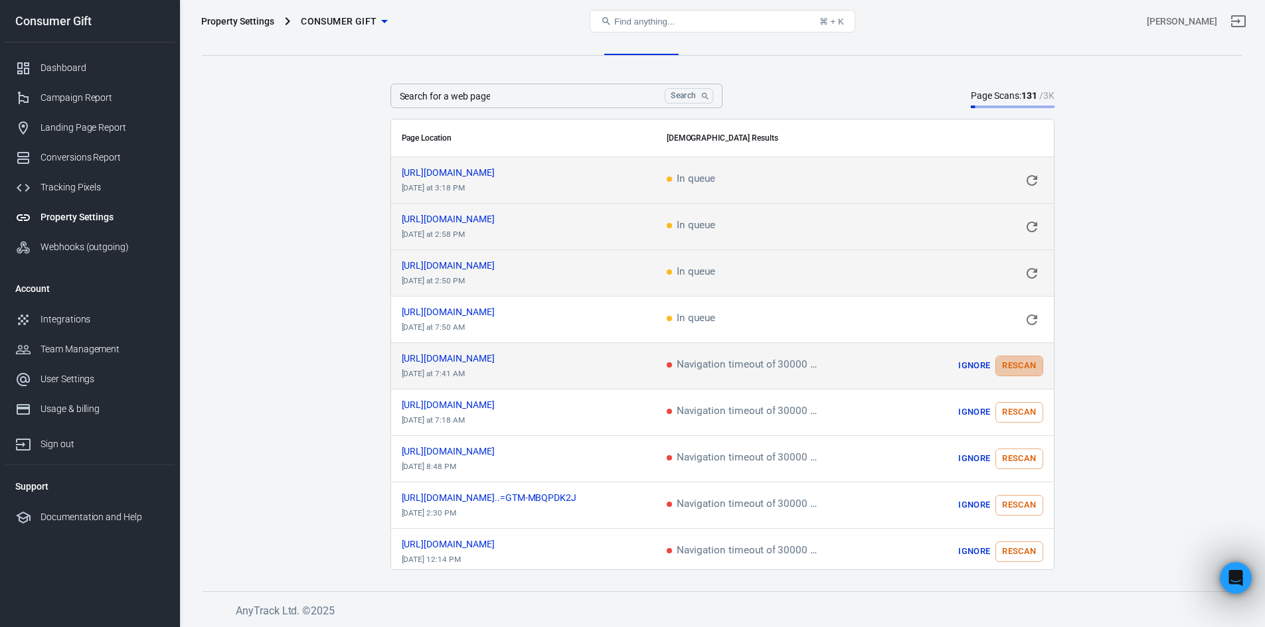
click at [1025, 367] on button "Rescan" at bounding box center [1018, 366] width 47 height 21
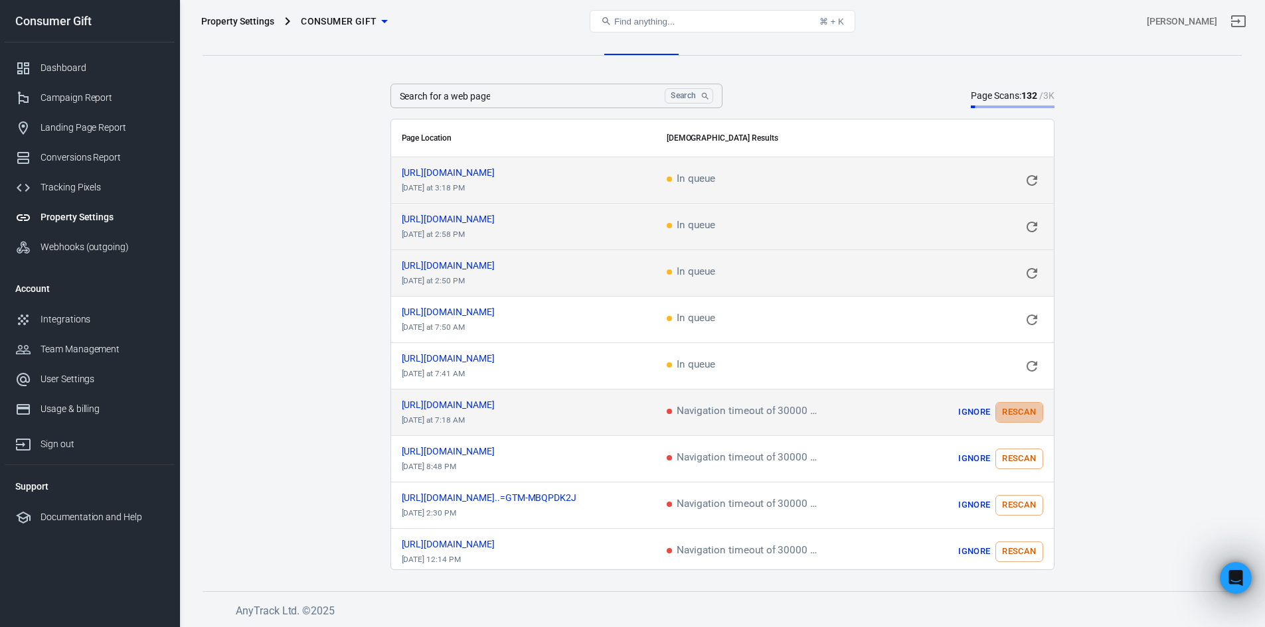
click at [1022, 411] on button "Rescan" at bounding box center [1018, 412] width 47 height 21
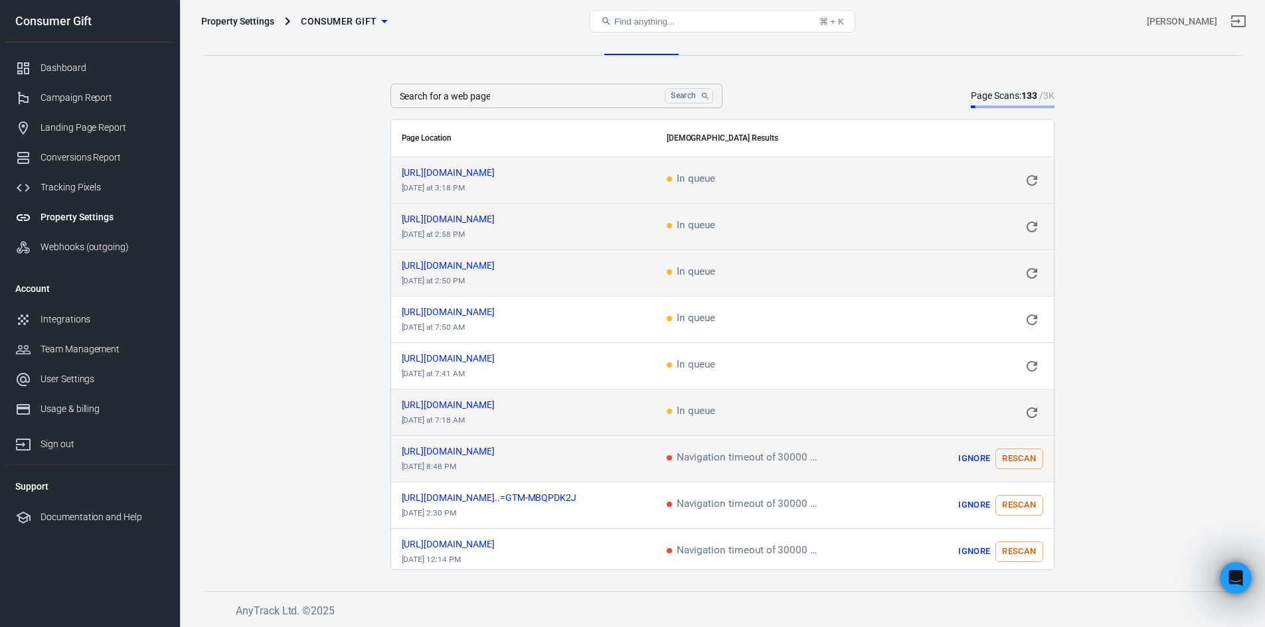
click at [1026, 461] on button "Rescan" at bounding box center [1018, 459] width 47 height 21
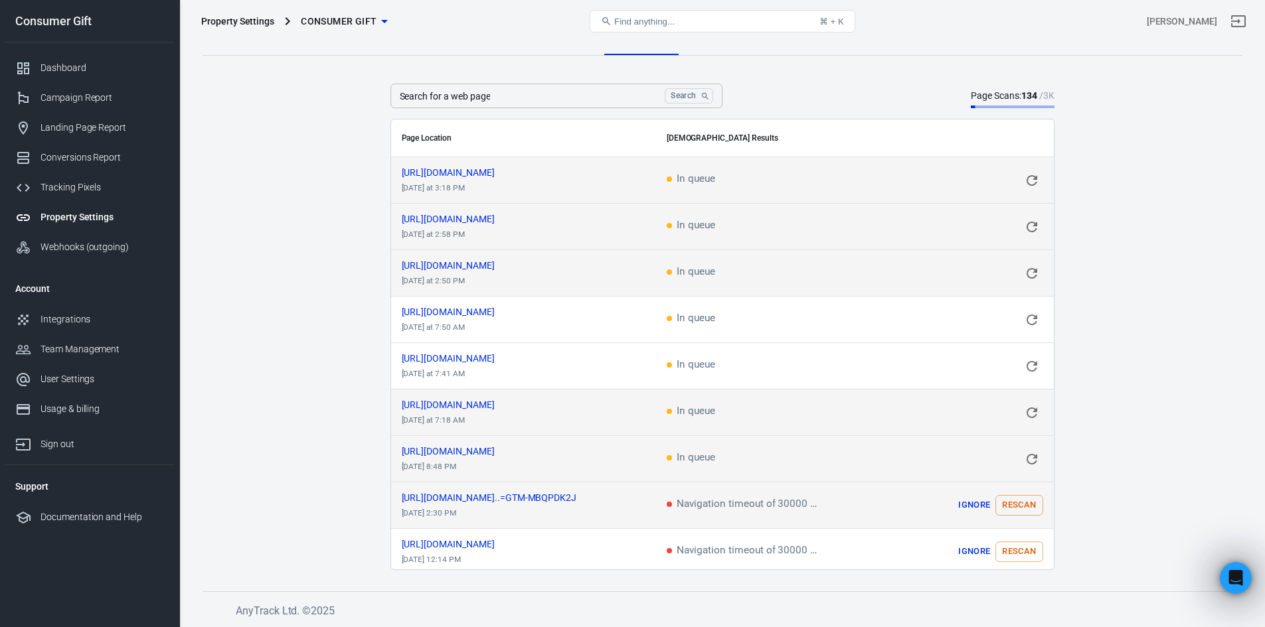
click at [1027, 495] on button "Rescan" at bounding box center [1018, 505] width 47 height 21
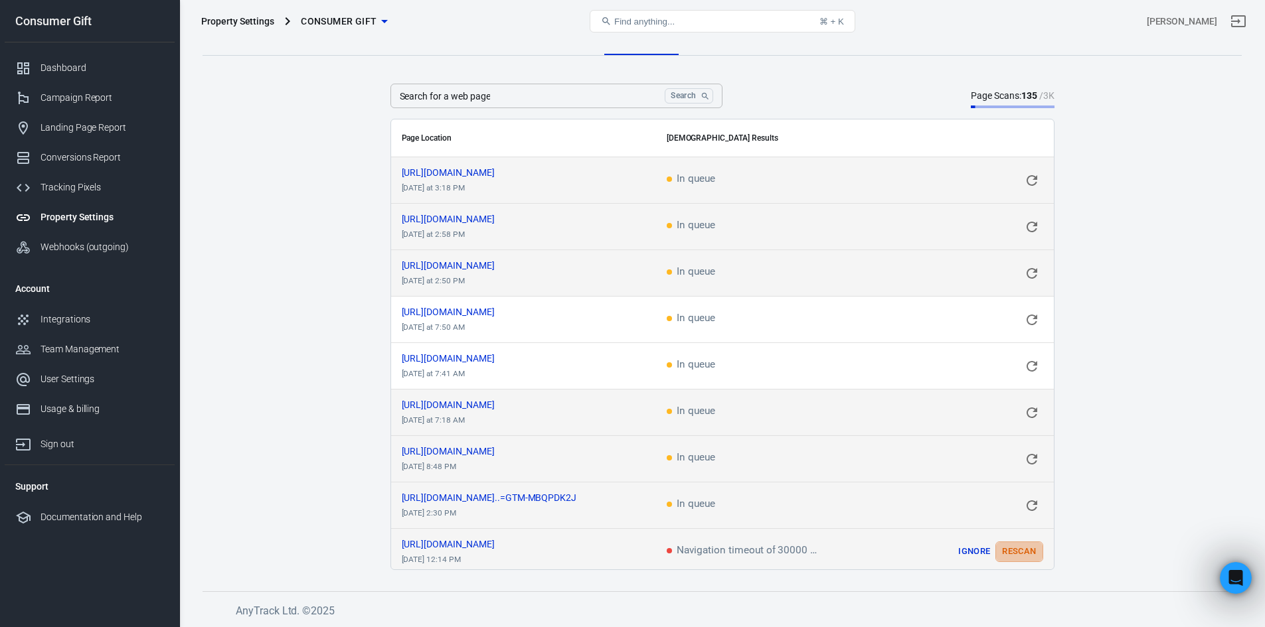
click at [1018, 550] on button "Rescan" at bounding box center [1018, 552] width 47 height 21
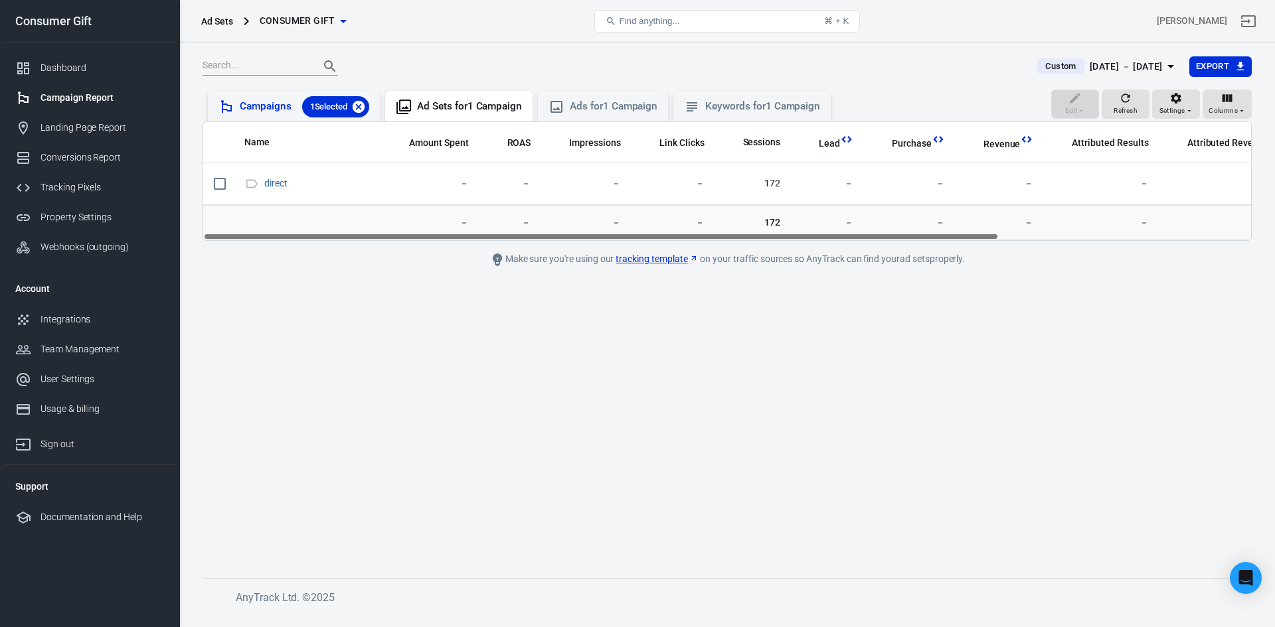
click at [359, 108] on icon at bounding box center [358, 107] width 15 height 15
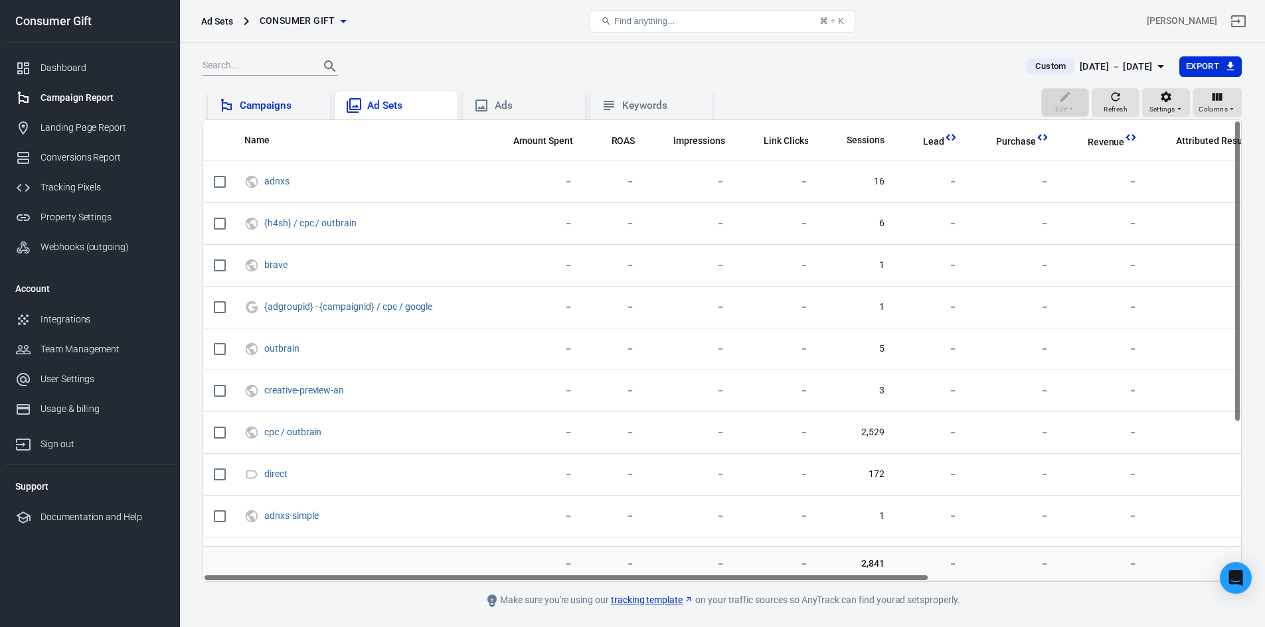
click at [399, 108] on div "Ad Sets" at bounding box center [407, 106] width 80 height 14
